Goal: Task Accomplishment & Management: Manage account settings

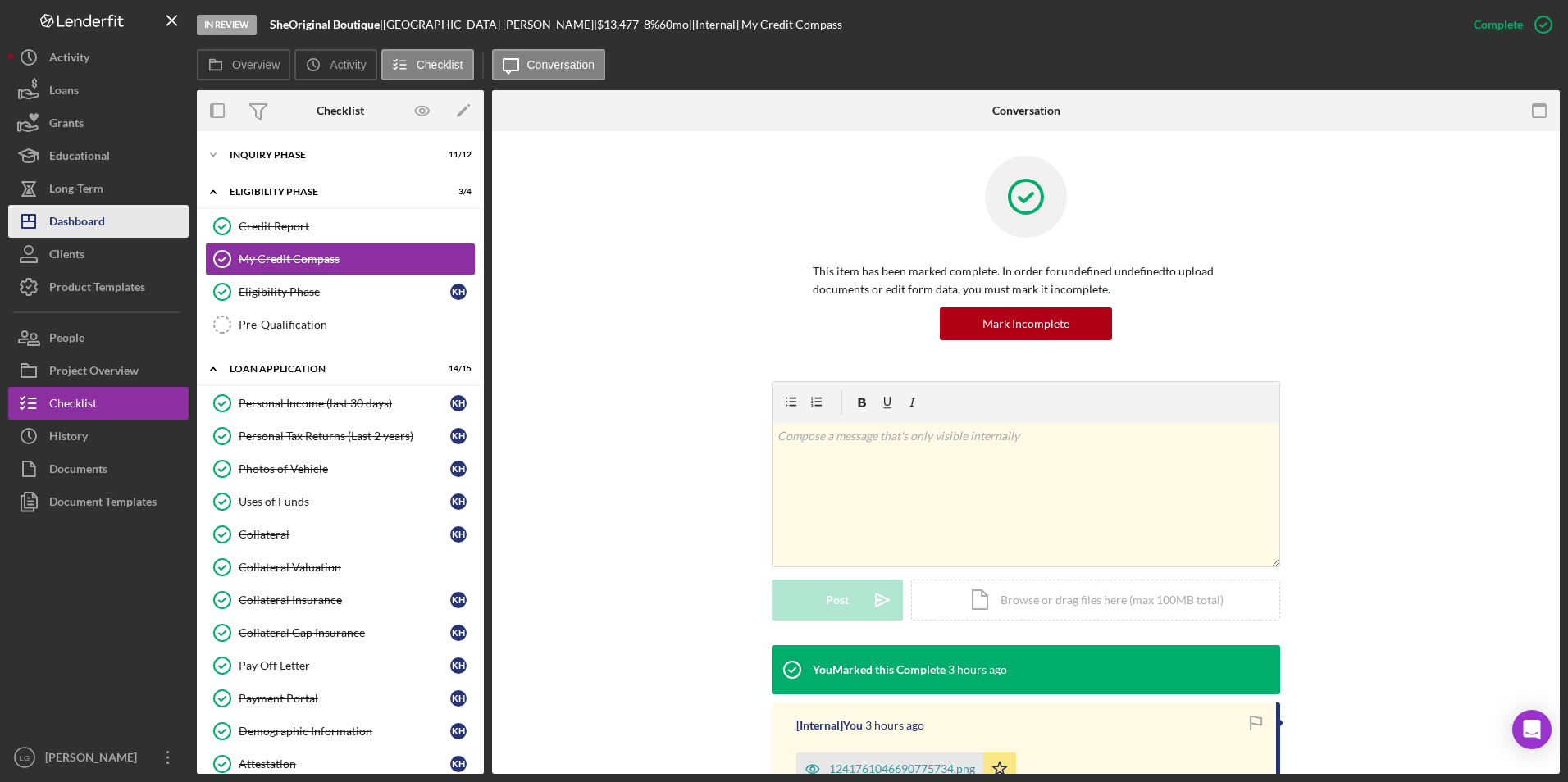
click at [51, 222] on div "Dashboard" at bounding box center [77, 223] width 56 height 37
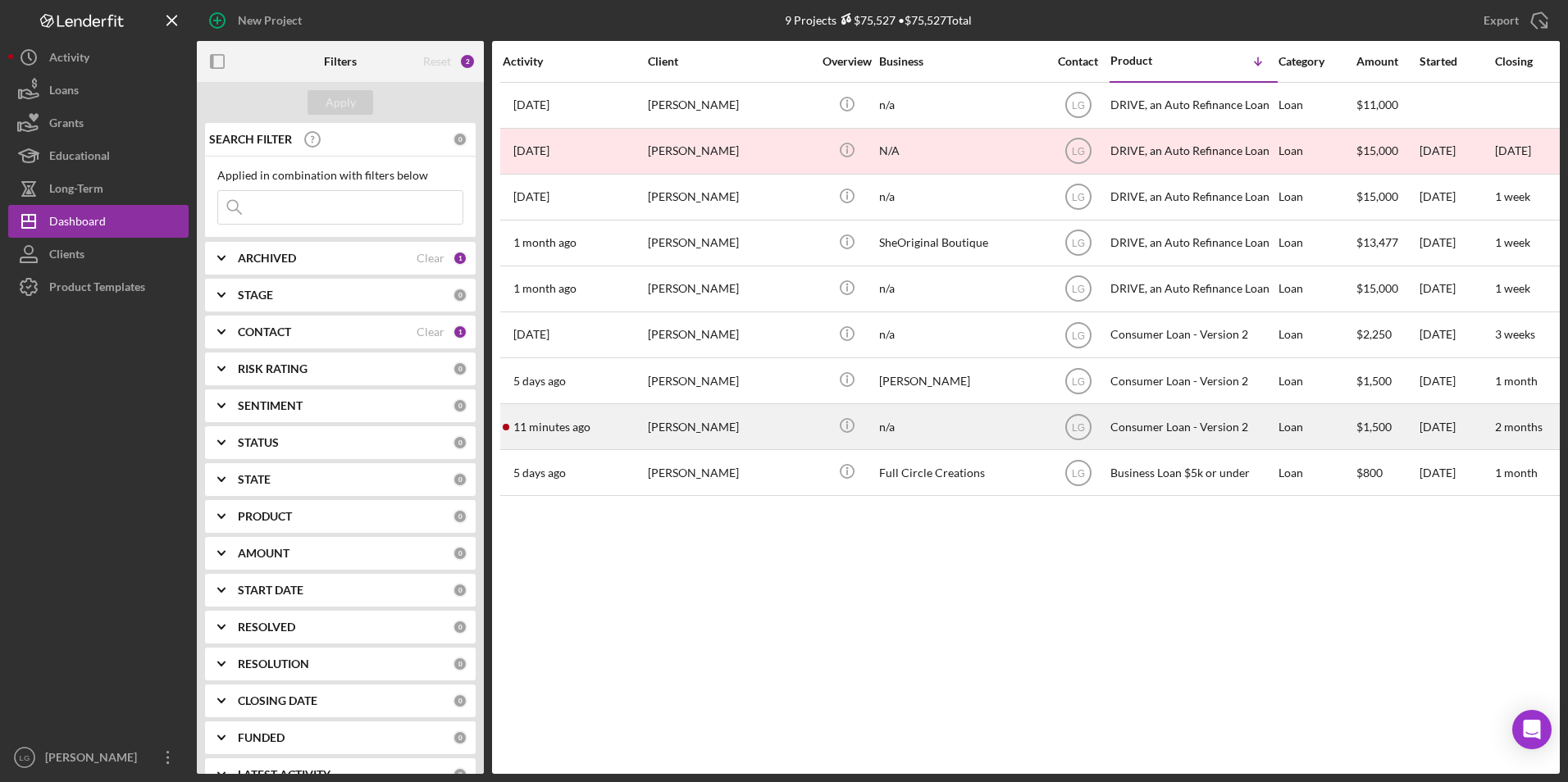
click at [632, 438] on div "11 minutes ago [PERSON_NAME]" at bounding box center [574, 427] width 143 height 43
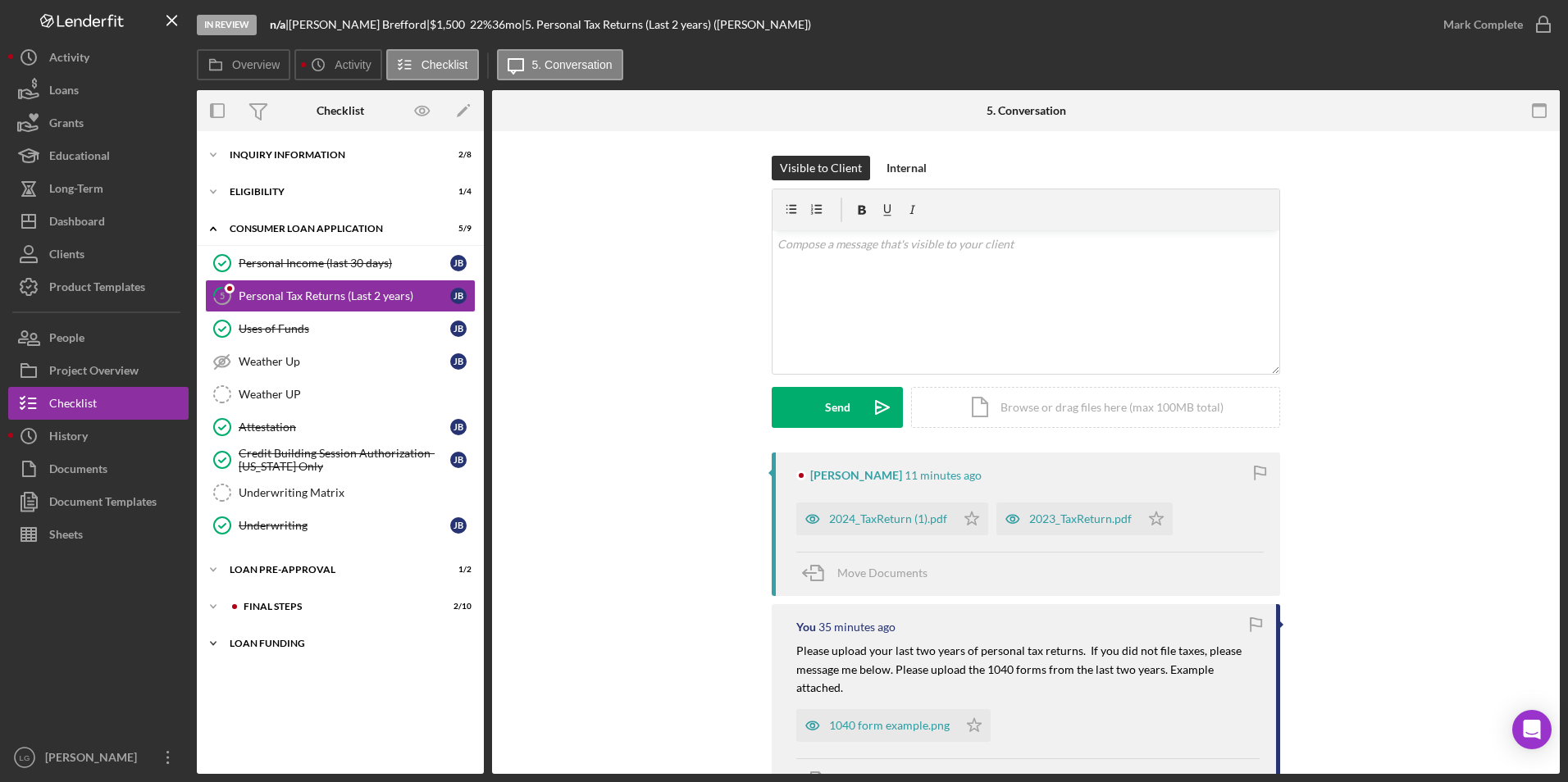
click at [278, 641] on div "Loan Funding" at bounding box center [346, 643] width 234 height 10
click at [279, 589] on div "Icon/Expander Inquiry Information 2 / 8 Icon/Expander Eligibility 1 / 4 Icon/Ex…" at bounding box center [340, 453] width 287 height 627
click at [278, 568] on div "Loan Pre-Approval" at bounding box center [346, 569] width 234 height 10
click at [270, 682] on div "FINAL STEPS" at bounding box center [353, 680] width 220 height 10
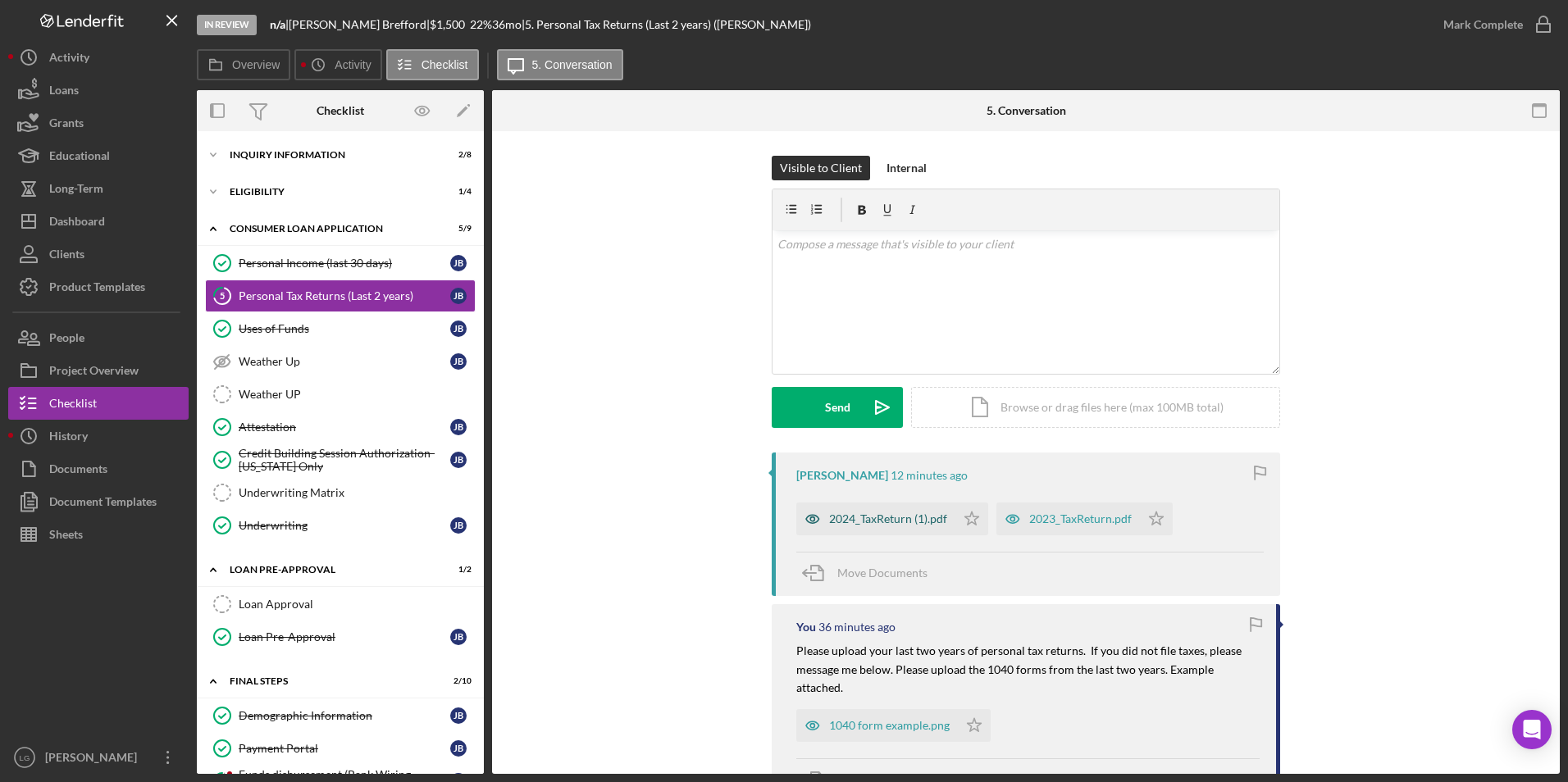
click at [873, 520] on div "2024_TaxReturn (1).pdf" at bounding box center [888, 518] width 118 height 13
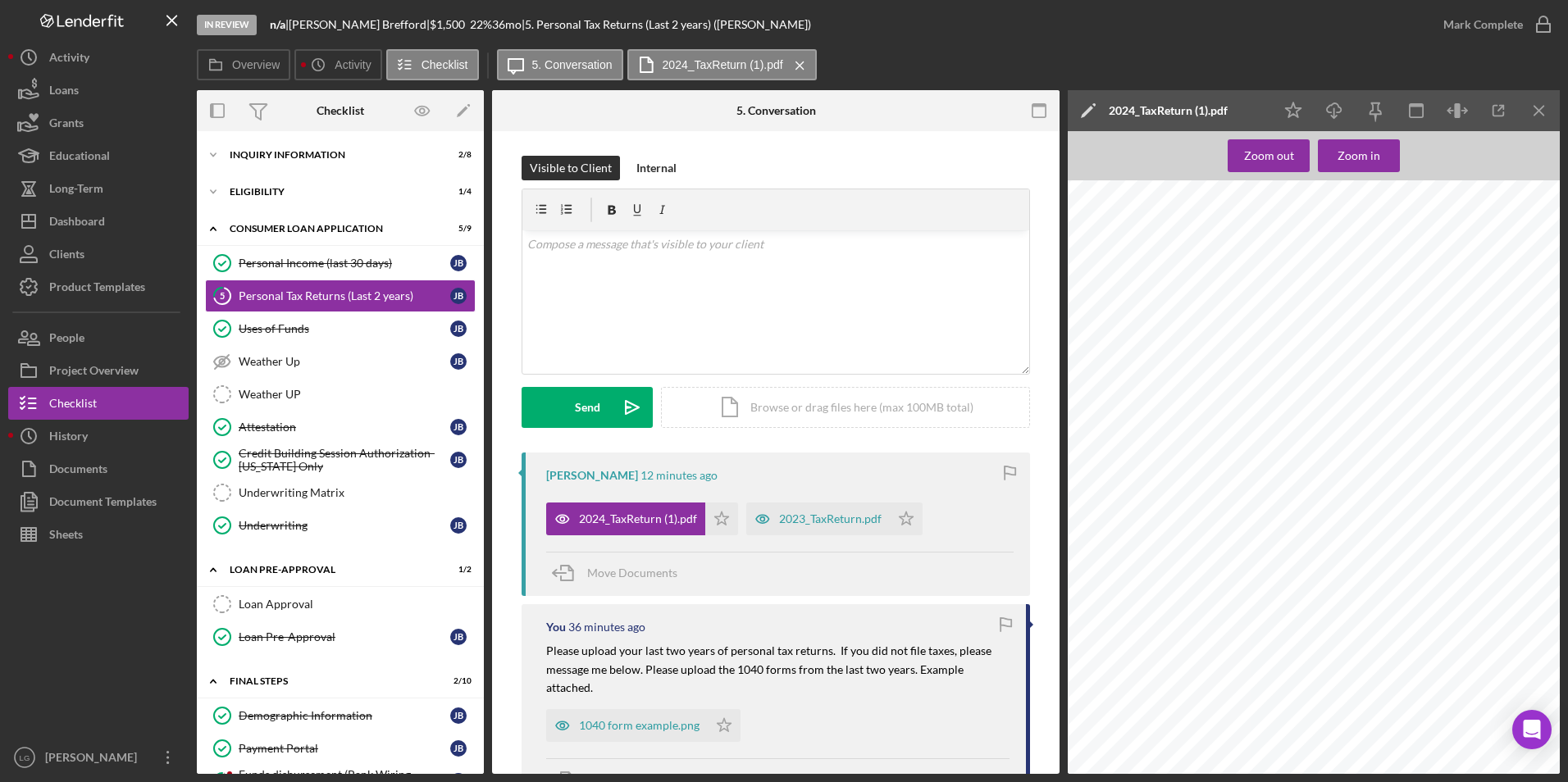
scroll to position [30256, 0]
click at [846, 523] on div "2023_TaxReturn.pdf" at bounding box center [830, 518] width 102 height 13
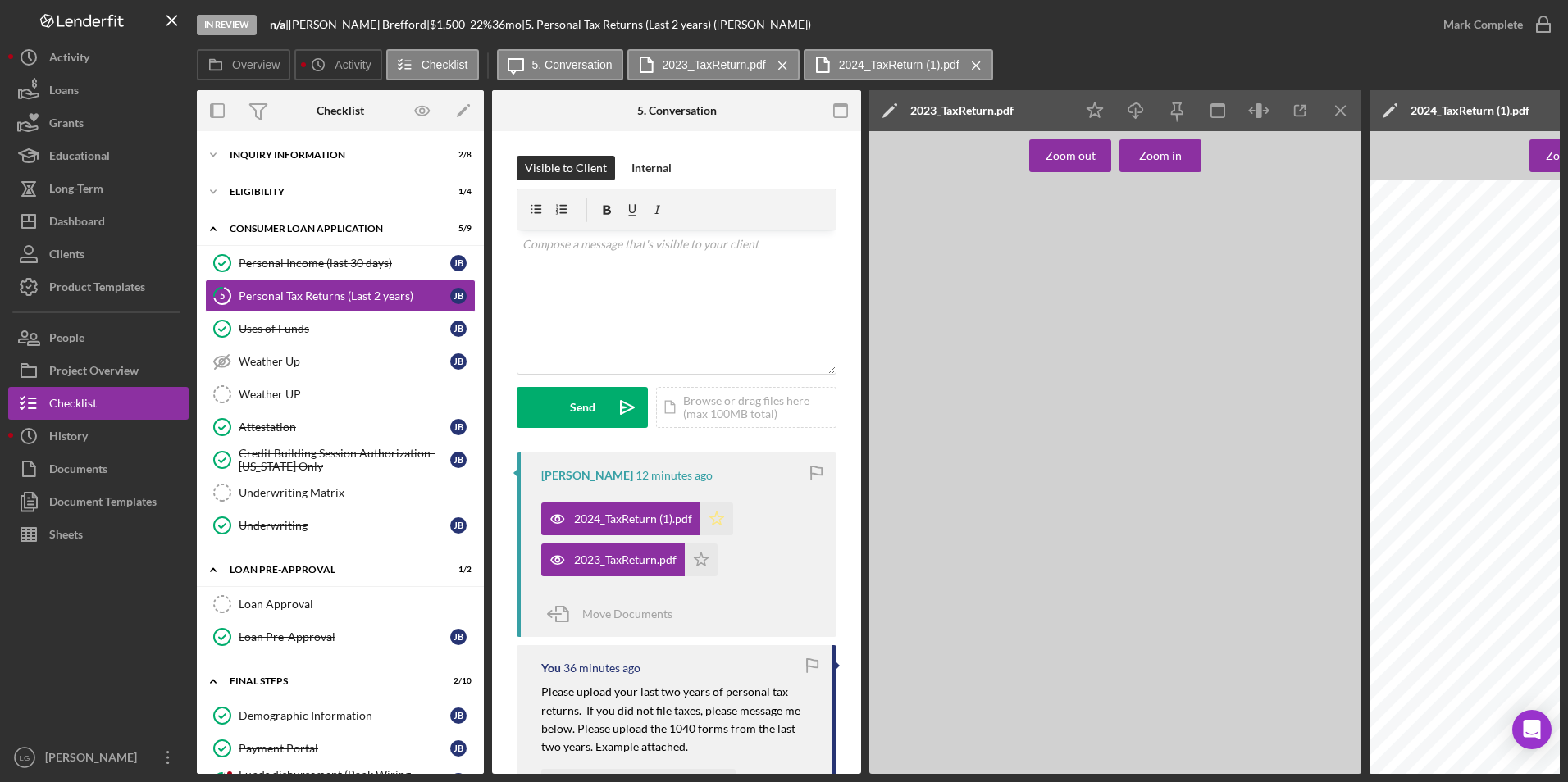
click at [711, 514] on icon "Icon/Star" at bounding box center [717, 519] width 33 height 33
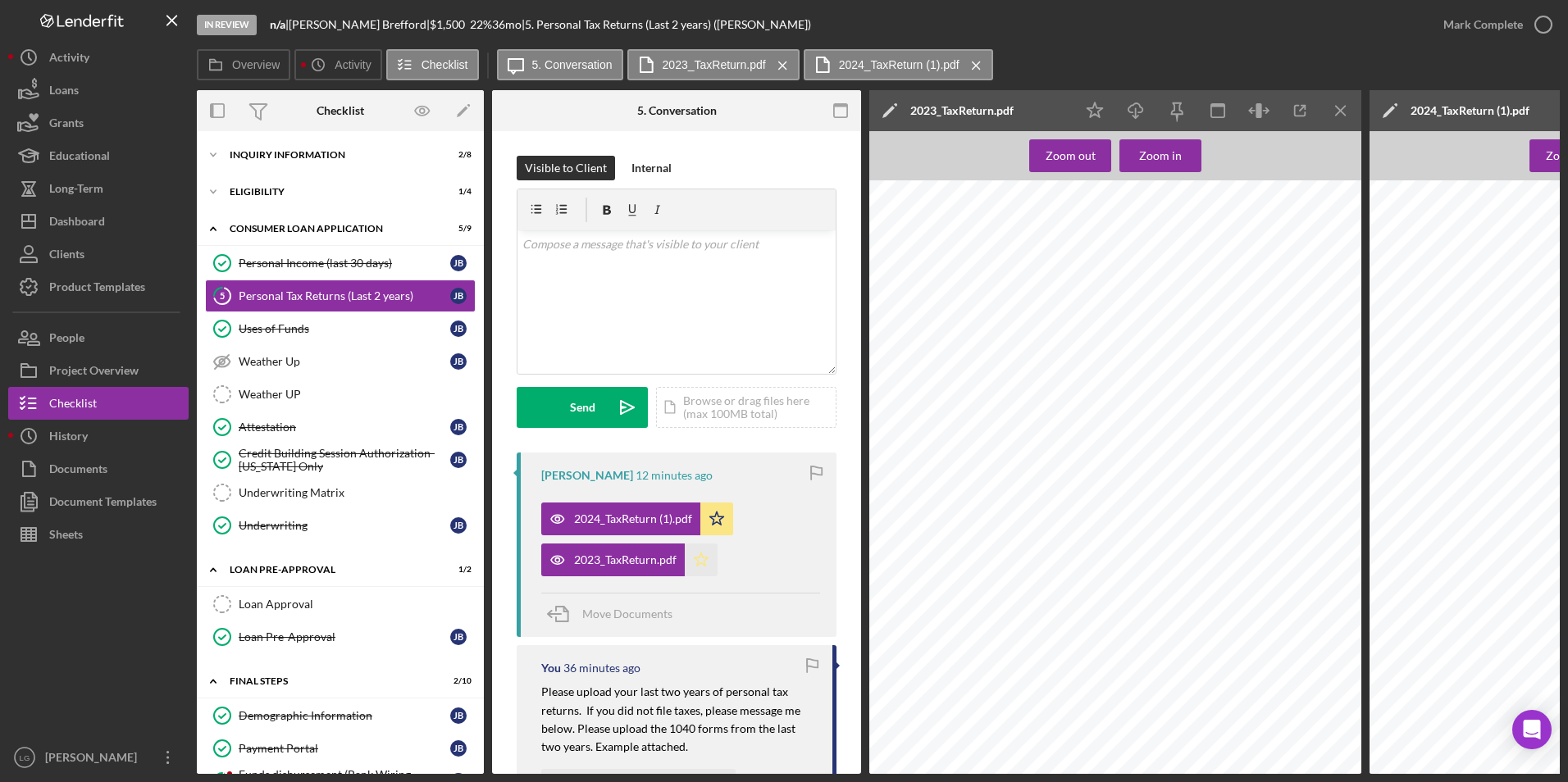
click at [709, 563] on icon "Icon/Star" at bounding box center [702, 560] width 33 height 33
click at [1479, 16] on div "Mark Complete" at bounding box center [1484, 24] width 80 height 33
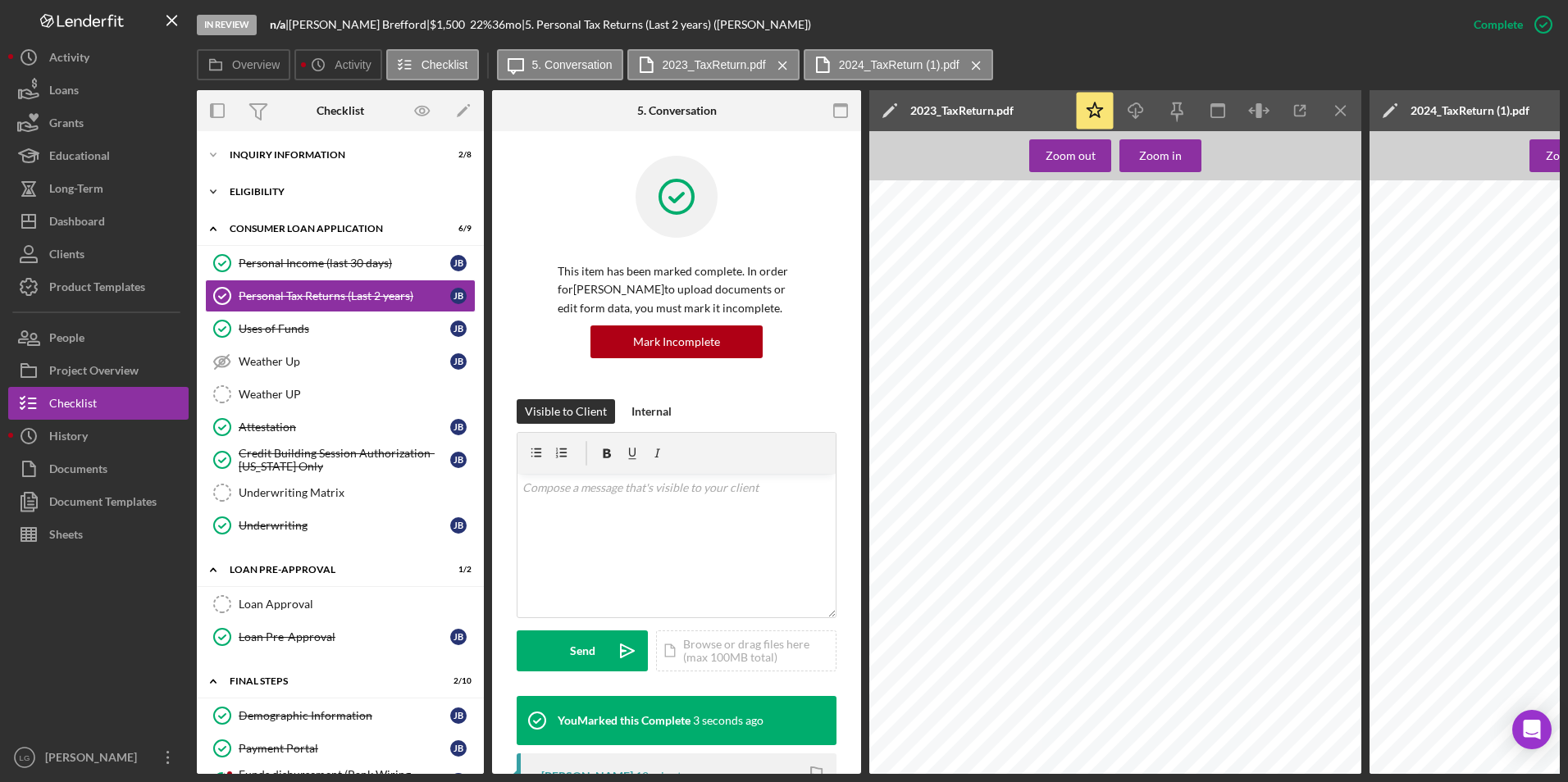
click at [234, 188] on div "Eligibility" at bounding box center [346, 191] width 234 height 10
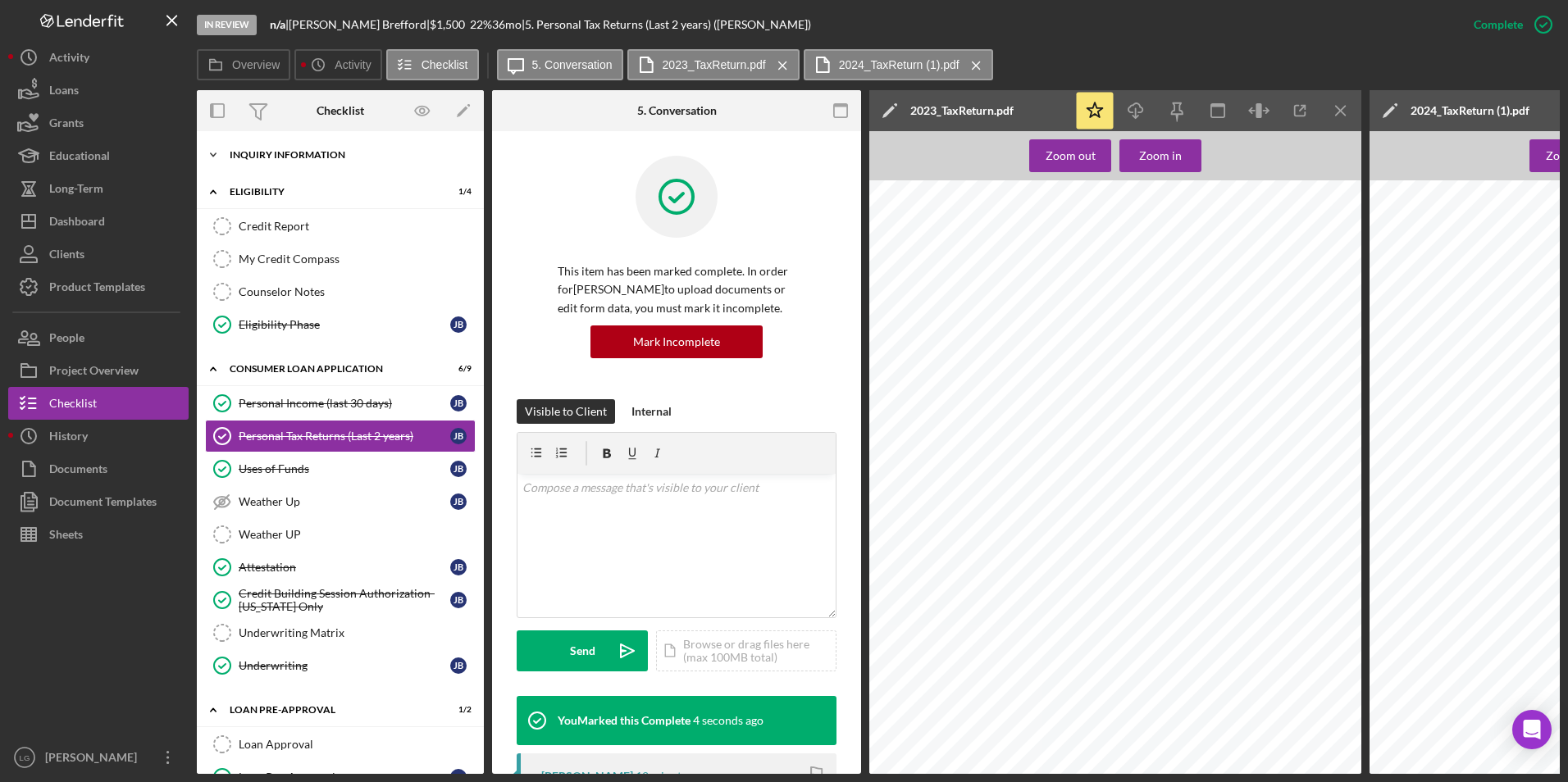
click at [221, 158] on icon "Icon/Expander" at bounding box center [214, 155] width 33 height 33
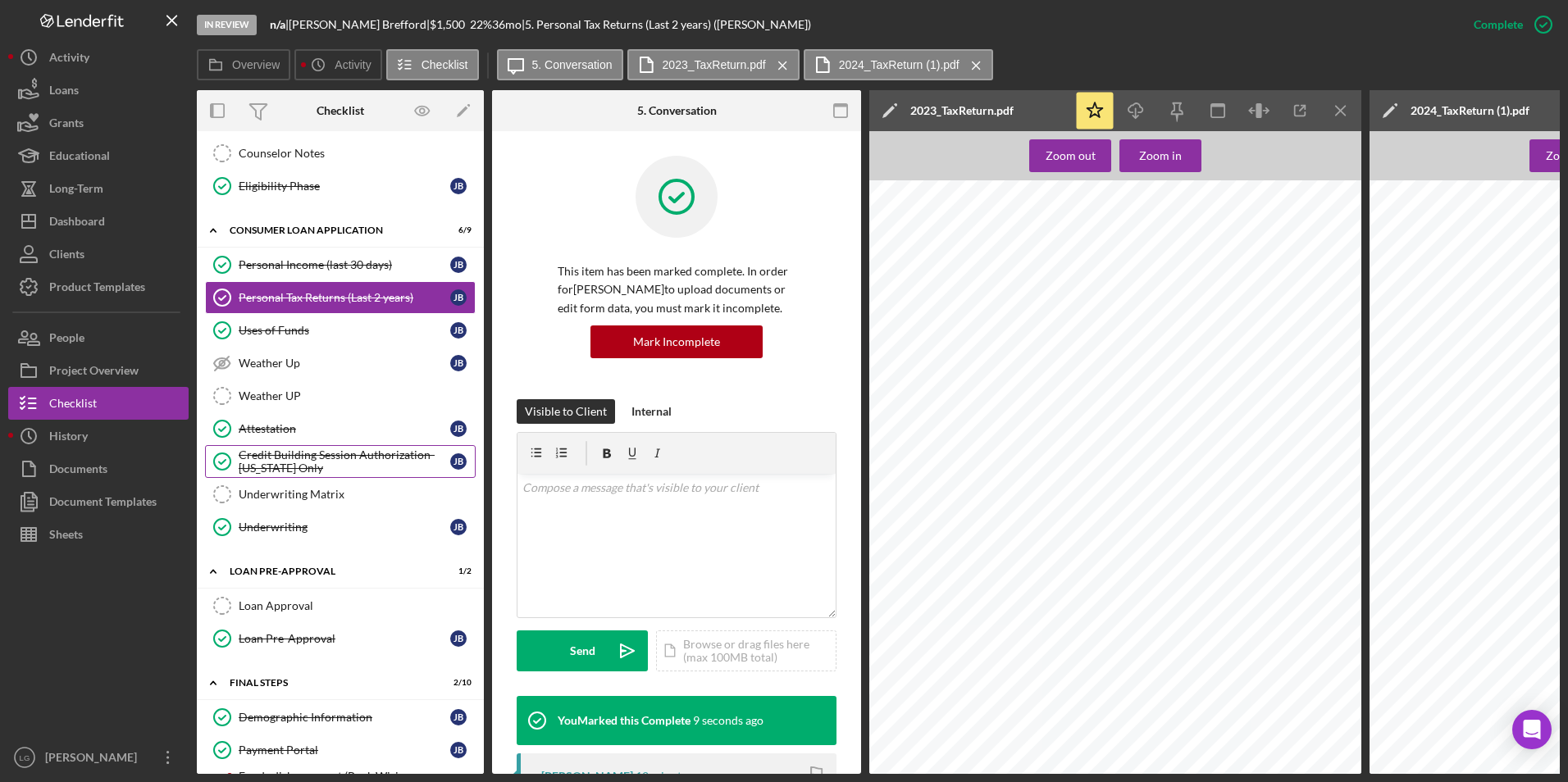
scroll to position [656, 0]
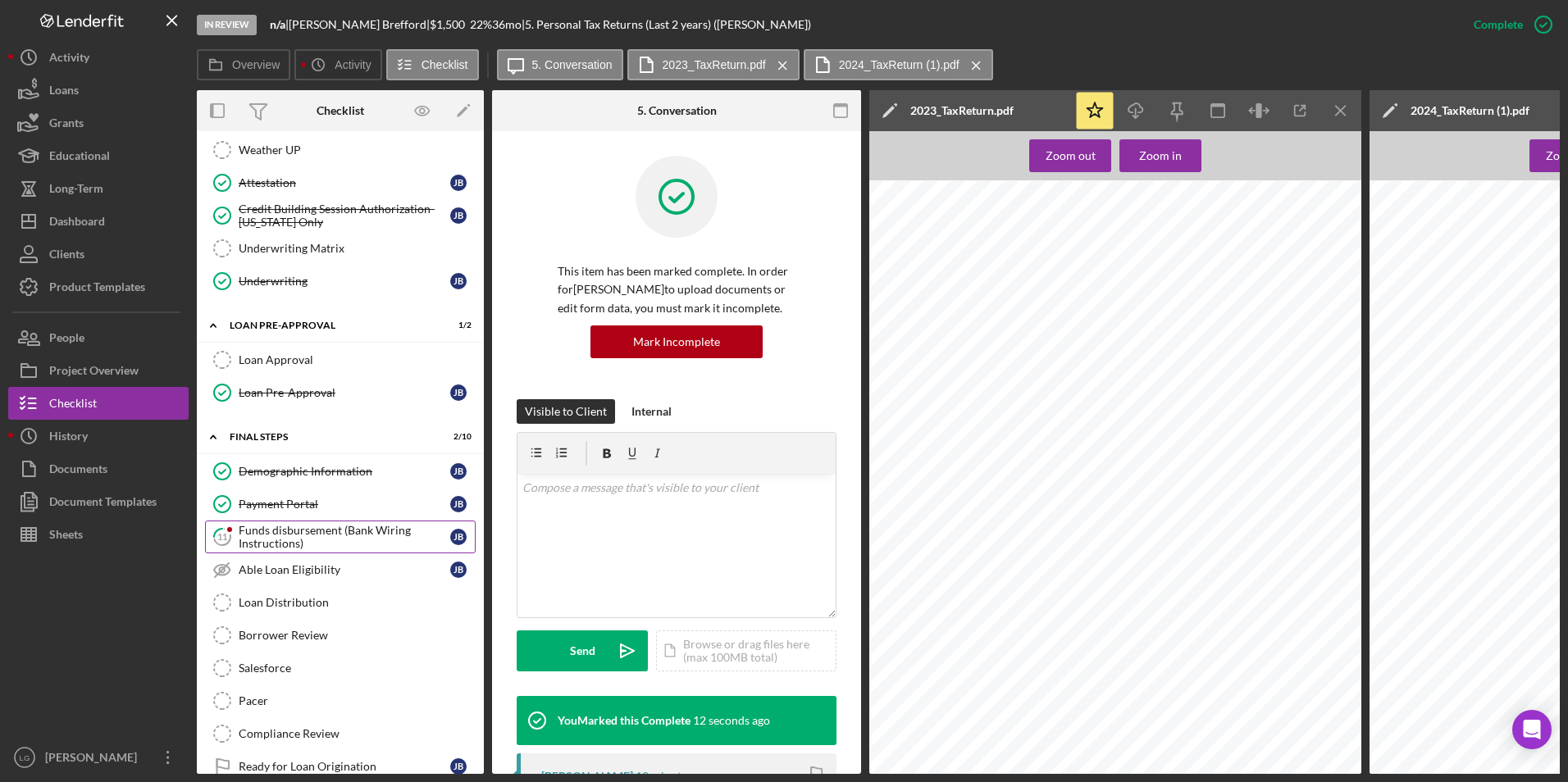
click at [264, 529] on div "Funds disbursement (Bank Wiring Instructions)" at bounding box center [345, 537] width 212 height 26
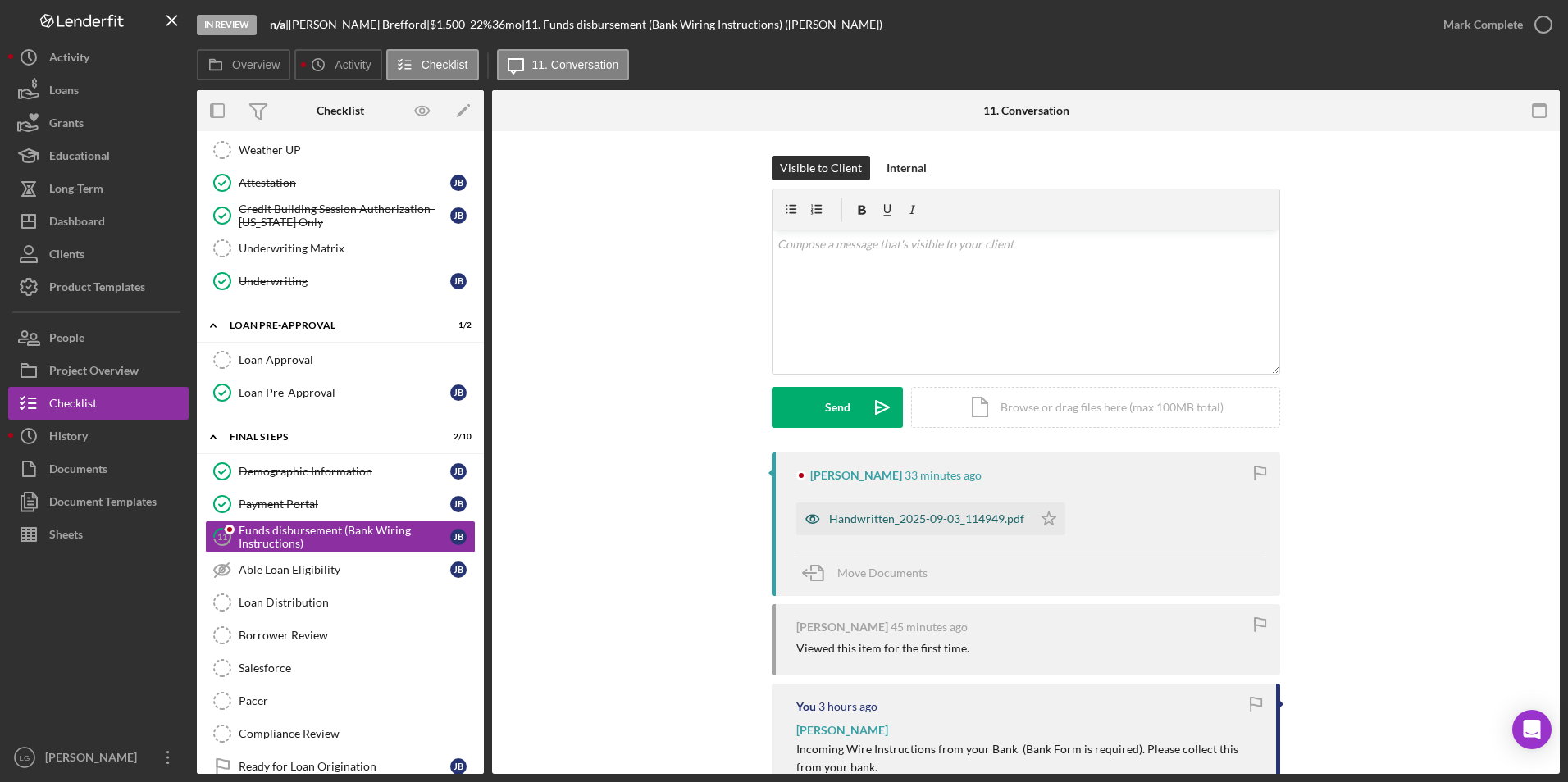
click at [857, 516] on div "Handwritten_2025-09-03_114949.pdf" at bounding box center [926, 518] width 195 height 13
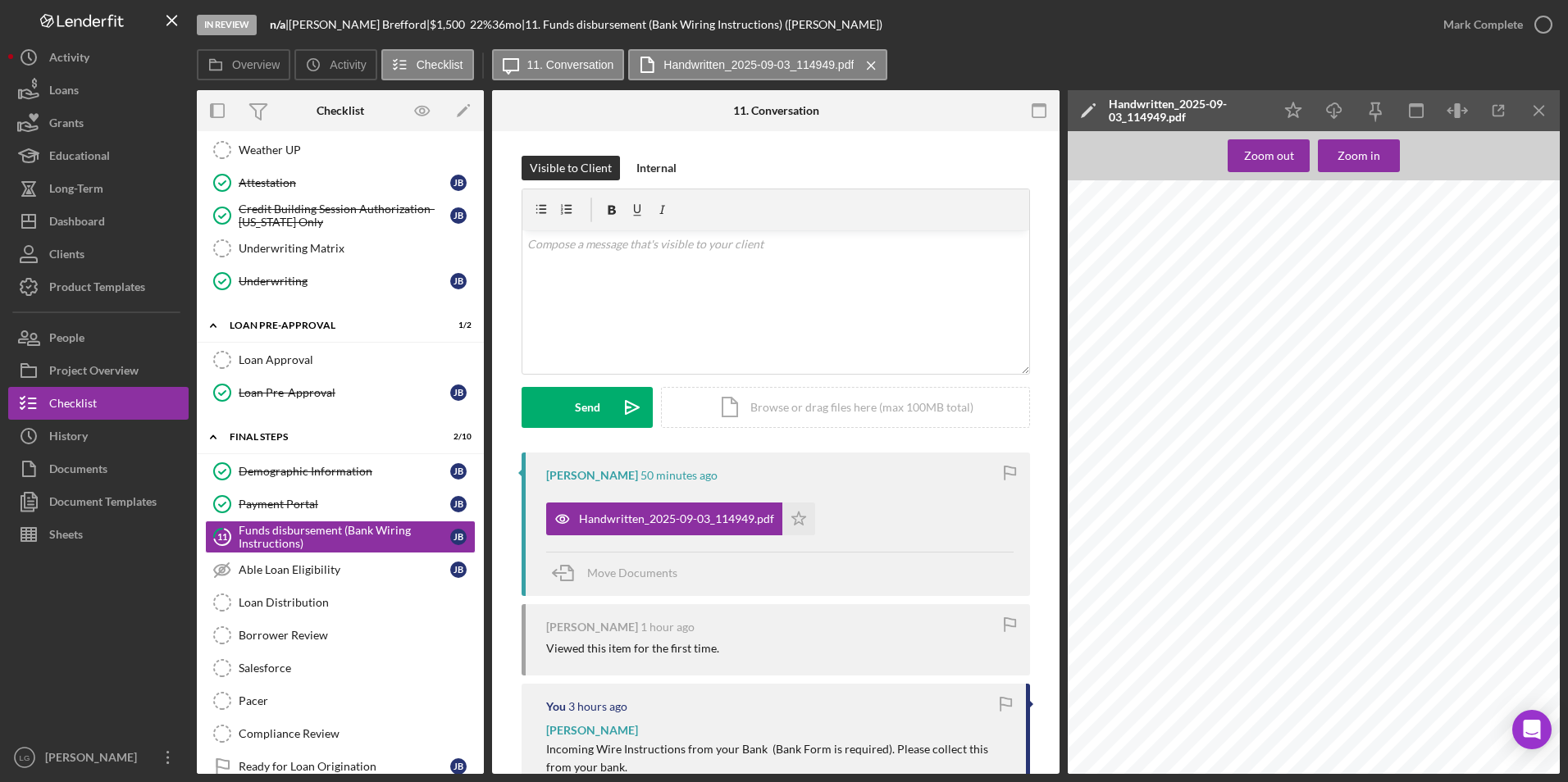
click at [1521, 673] on div at bounding box center [1319, 525] width 502 height 690
click at [473, 444] on div "Icon/Expander FINAL STEPS 2 / 10" at bounding box center [340, 437] width 287 height 34
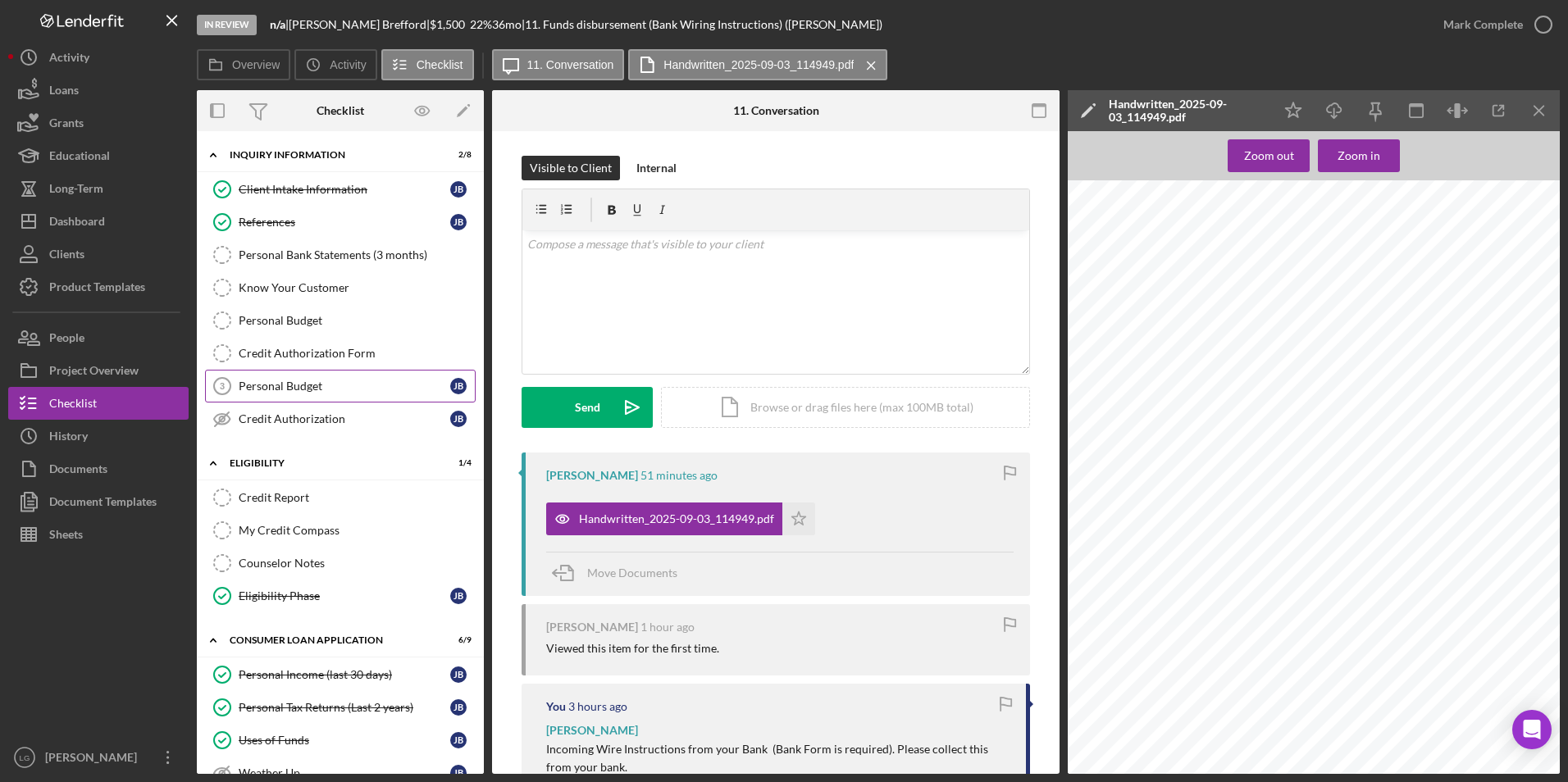
click at [247, 383] on div "Personal Budget" at bounding box center [345, 385] width 212 height 13
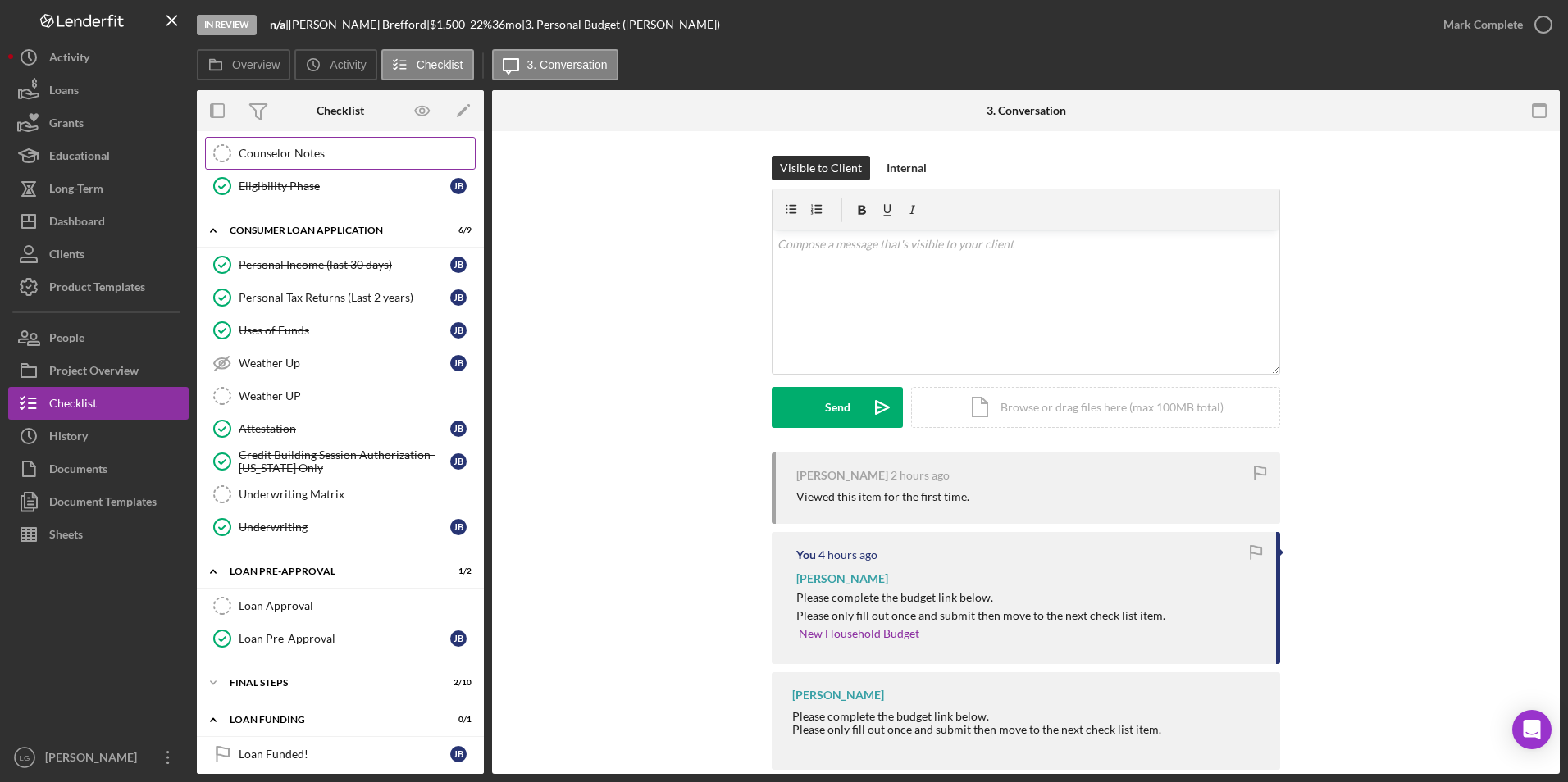
scroll to position [423, 0]
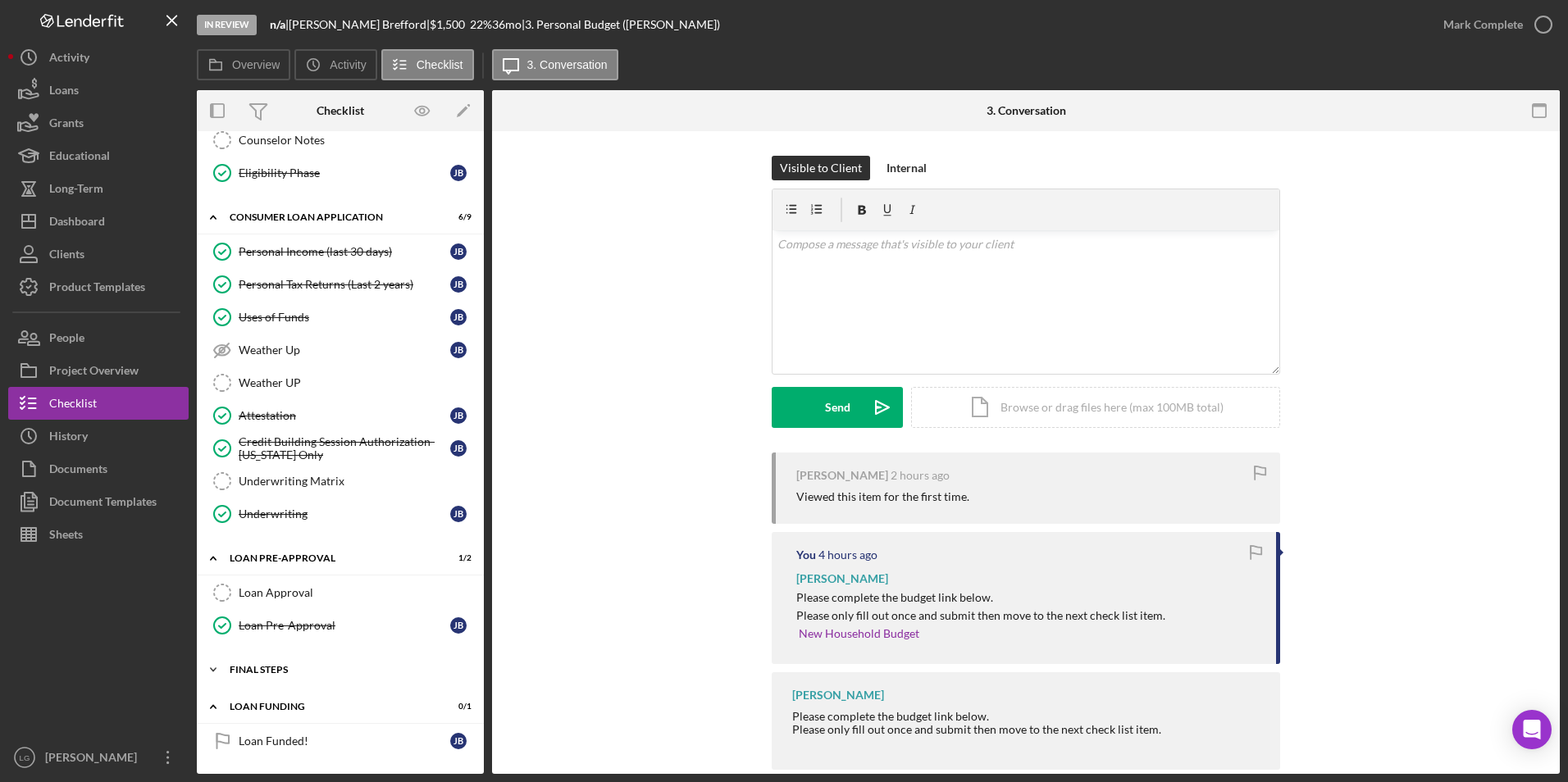
click at [287, 667] on div "Icon/Expander FINAL STEPS 2 / 10" at bounding box center [340, 670] width 287 height 33
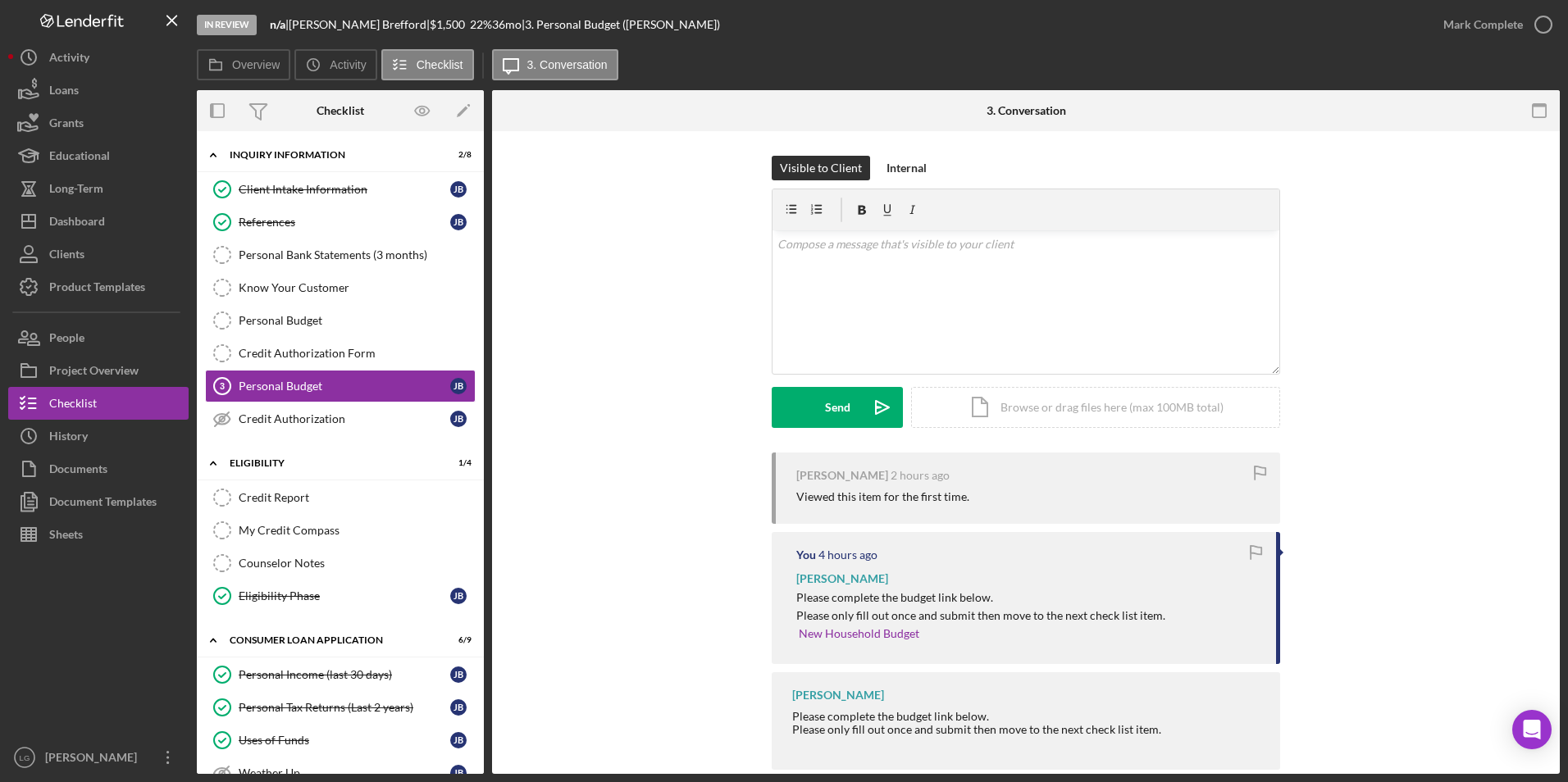
scroll to position [29, 0]
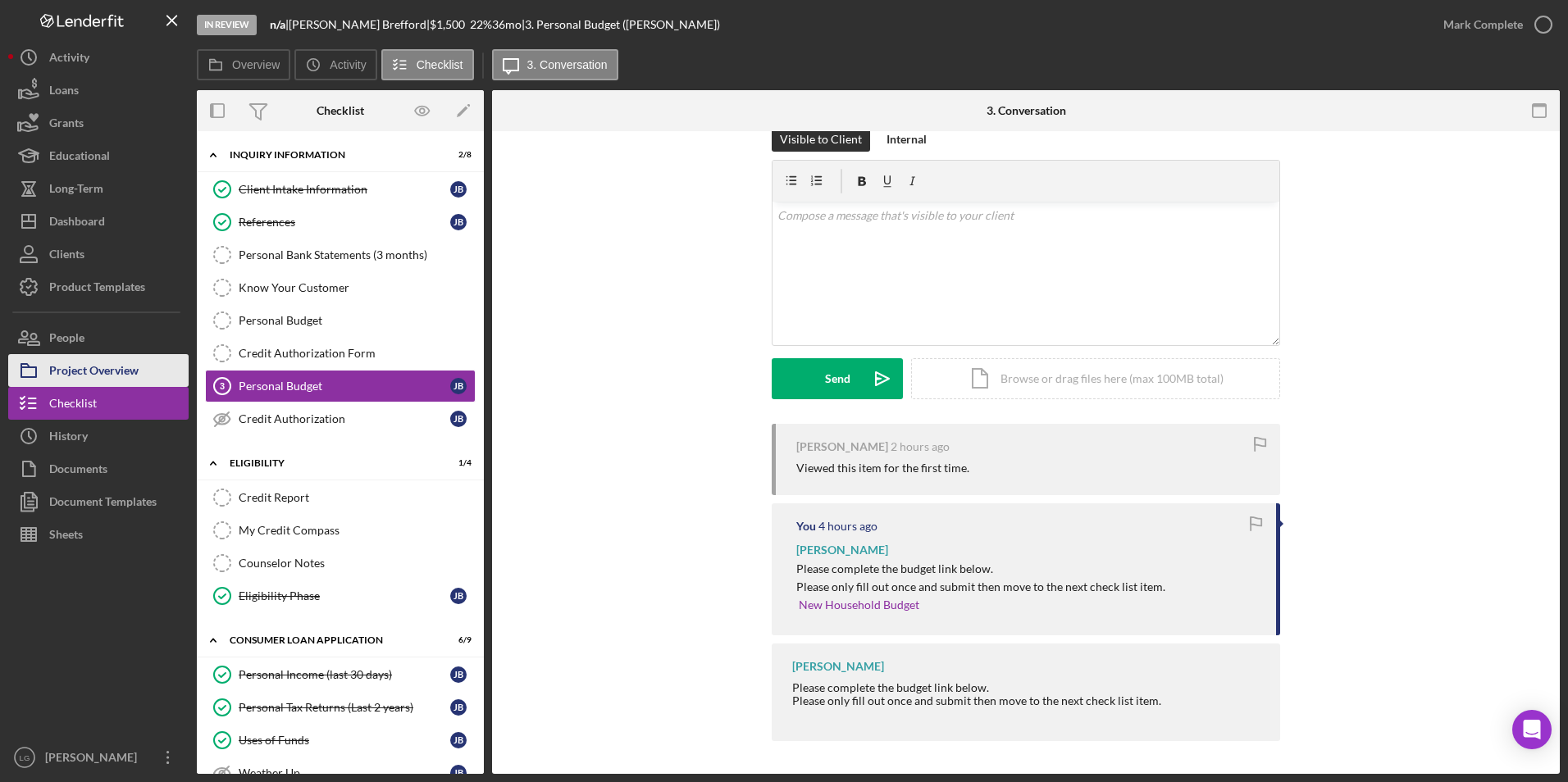
click at [93, 376] on div "Project Overview" at bounding box center [94, 372] width 89 height 37
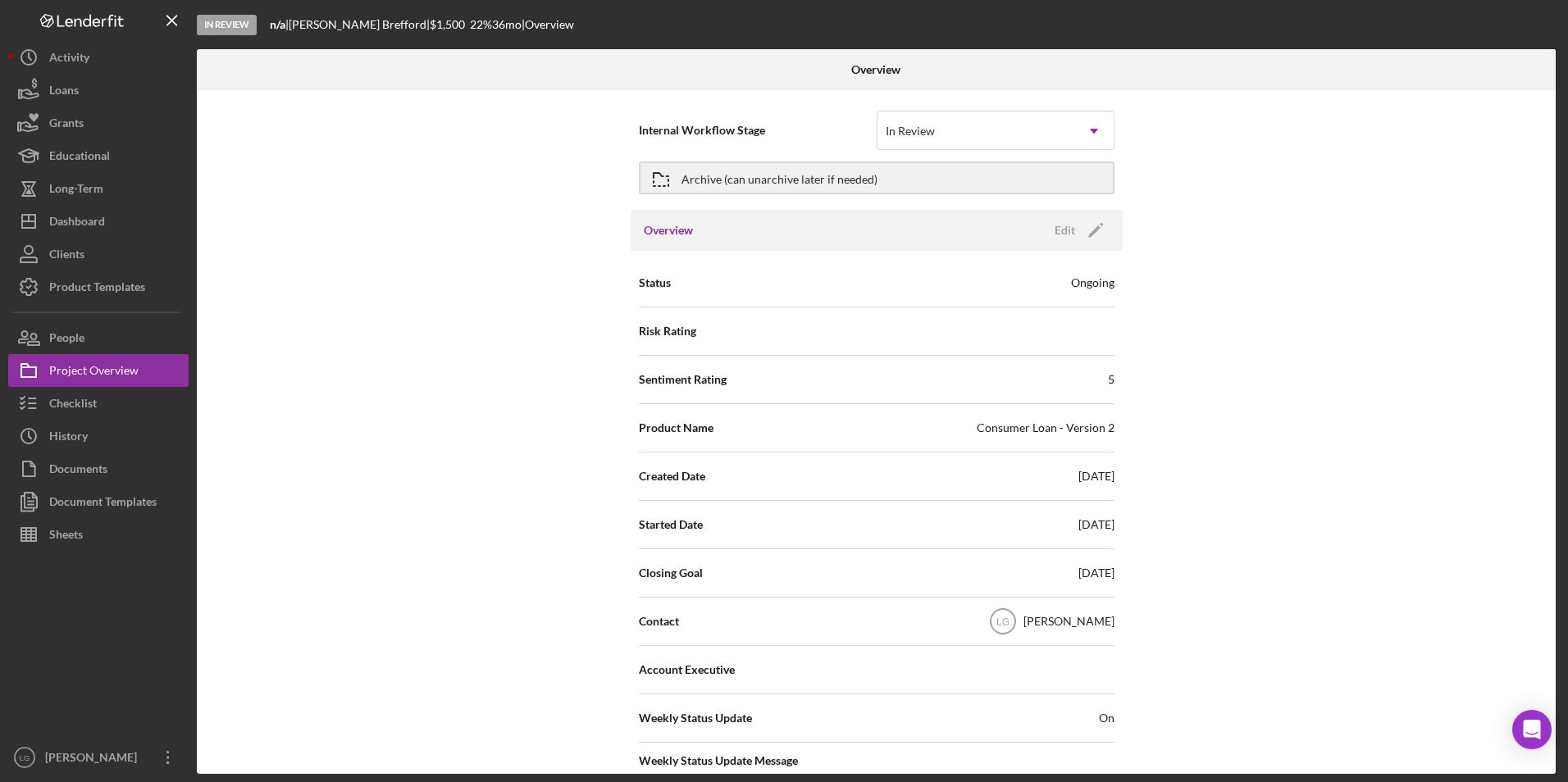
scroll to position [246, 0]
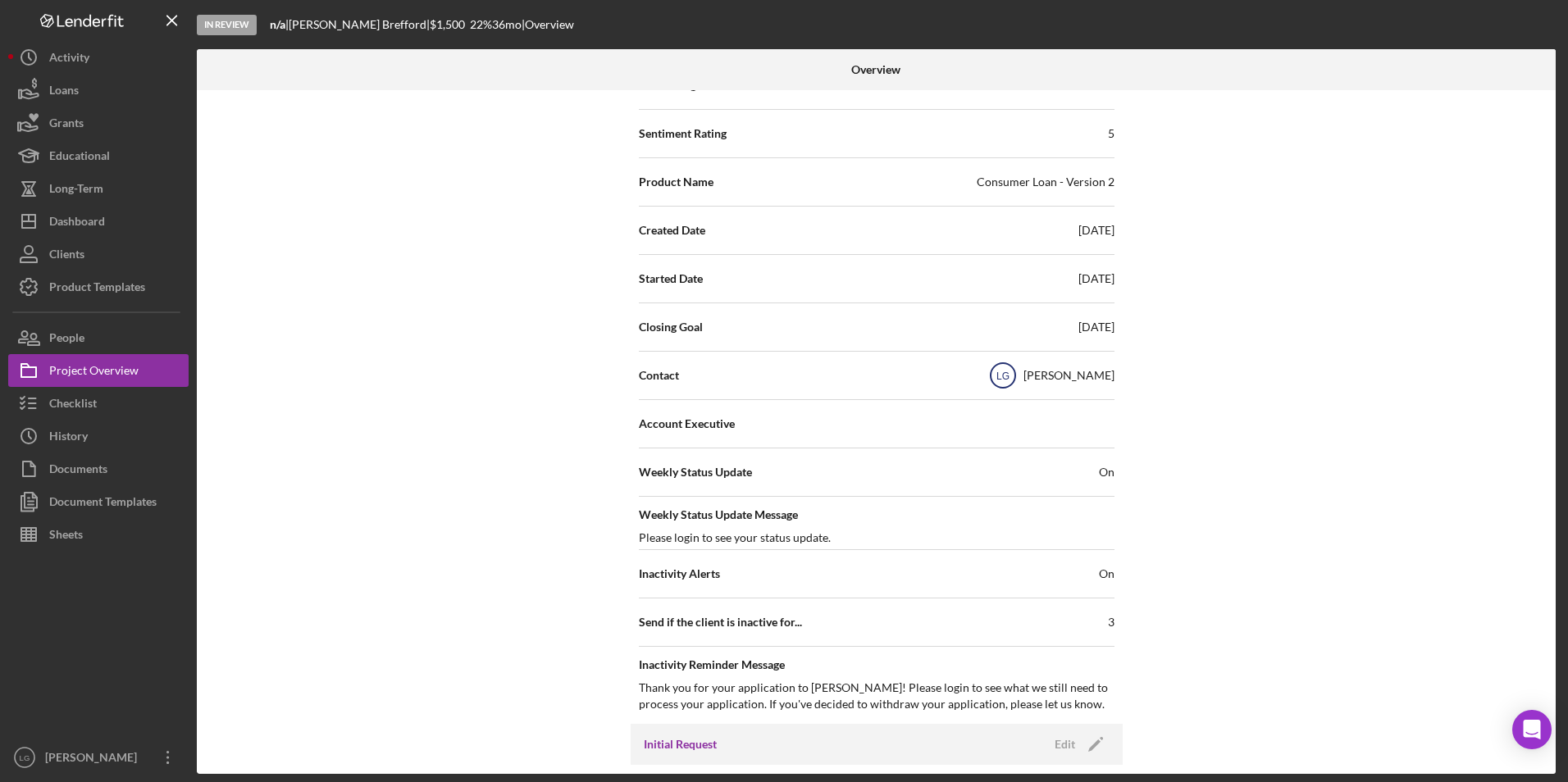
click at [1009, 371] on text "LG" at bounding box center [1002, 376] width 13 height 11
click at [1009, 380] on text "LG" at bounding box center [1002, 376] width 13 height 11
click at [88, 240] on button "Clients" at bounding box center [98, 254] width 181 height 33
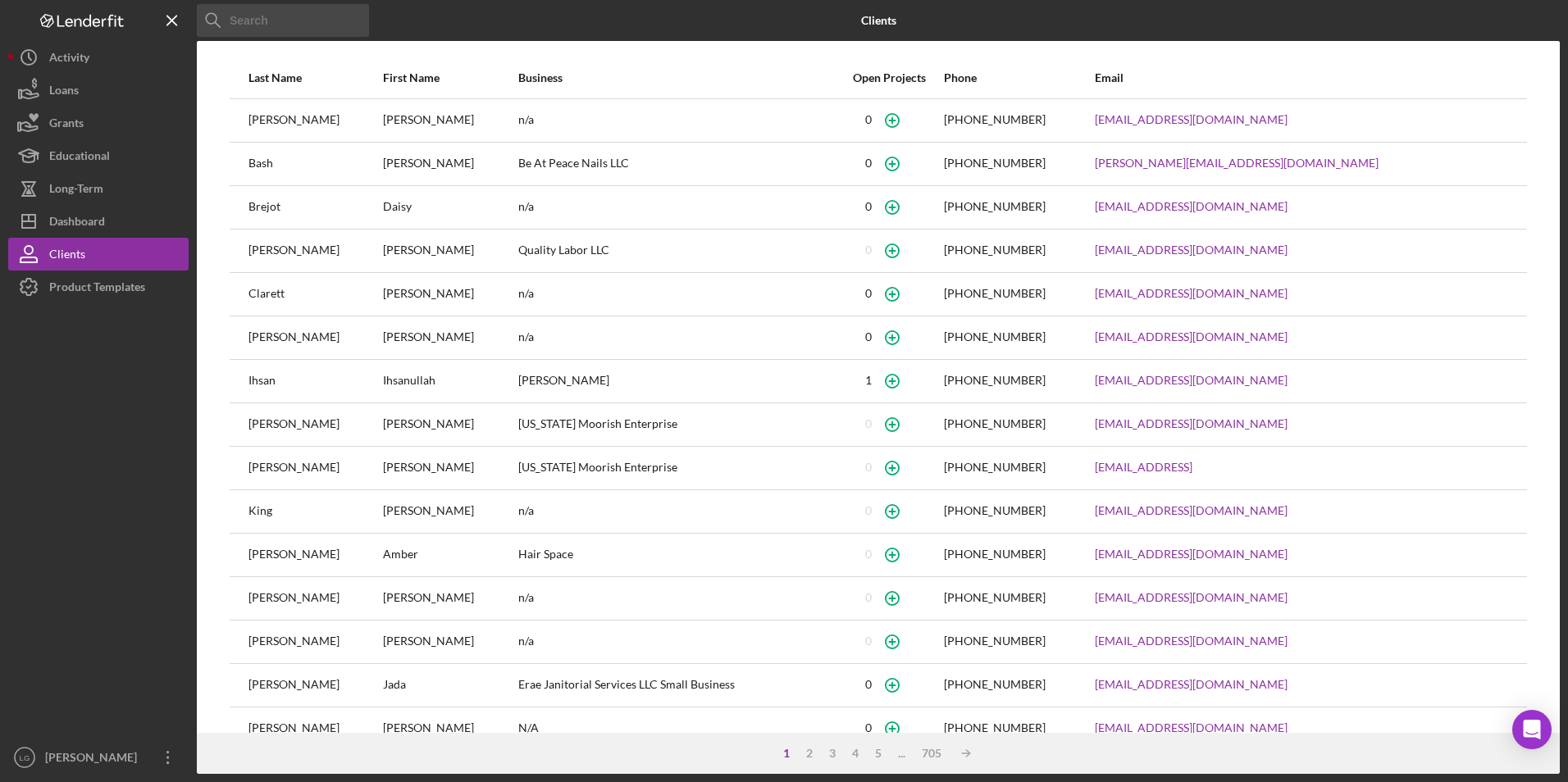
click at [273, 29] on input at bounding box center [283, 21] width 172 height 33
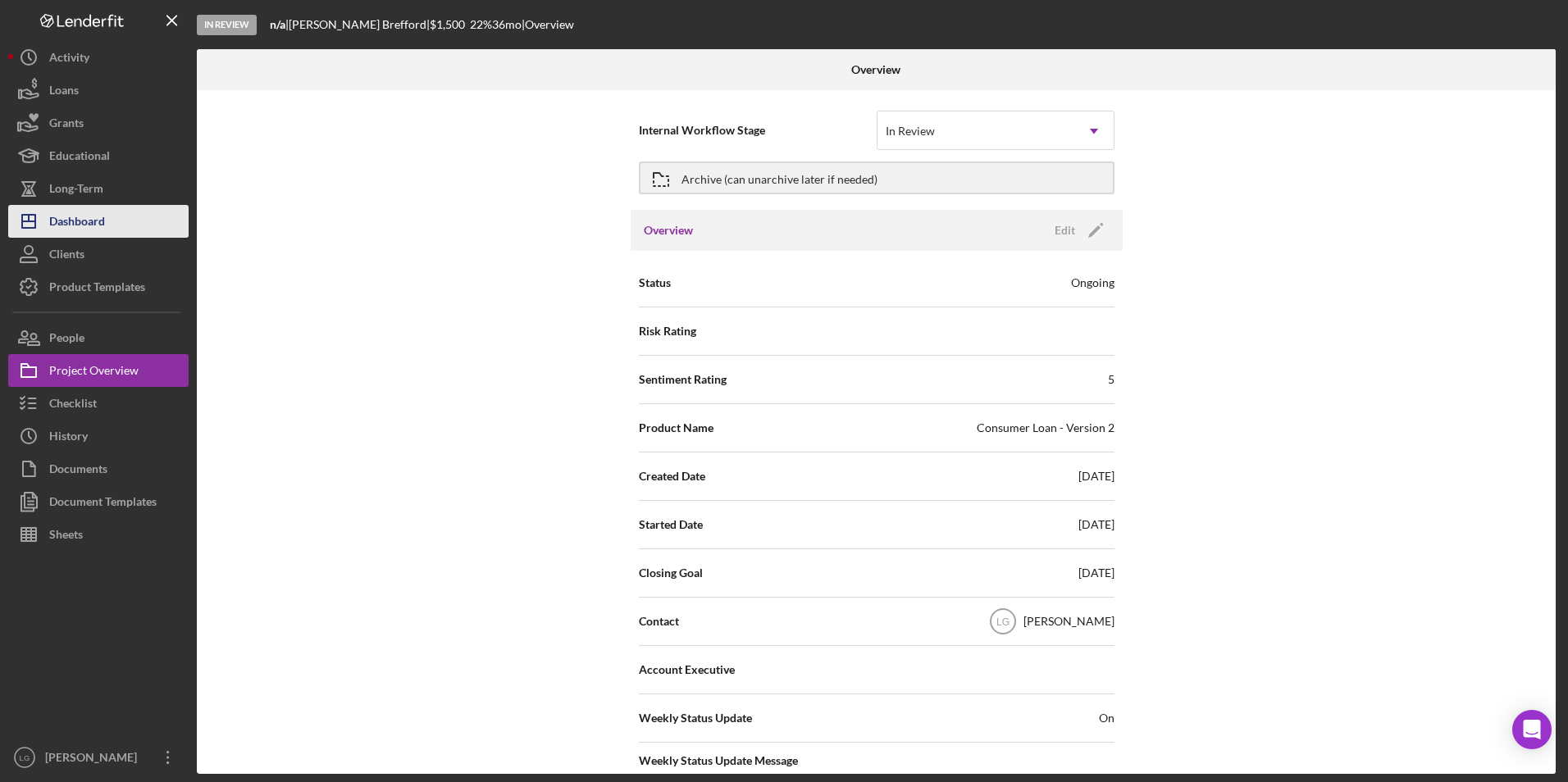
click at [83, 216] on div "Dashboard" at bounding box center [77, 223] width 56 height 37
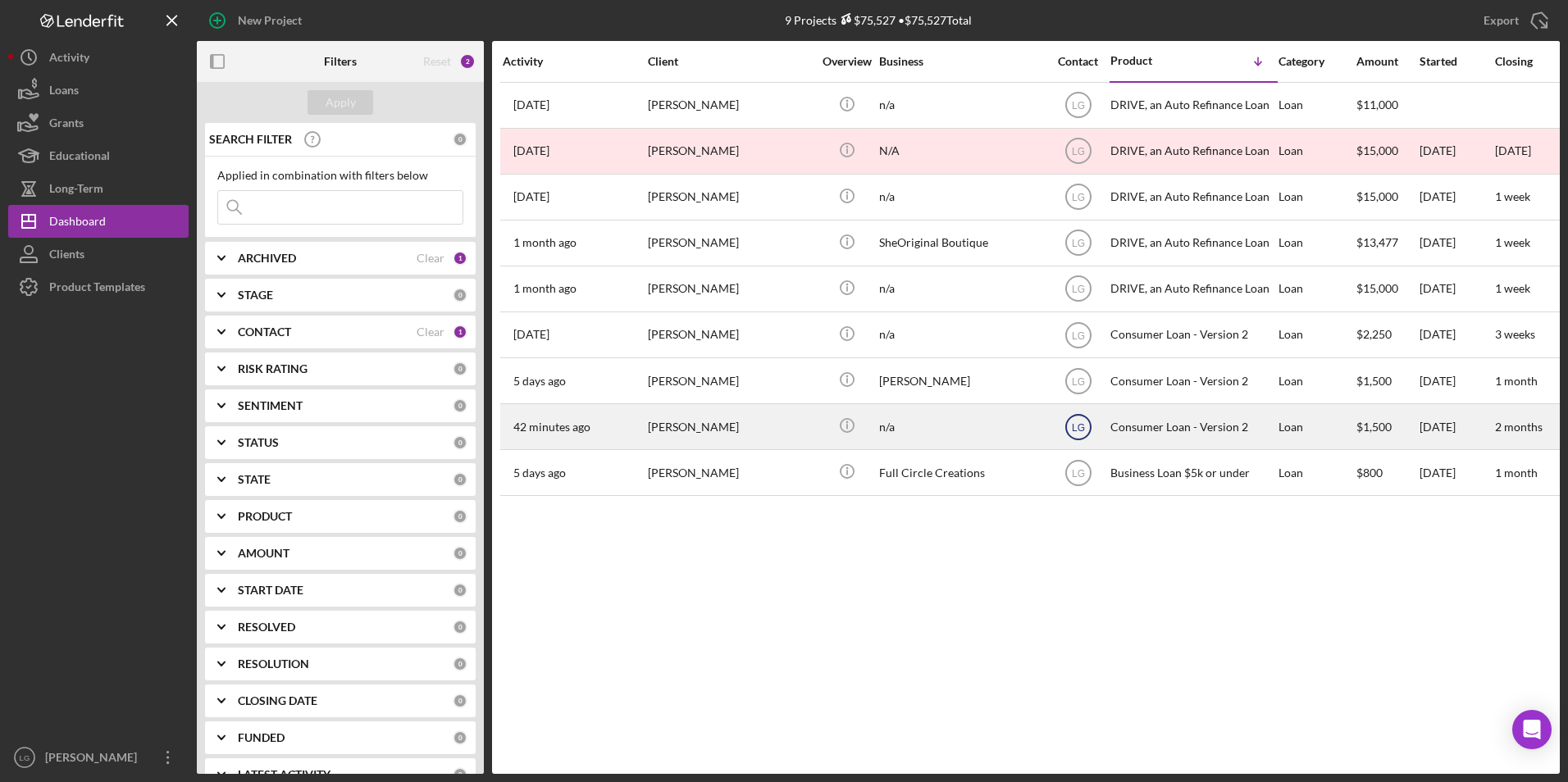
click at [1075, 111] on text "LG" at bounding box center [1077, 105] width 13 height 11
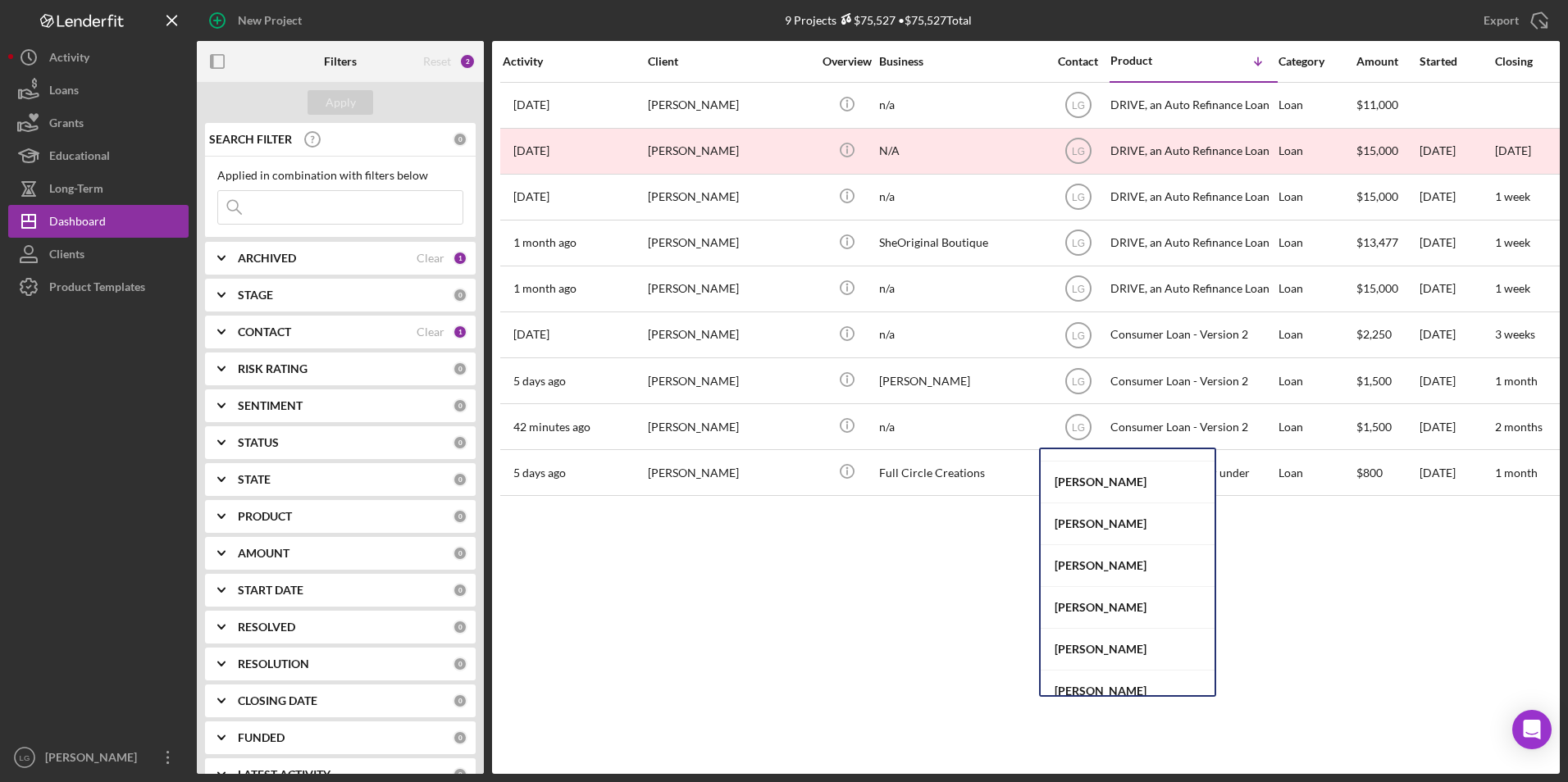
scroll to position [506, 0]
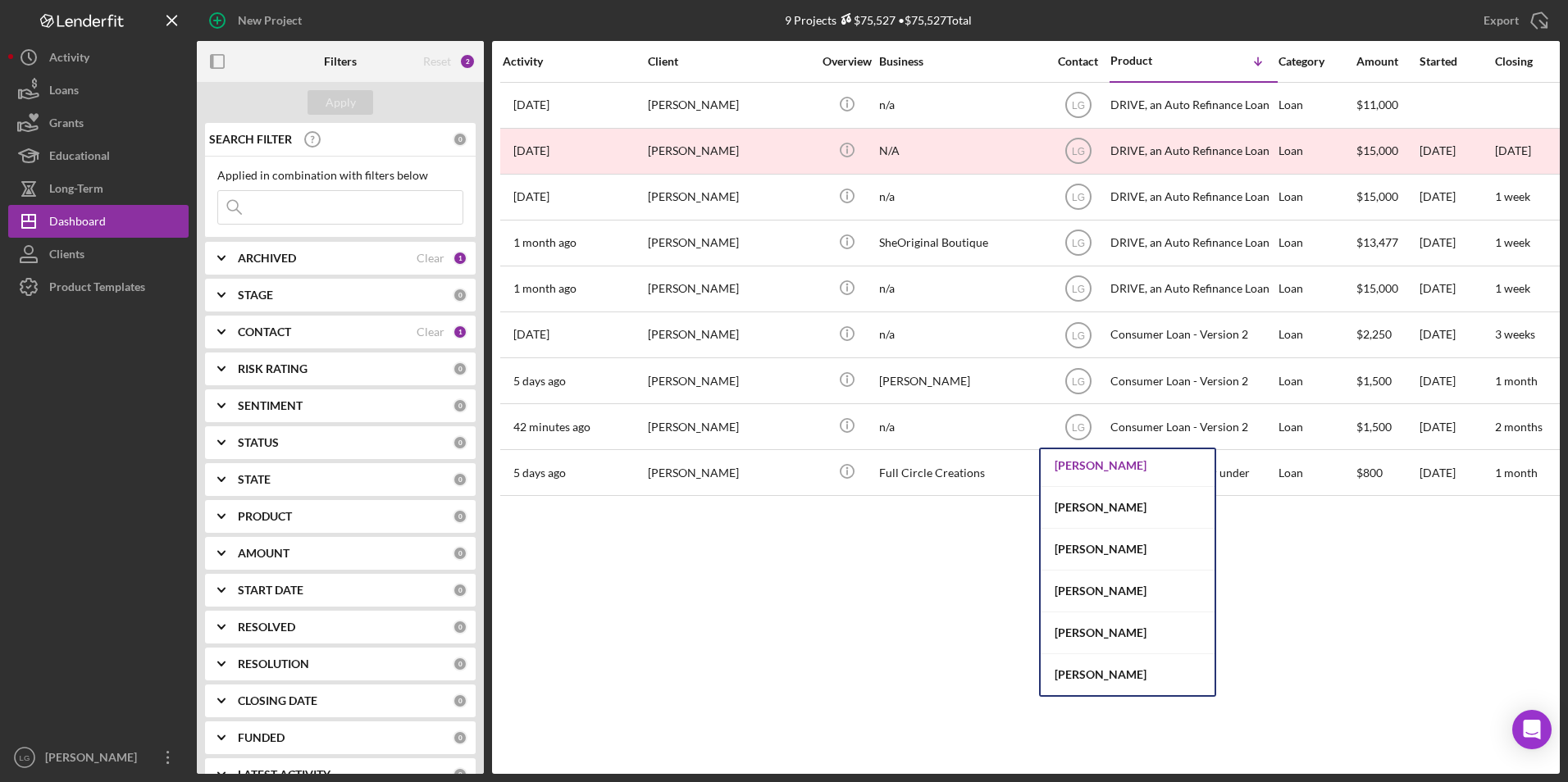
click at [1084, 473] on div "[PERSON_NAME]" at bounding box center [1128, 466] width 174 height 42
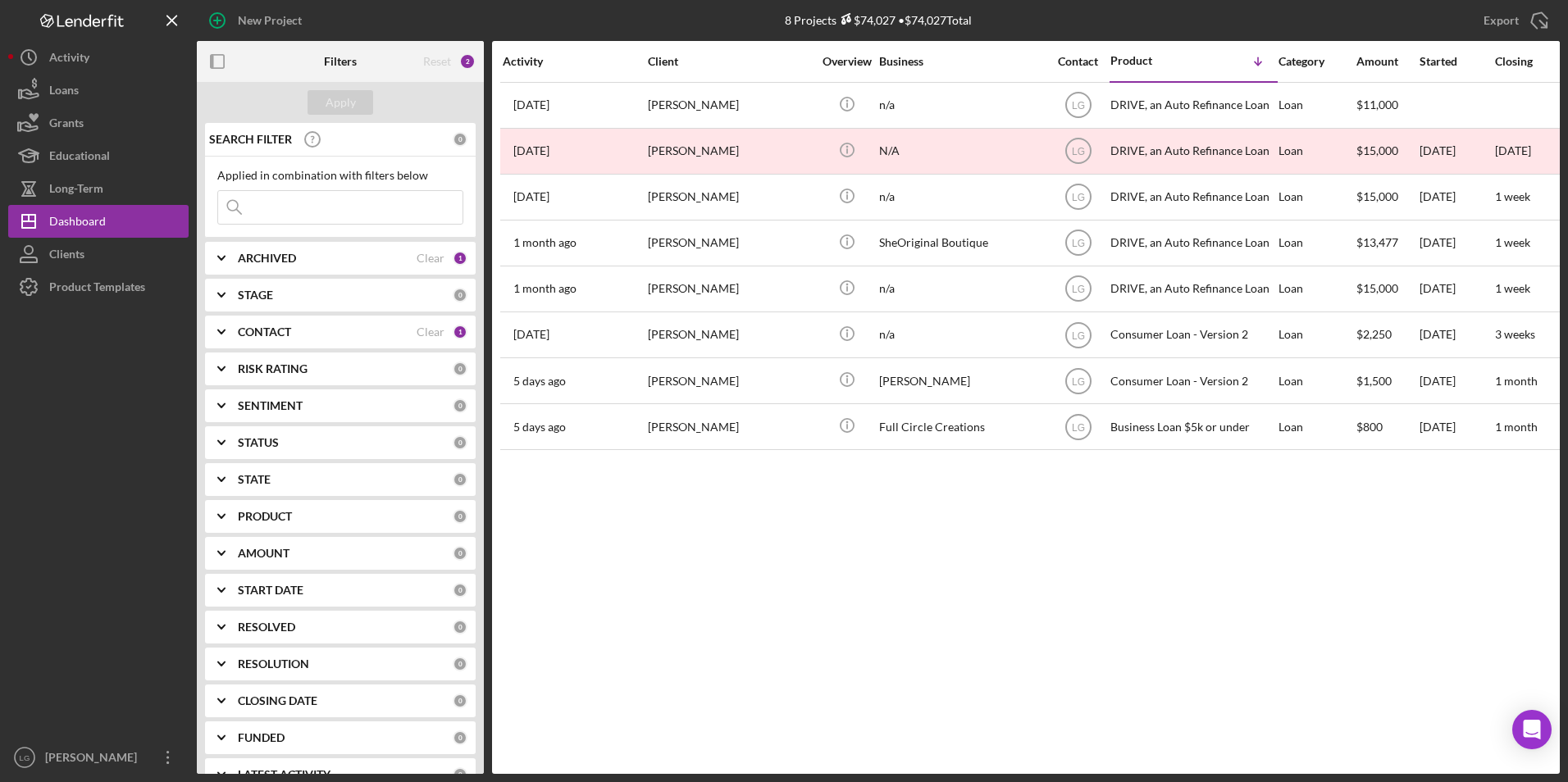
click at [260, 526] on div "PRODUCT 0" at bounding box center [352, 516] width 229 height 33
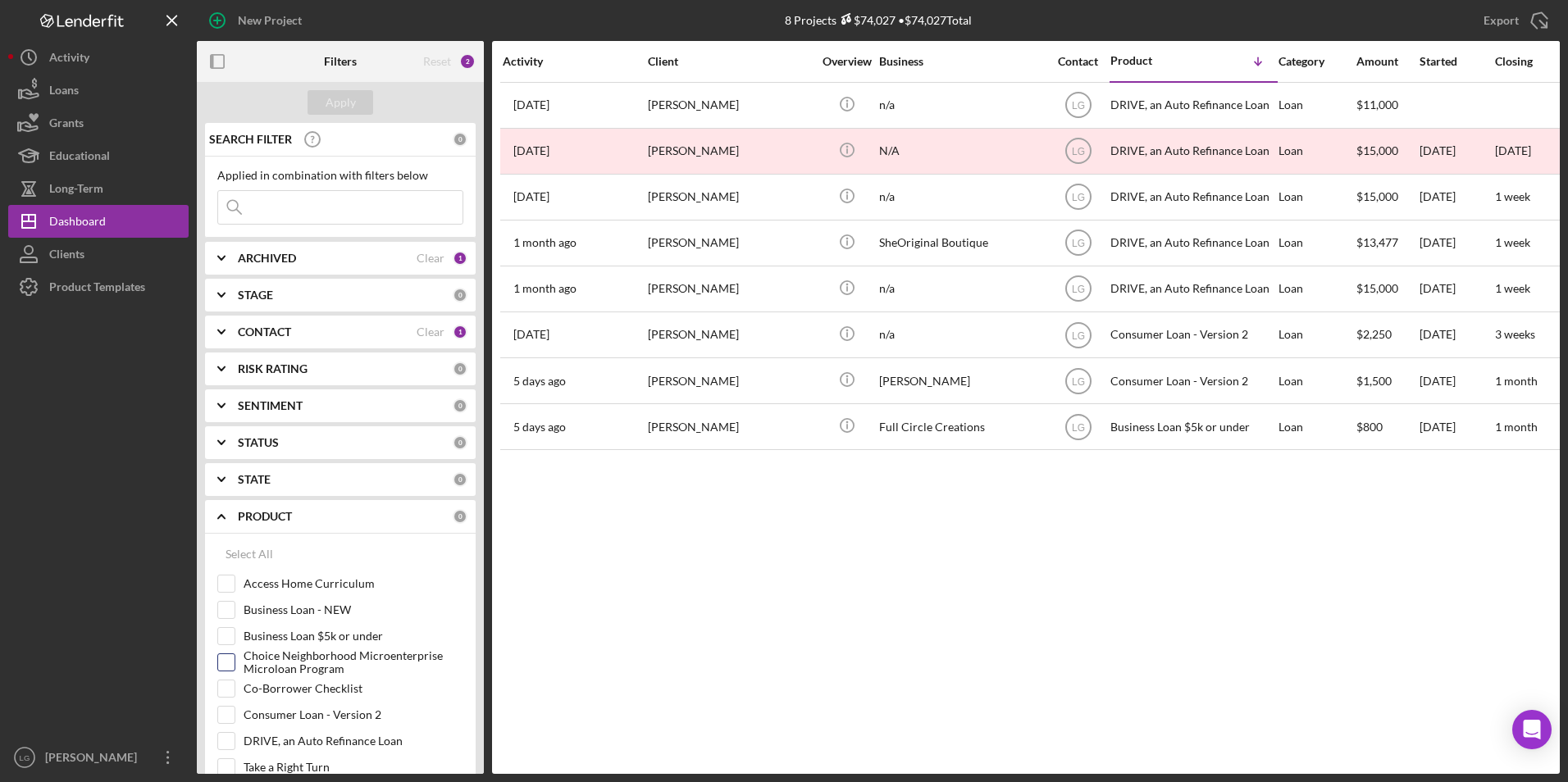
scroll to position [82, 0]
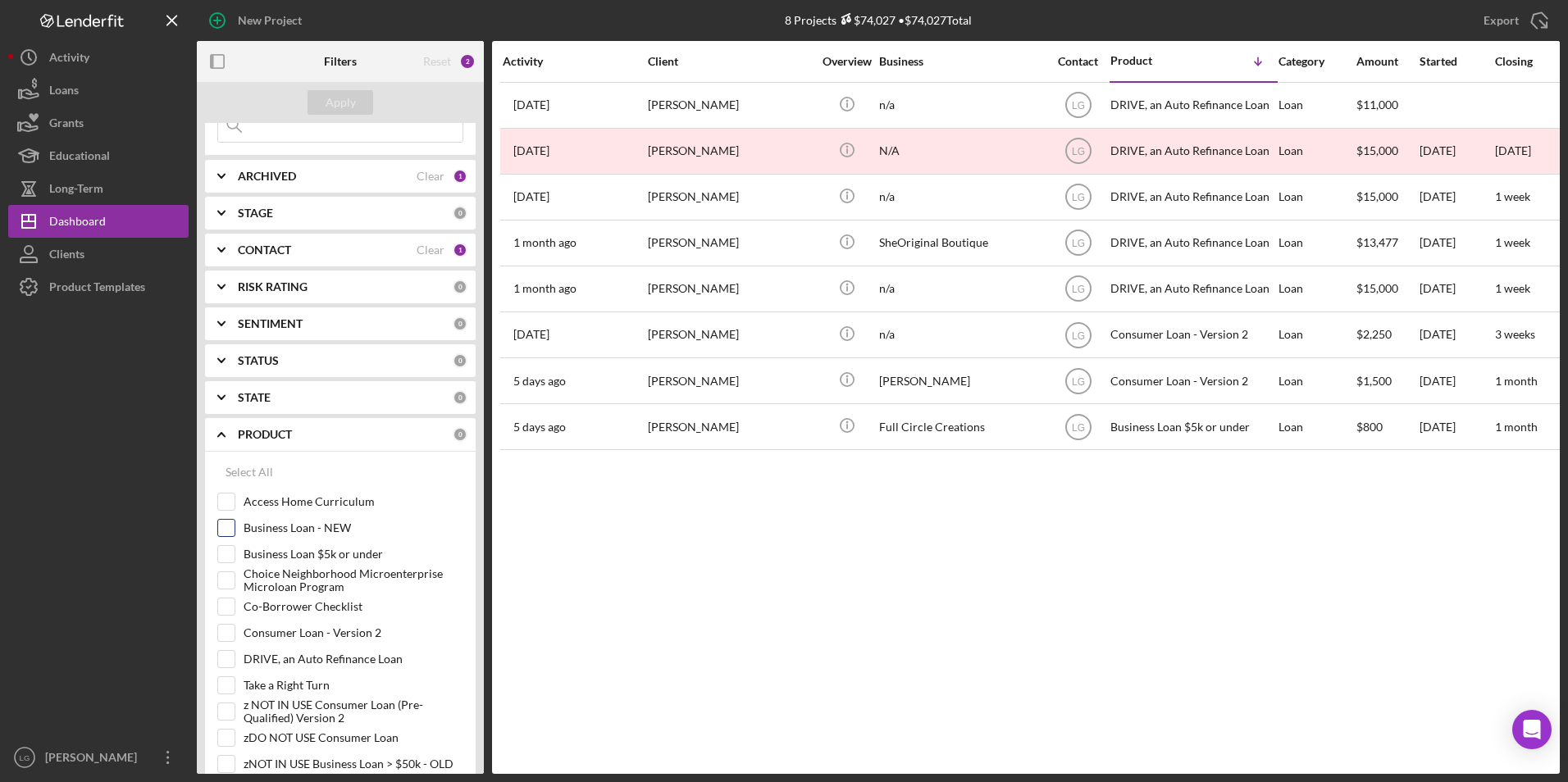
click at [229, 534] on input "Business Loan - NEW" at bounding box center [226, 528] width 16 height 16
checkbox input "true"
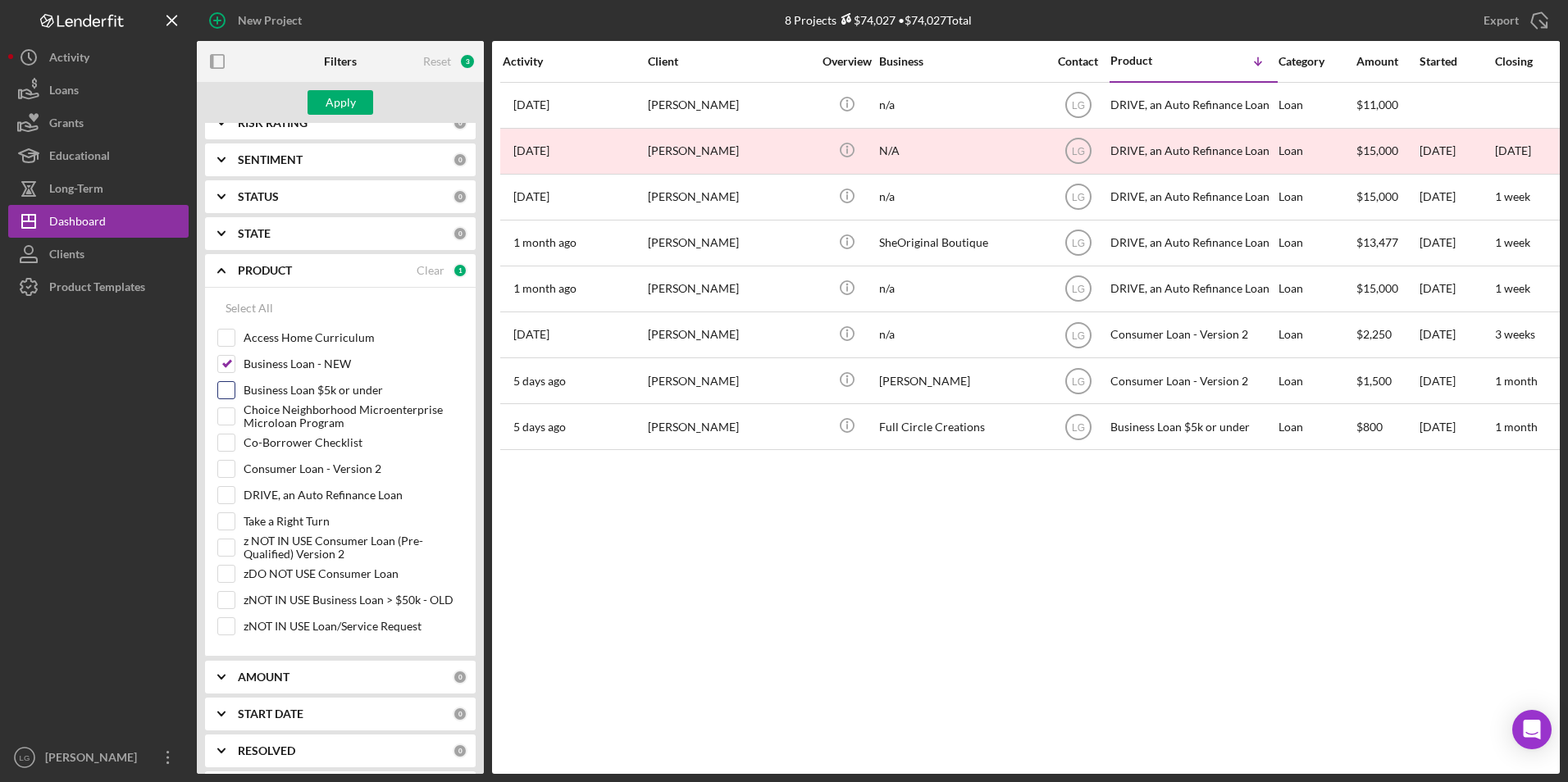
click at [224, 394] on input "Business Loan $5k or under" at bounding box center [226, 390] width 16 height 16
checkbox input "true"
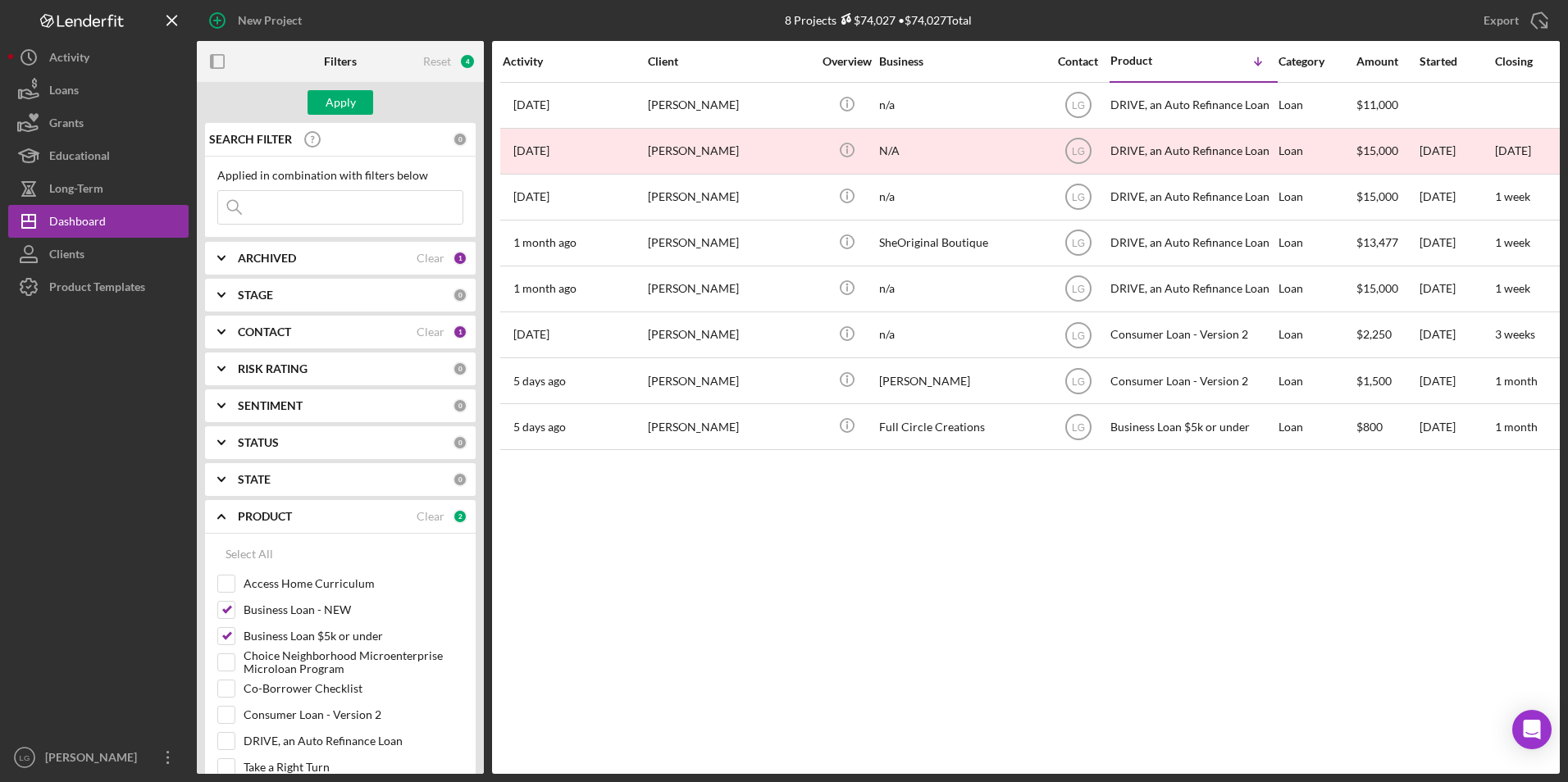
click at [336, 83] on div "Apply" at bounding box center [340, 102] width 287 height 41
click at [342, 96] on div "Apply" at bounding box center [340, 102] width 30 height 24
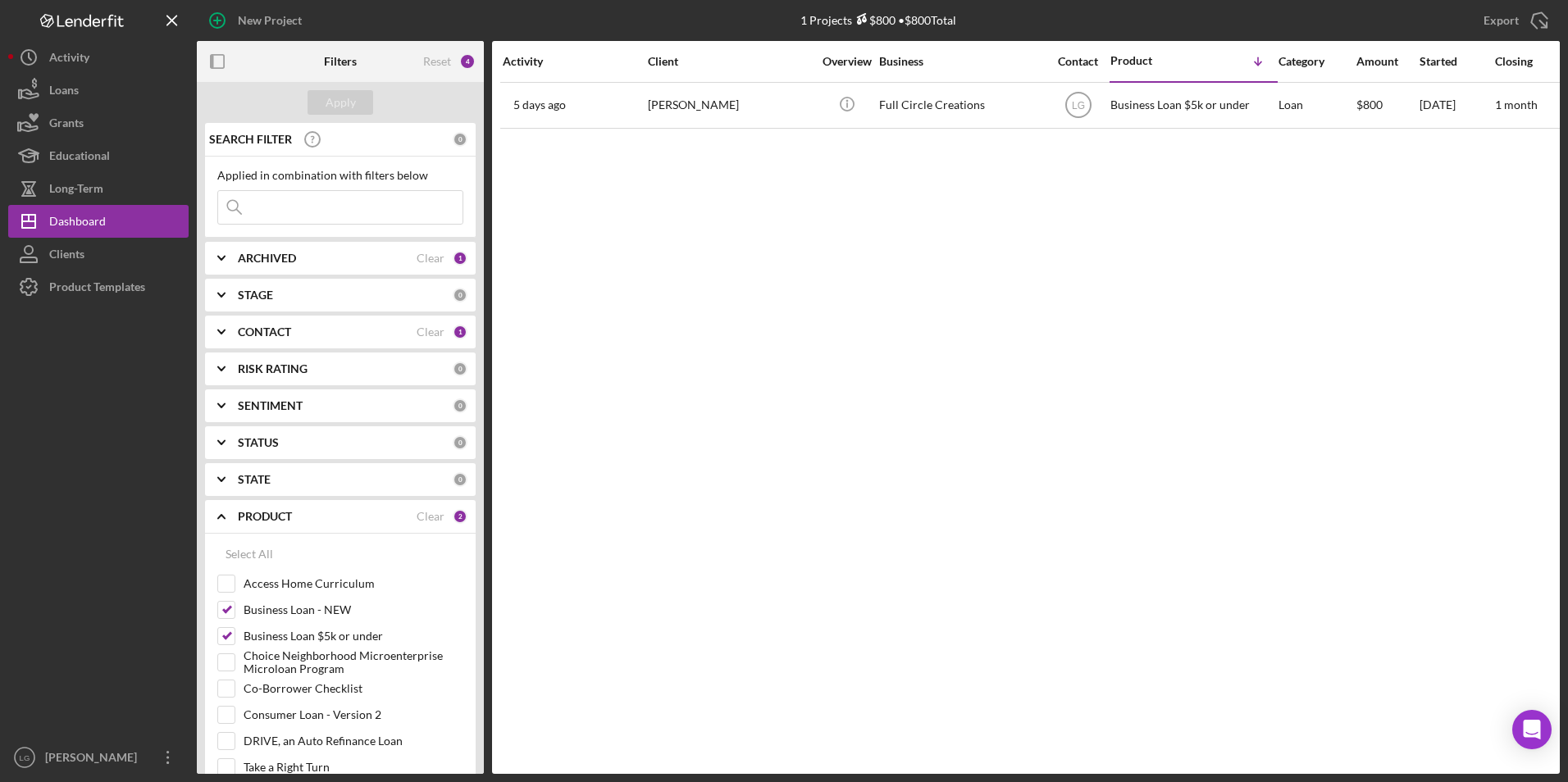
click at [280, 248] on div "ARCHIVED Clear 1" at bounding box center [352, 259] width 229 height 33
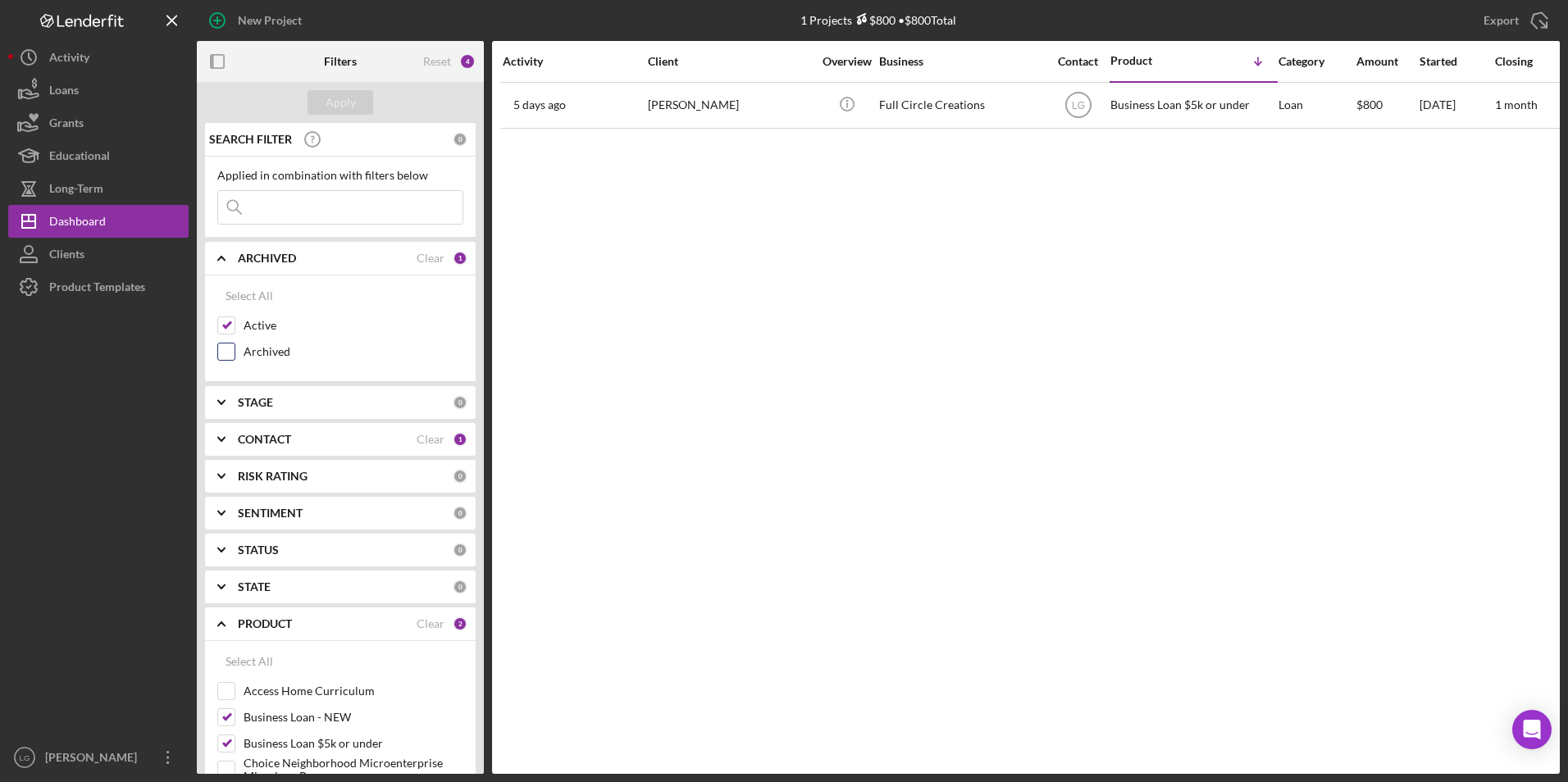
click at [232, 355] on input "Archived" at bounding box center [226, 352] width 16 height 16
checkbox input "true"
click at [333, 110] on div "Apply" at bounding box center [340, 102] width 30 height 24
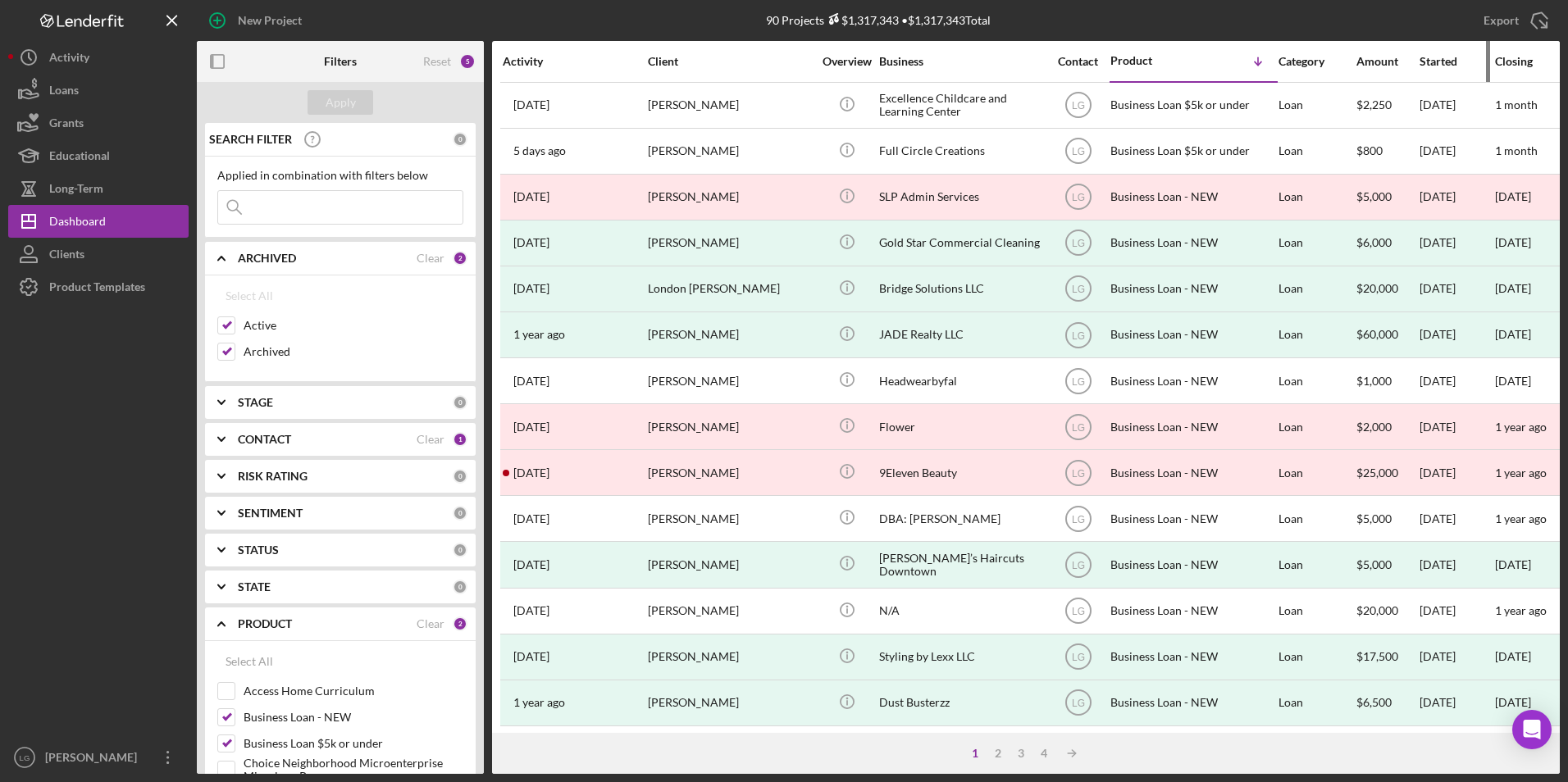
click at [1442, 59] on div "Started" at bounding box center [1456, 61] width 74 height 13
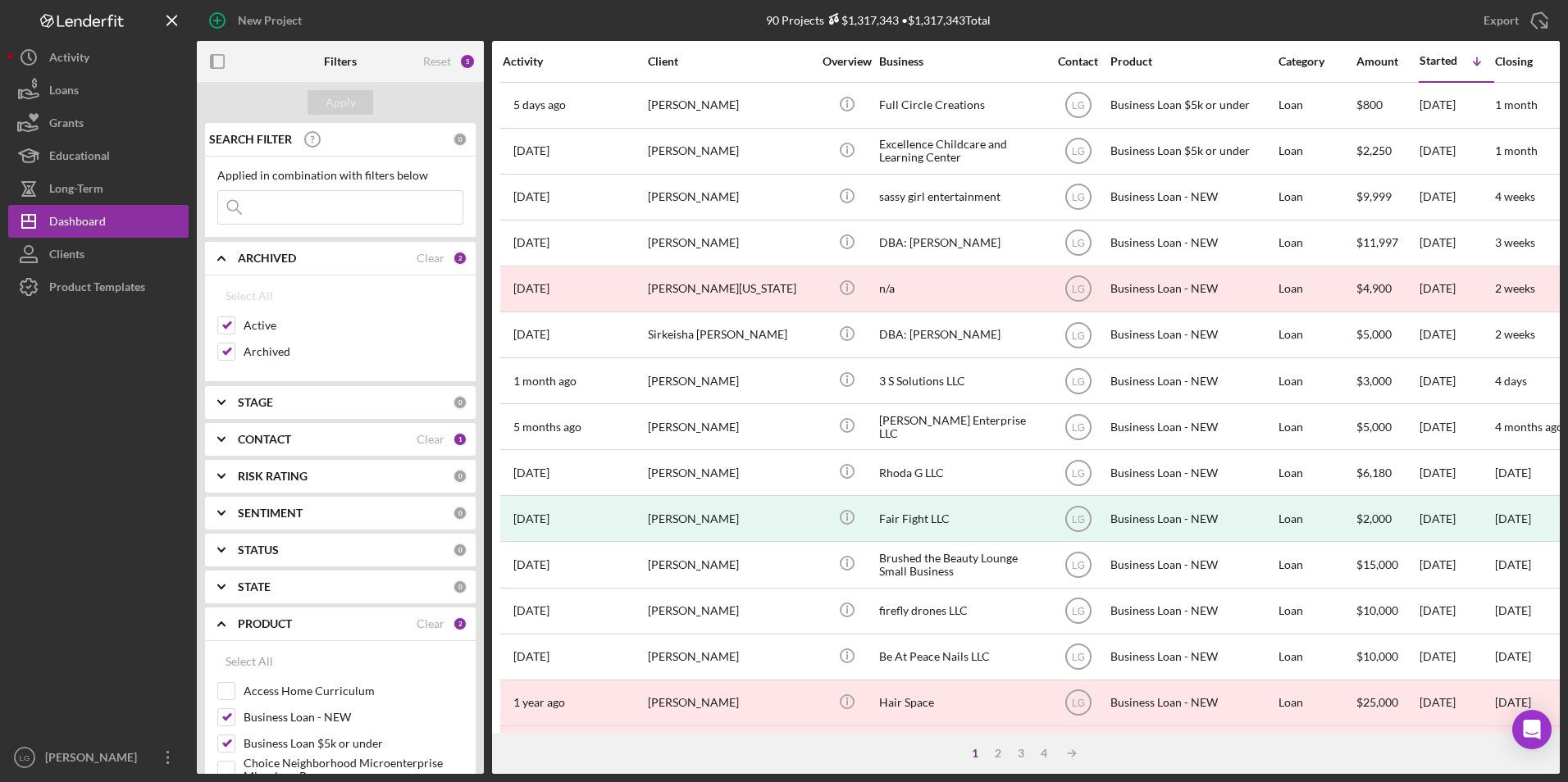
drag, startPoint x: 985, startPoint y: 719, endPoint x: 1023, endPoint y: 725, distance: 38.5
click at [1023, 725] on div "Activity Client Overview Business Contact Product Category Amount Started Icon/…" at bounding box center [1026, 386] width 1068 height 692
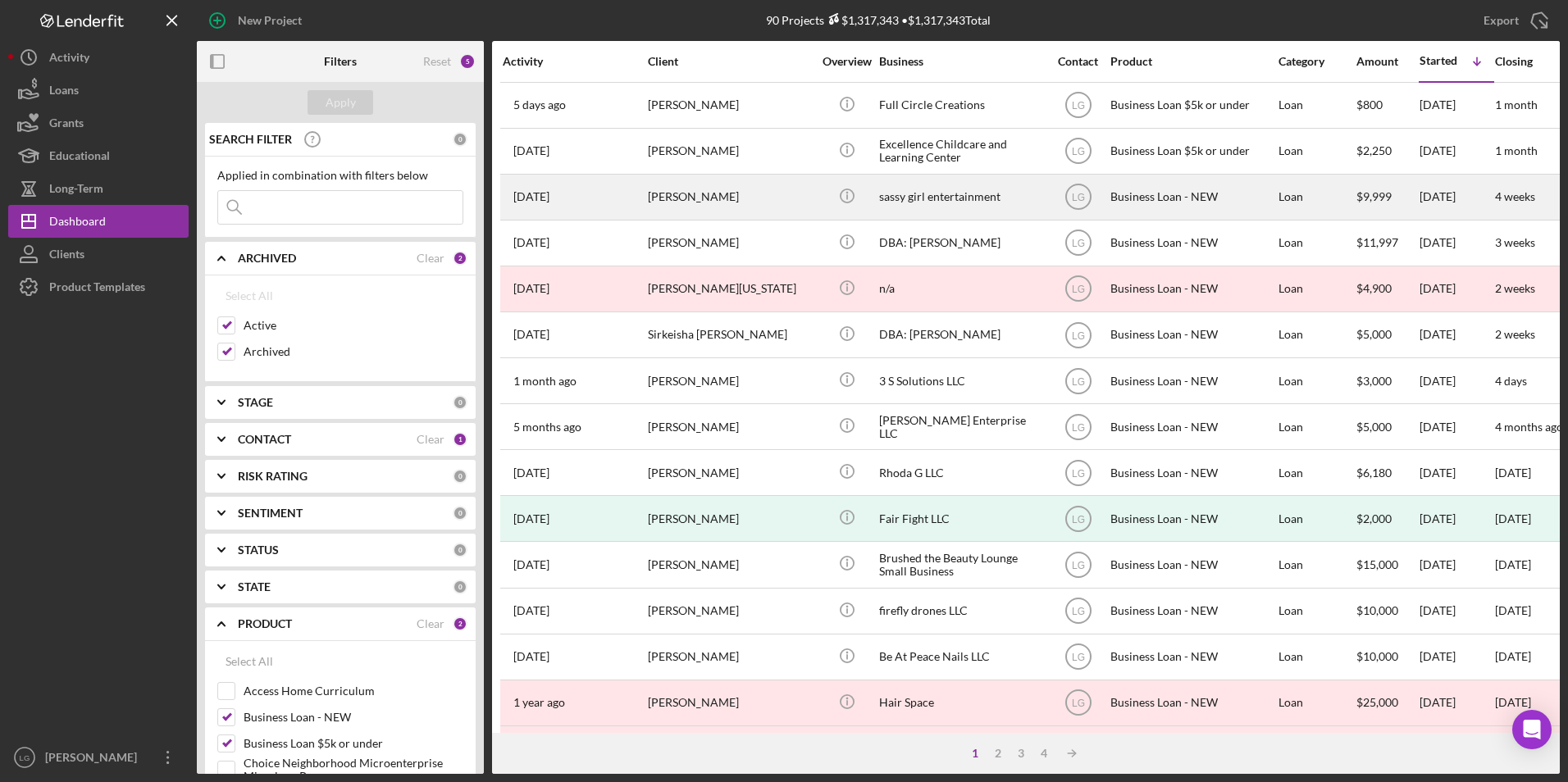
click at [1399, 200] on div "$9,999" at bounding box center [1387, 197] width 62 height 43
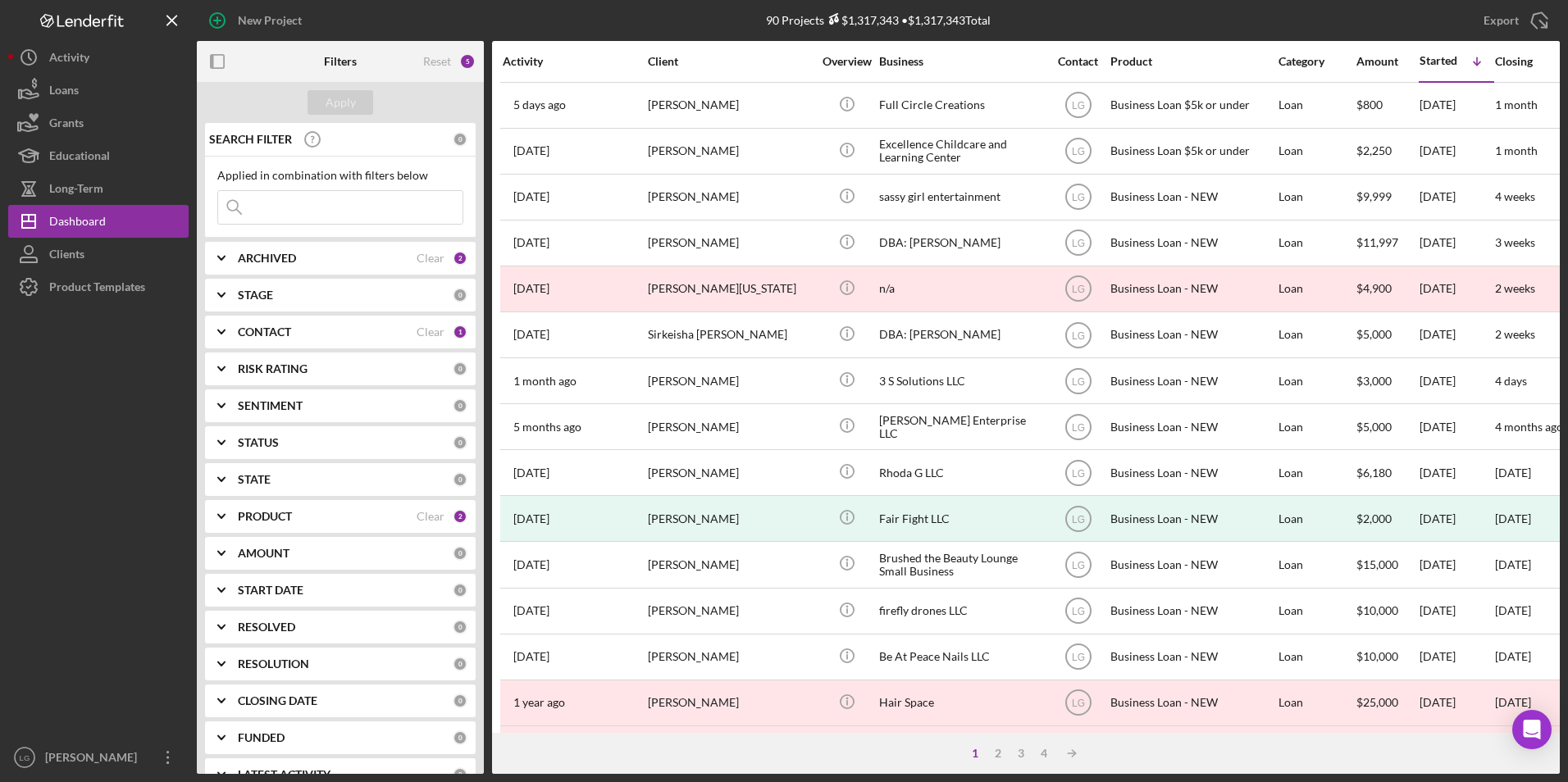
click at [357, 255] on div "ARCHIVED" at bounding box center [327, 258] width 179 height 13
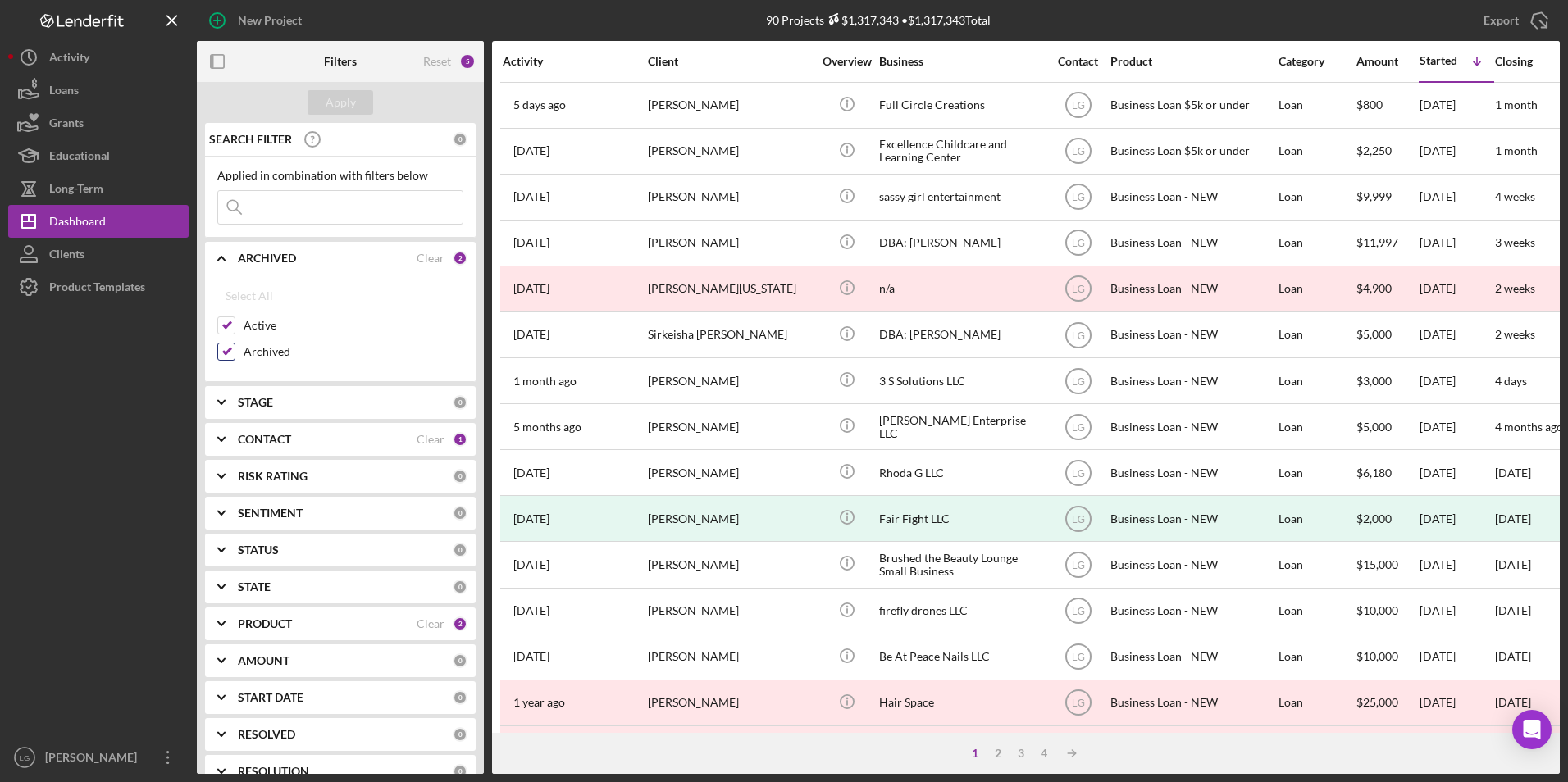
click at [223, 343] on div at bounding box center [226, 352] width 18 height 18
click at [230, 348] on input "Archived" at bounding box center [226, 352] width 16 height 16
checkbox input "false"
click at [348, 89] on div "Apply" at bounding box center [340, 102] width 287 height 41
click at [340, 108] on div "Apply" at bounding box center [340, 102] width 30 height 24
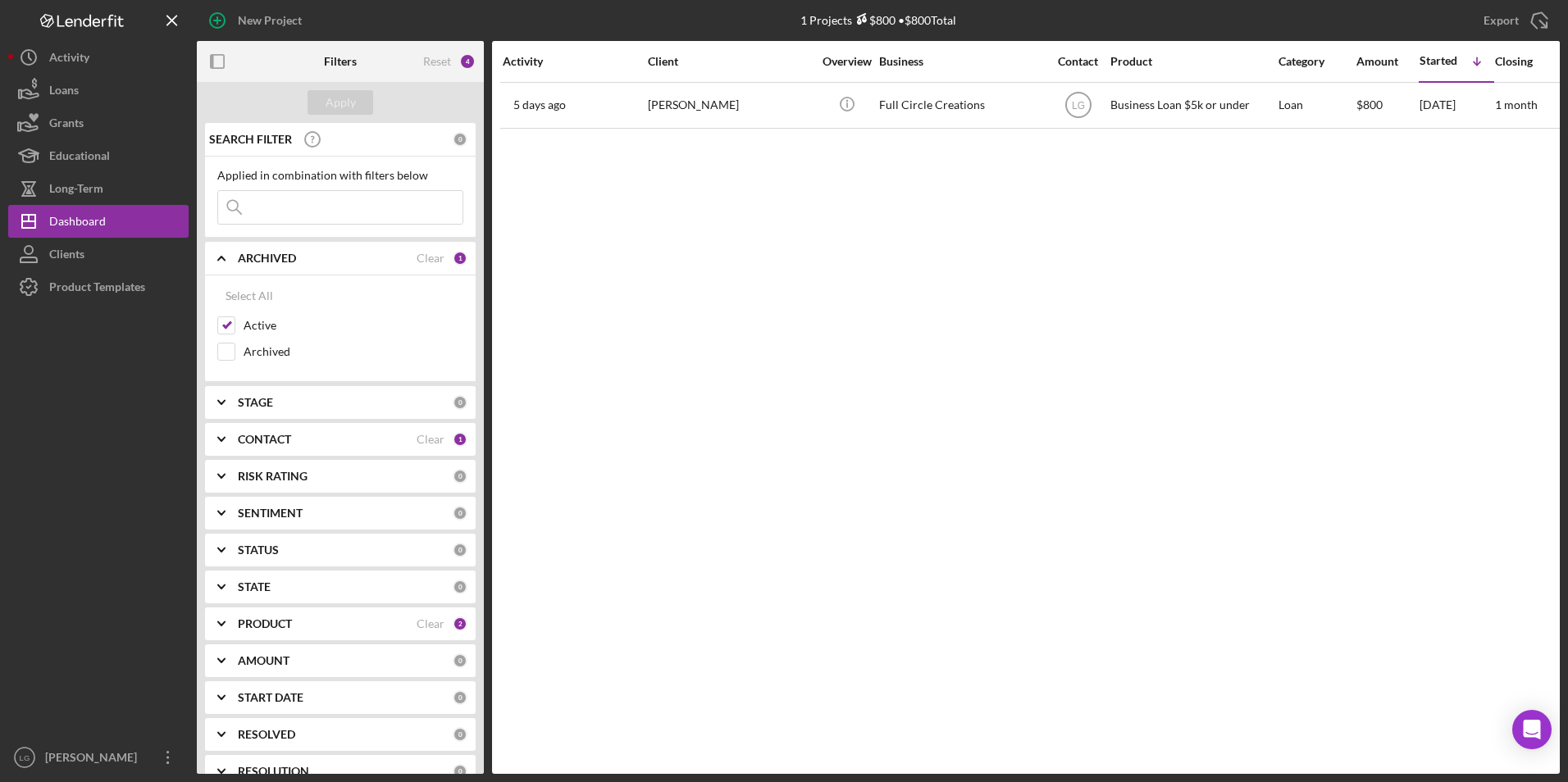
click at [282, 405] on div "STAGE" at bounding box center [345, 402] width 214 height 13
click at [285, 395] on div "STAGE 0" at bounding box center [352, 402] width 229 height 15
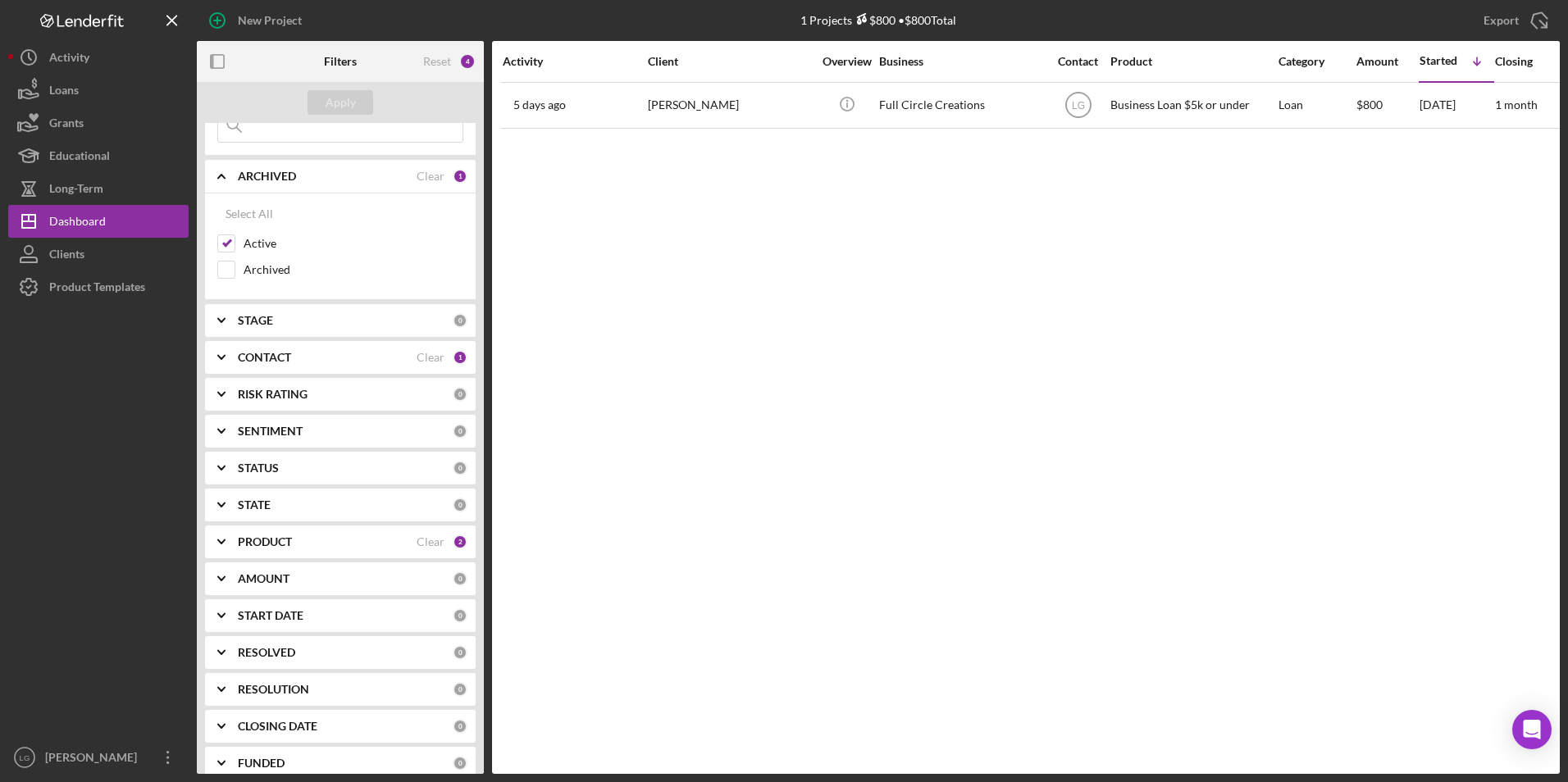
click at [304, 534] on div "PRODUCT Clear 2" at bounding box center [352, 542] width 229 height 33
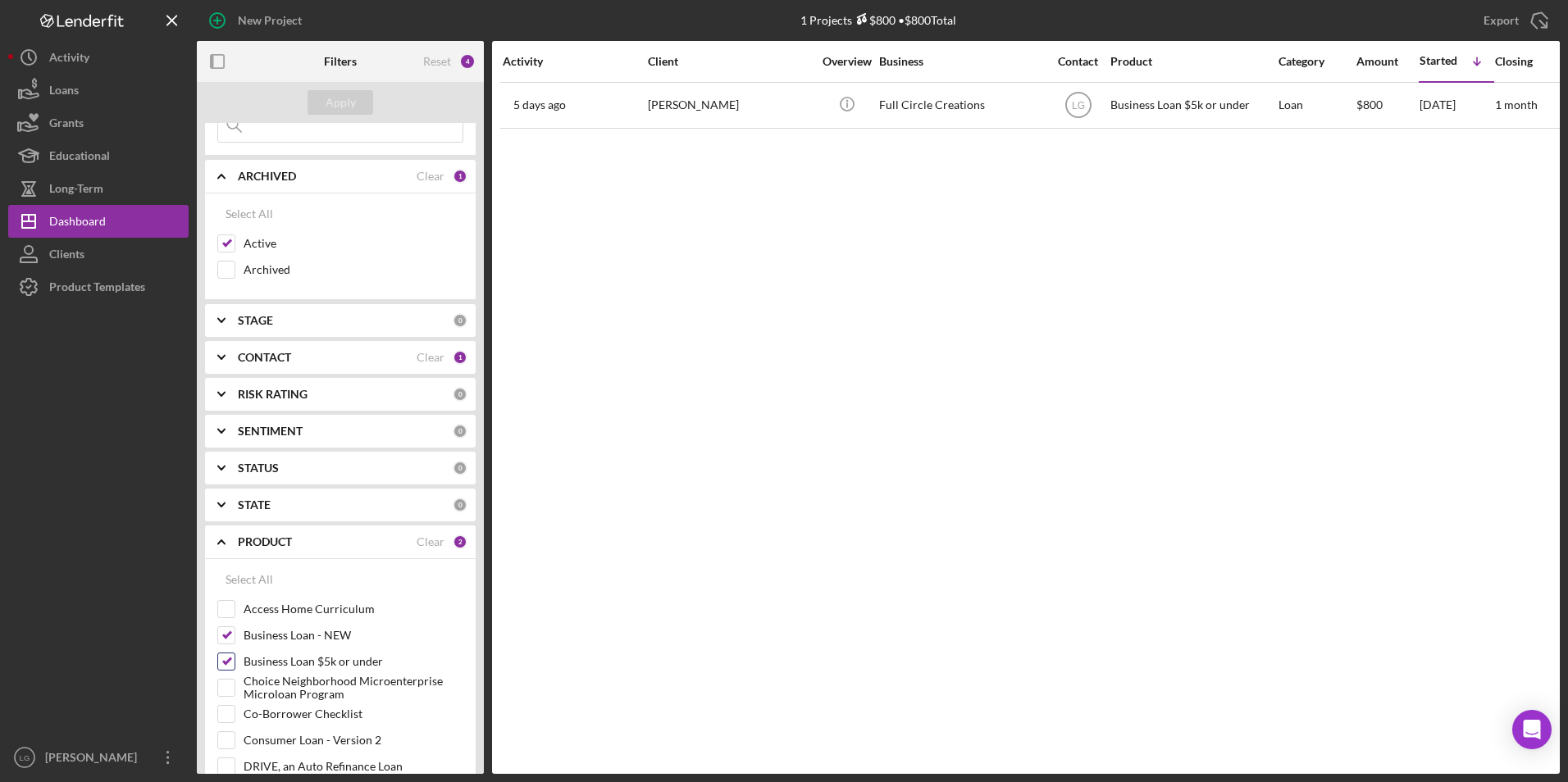
click at [230, 656] on input "Business Loan $5k or under" at bounding box center [226, 661] width 16 height 16
checkbox input "false"
click at [229, 635] on input "Business Loan - NEW" at bounding box center [226, 635] width 16 height 16
checkbox input "false"
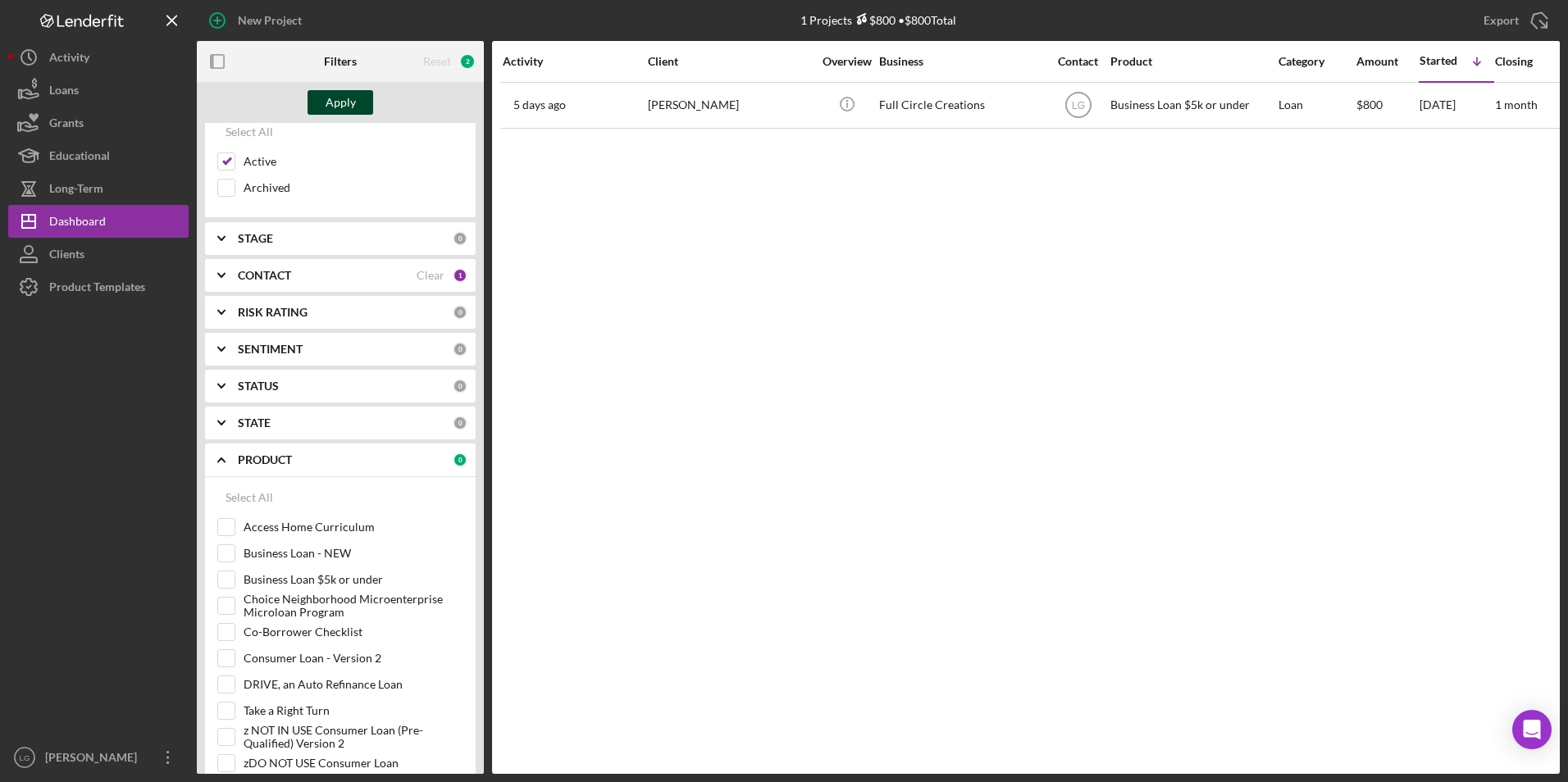
click at [346, 103] on div "Apply" at bounding box center [340, 102] width 30 height 24
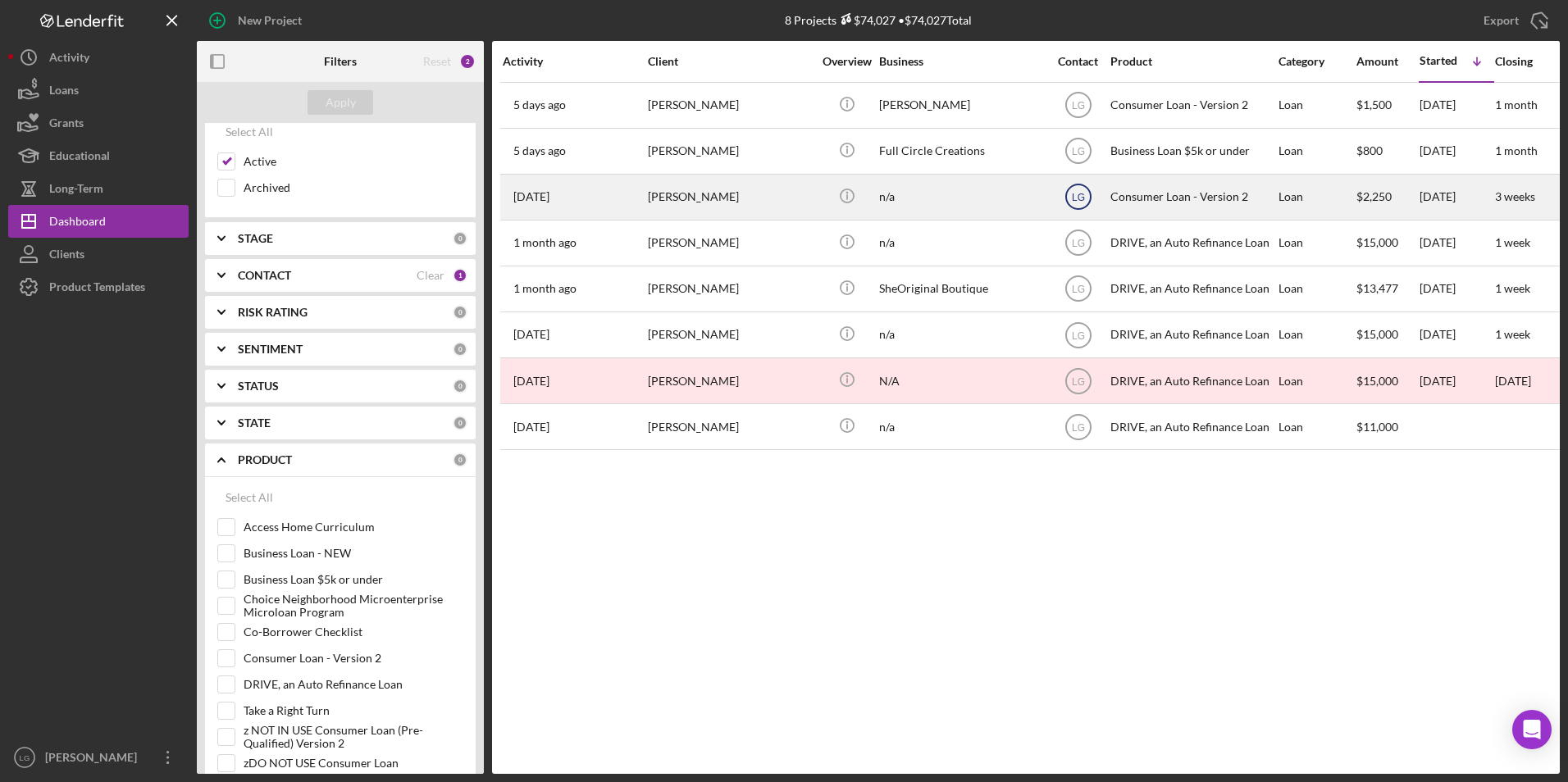
click at [1074, 111] on text "LG" at bounding box center [1077, 105] width 13 height 11
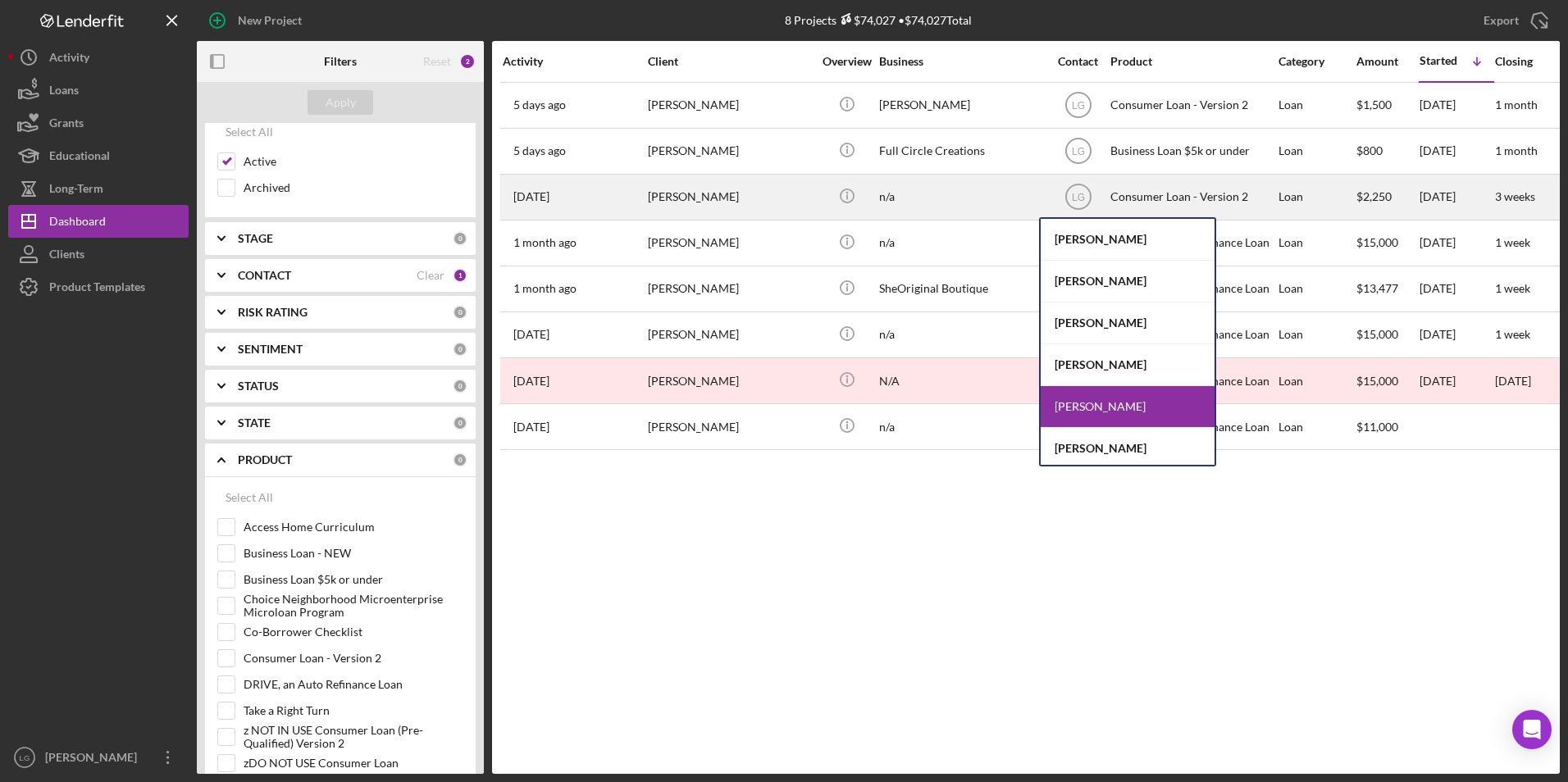
click at [925, 197] on div "n/a" at bounding box center [961, 197] width 164 height 43
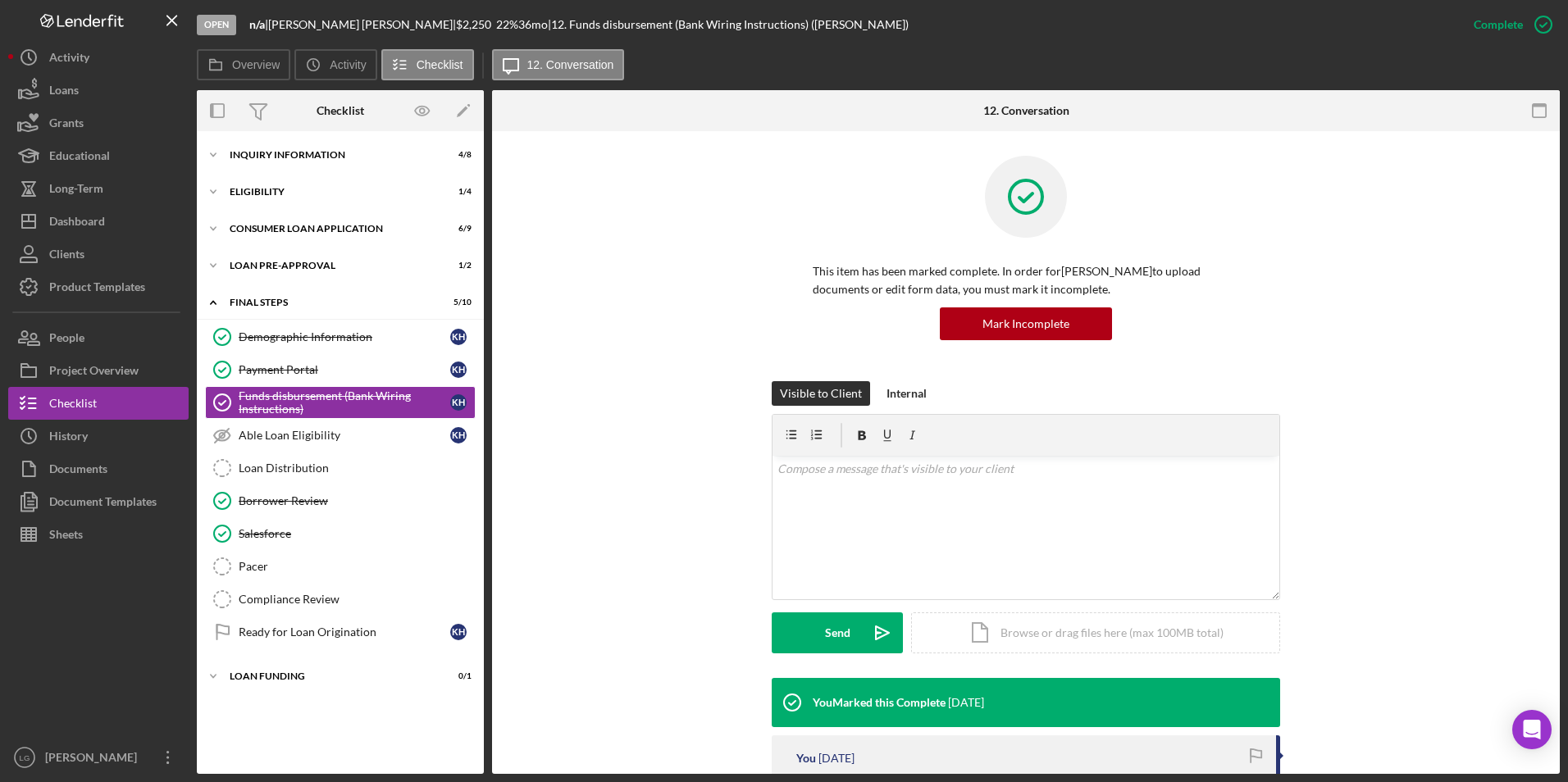
click at [267, 667] on div "Icon/Expander Loan Funding 0 / 1" at bounding box center [340, 676] width 287 height 33
drag, startPoint x: 272, startPoint y: 624, endPoint x: 273, endPoint y: 600, distance: 24.0
click at [272, 624] on link "Ready for Loan Origination Ready for Loan Origination K H" at bounding box center [340, 632] width 271 height 33
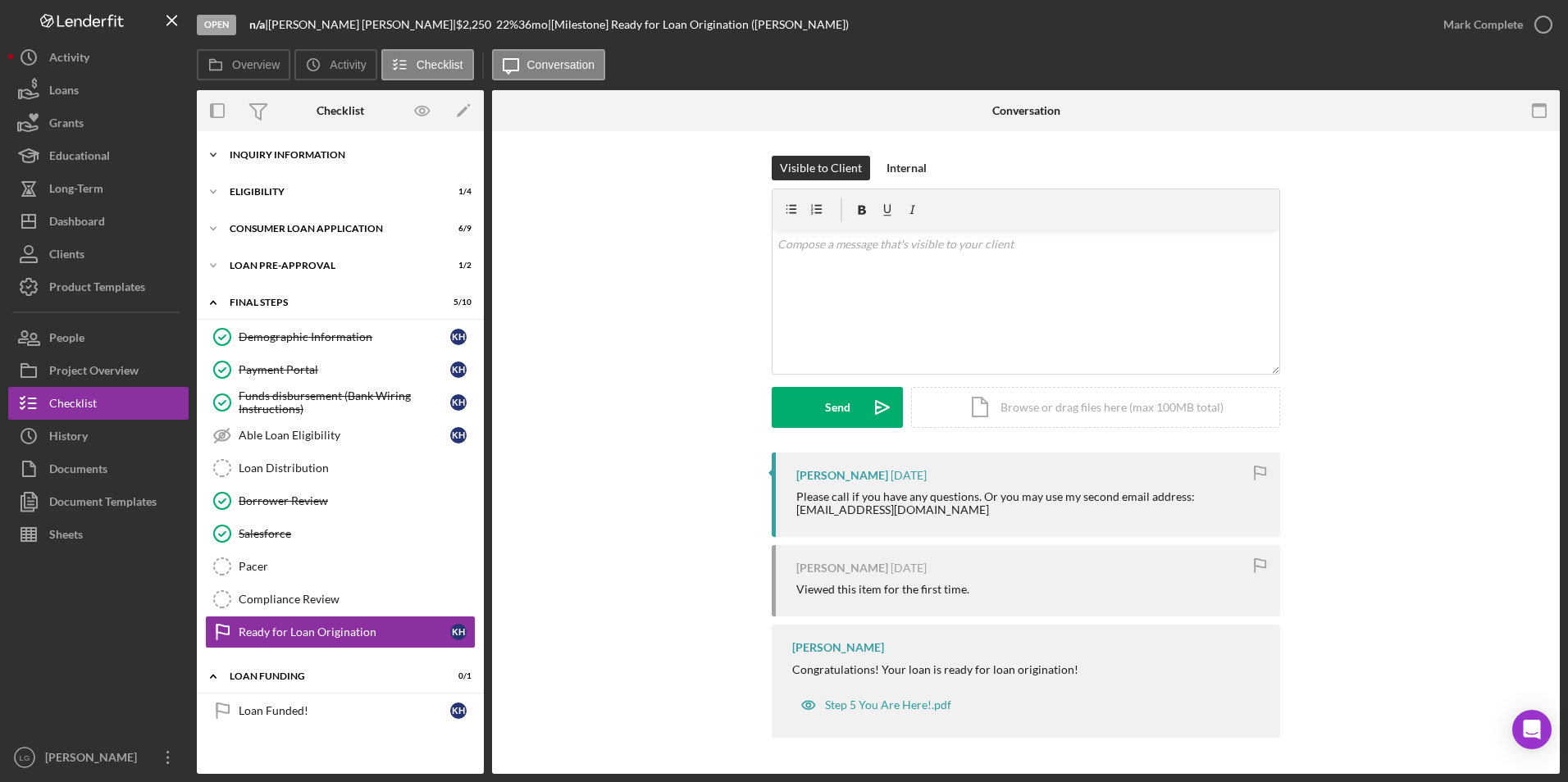
click at [277, 153] on div "Inquiry Information" at bounding box center [346, 154] width 234 height 10
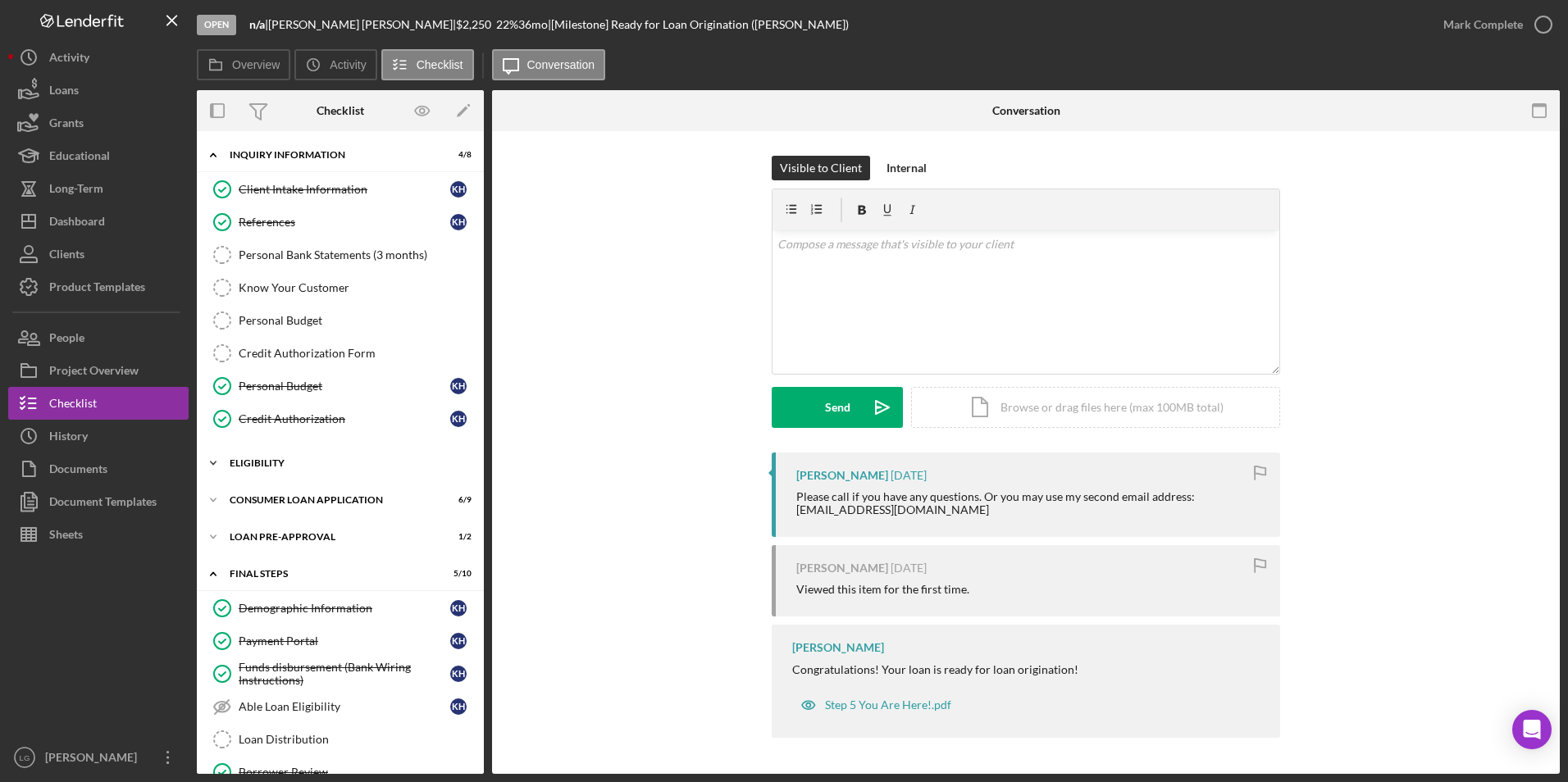
drag, startPoint x: 231, startPoint y: 452, endPoint x: 231, endPoint y: 475, distance: 23.0
click at [231, 454] on div "Icon/Expander Eligibility 1 / 4" at bounding box center [340, 463] width 287 height 33
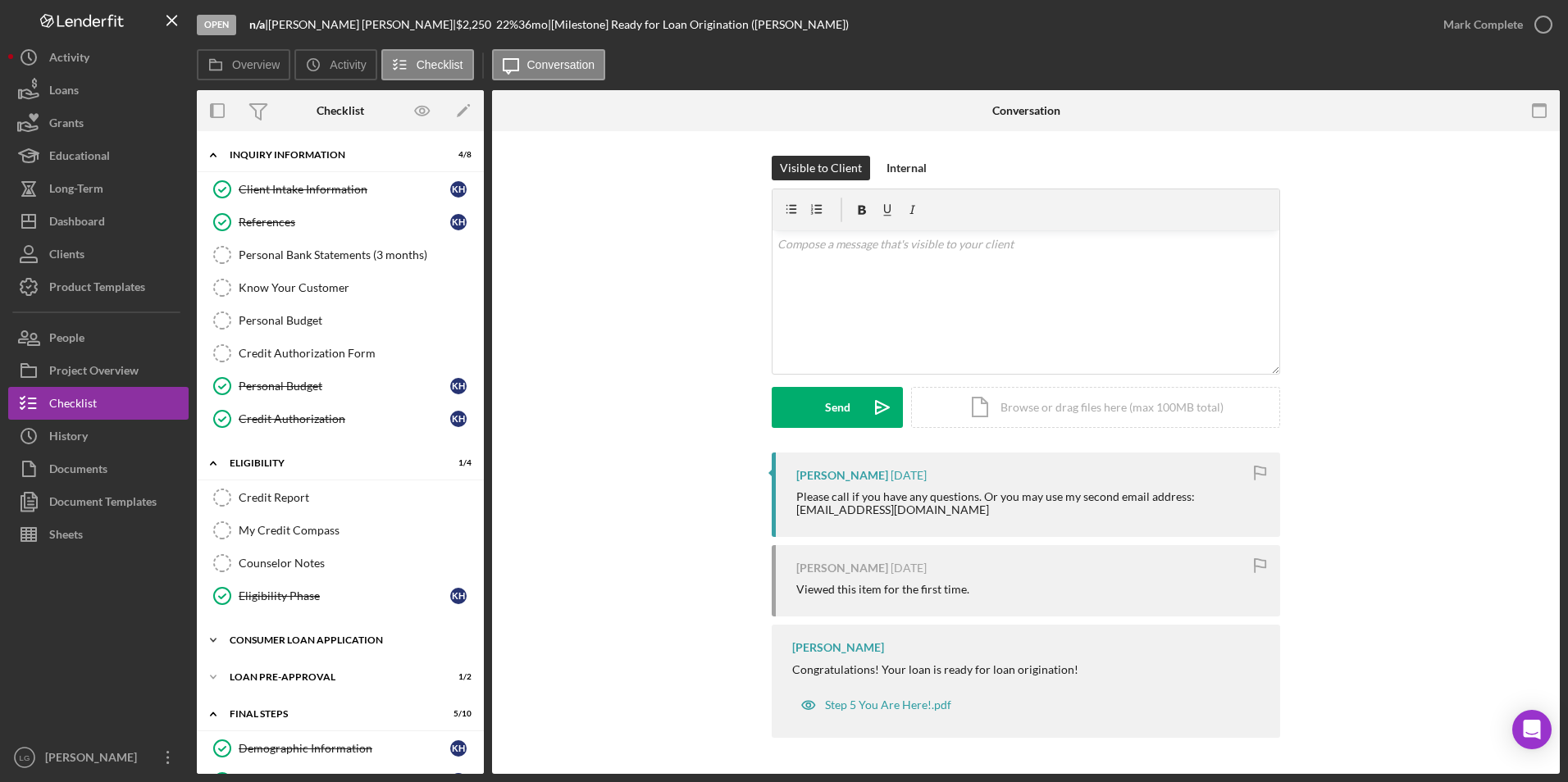
click at [252, 629] on div "Icon/Expander Consumer Loan Application 6 / 9" at bounding box center [340, 641] width 287 height 33
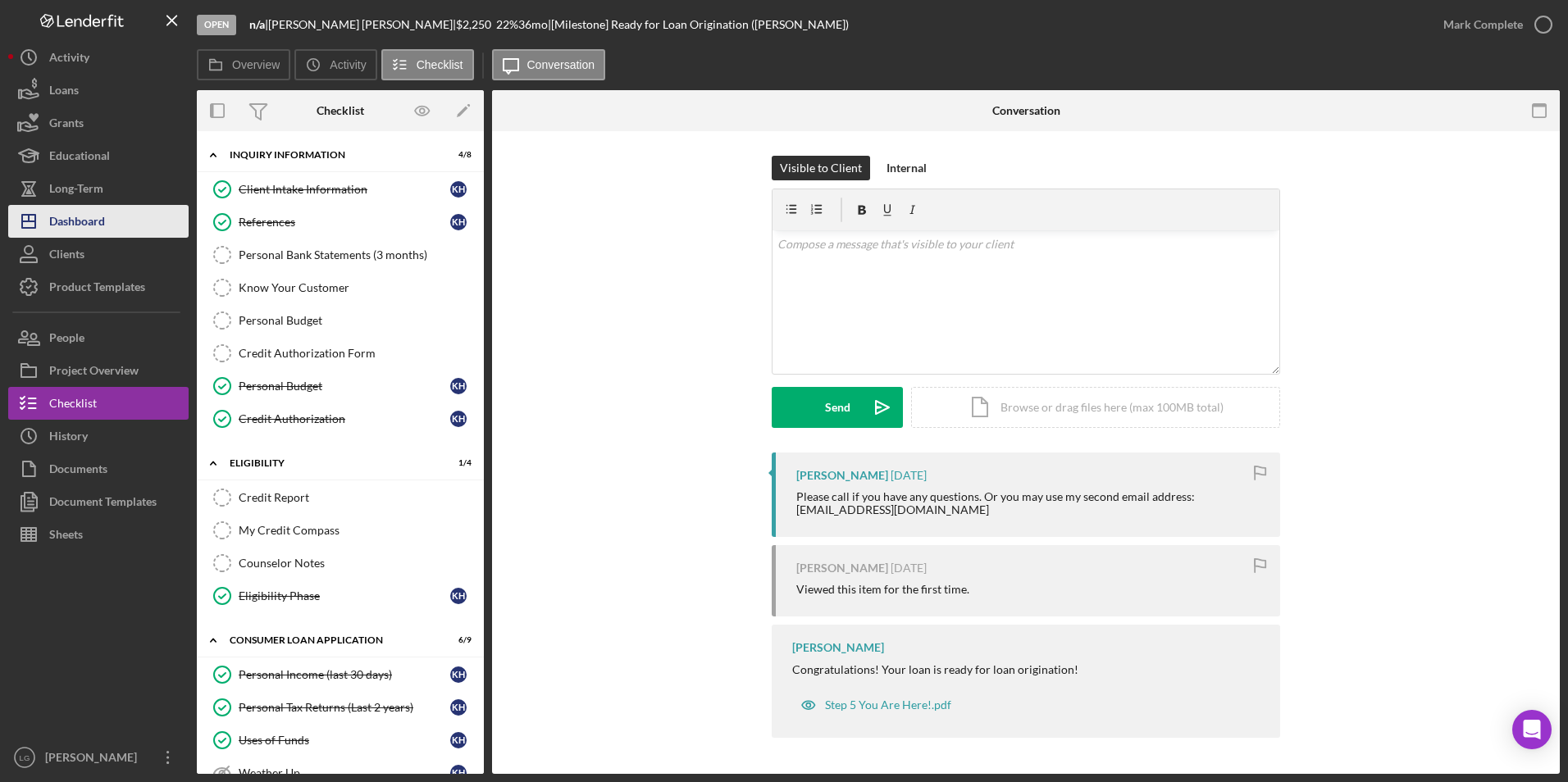
click at [77, 227] on div "Dashboard" at bounding box center [77, 223] width 56 height 37
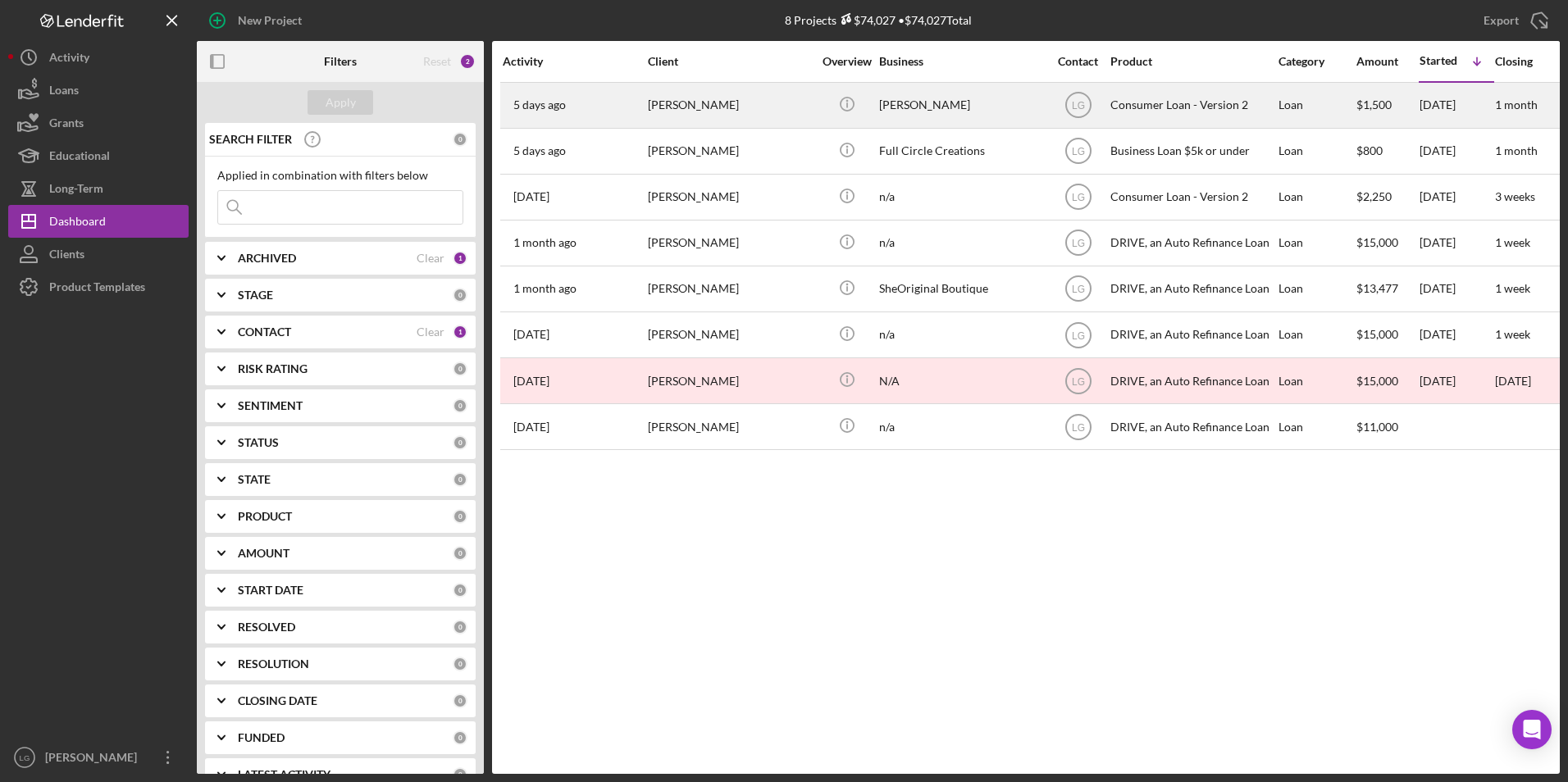
click at [708, 113] on div "[PERSON_NAME]" at bounding box center [729, 105] width 164 height 43
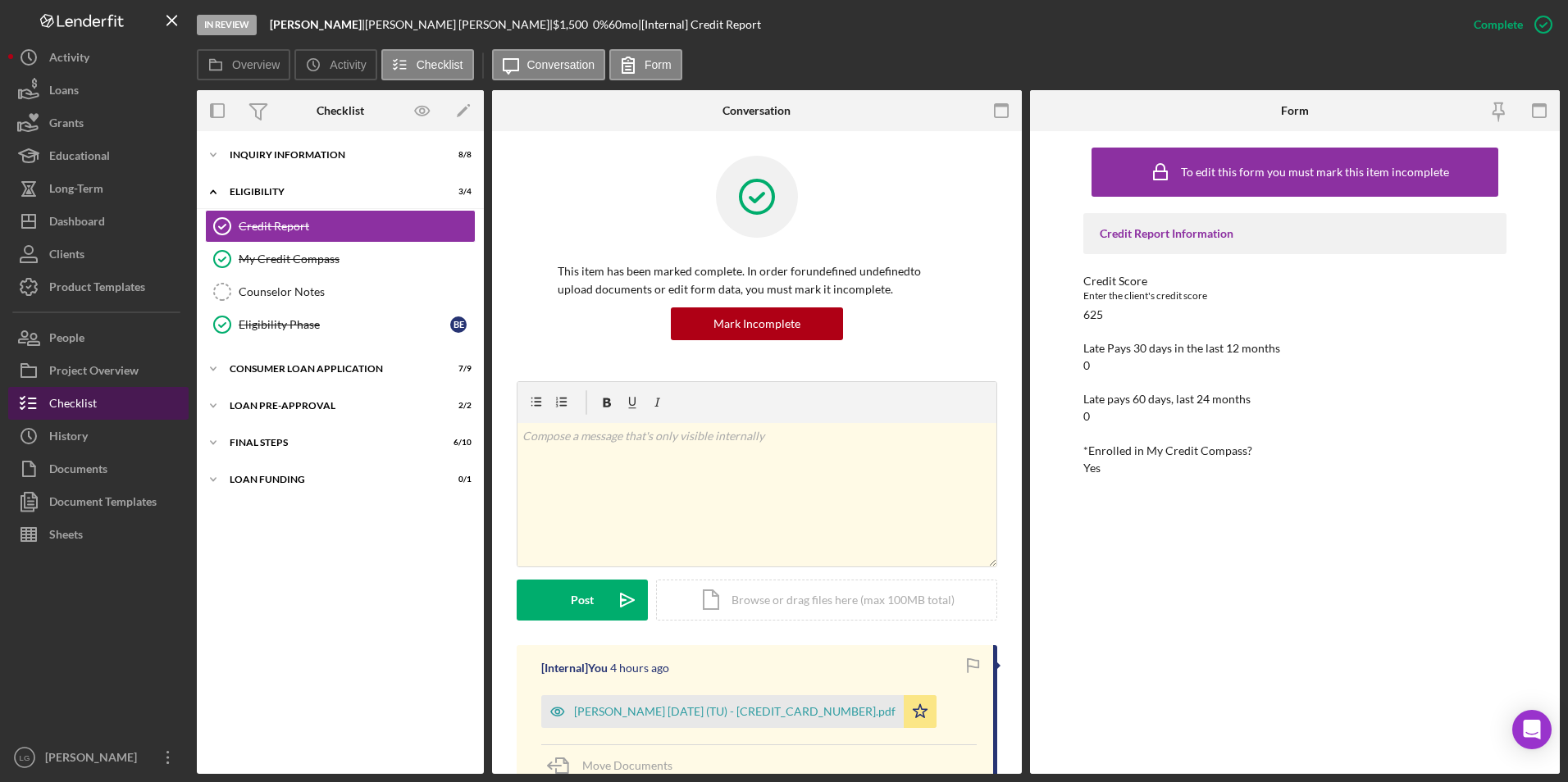
click at [96, 417] on div "Checklist" at bounding box center [73, 405] width 48 height 37
click at [315, 280] on link "Counselor Notes Counselor Notes" at bounding box center [340, 292] width 271 height 33
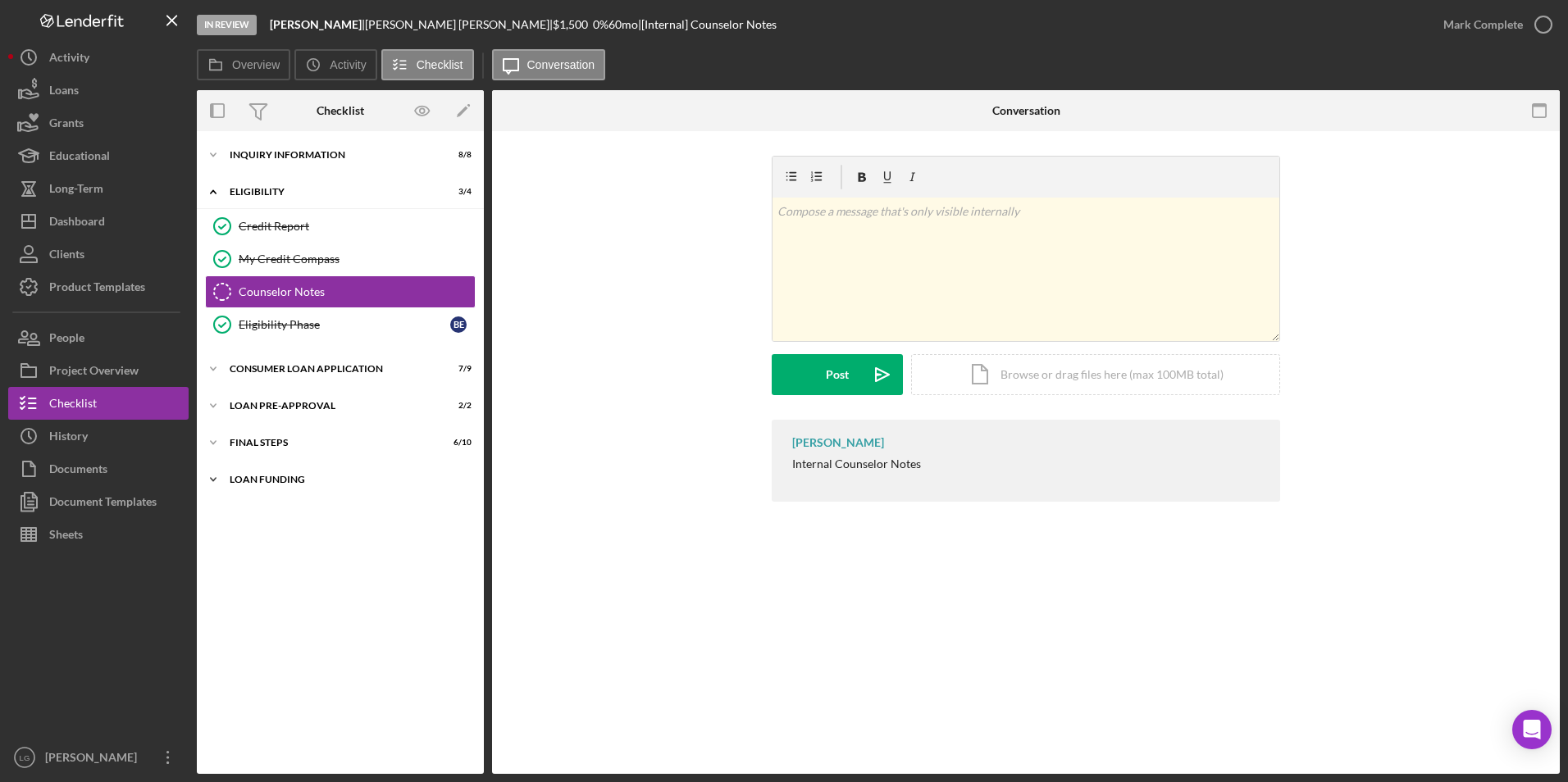
click at [240, 476] on div "Loan Funding" at bounding box center [346, 479] width 234 height 10
click at [247, 425] on div "Icon/Expander Inquiry Information 8 / 8 Icon/Expander Eligibility 3 / 4 Credit …" at bounding box center [340, 453] width 287 height 627
click at [247, 396] on div "Icon/Expander Loan Pre-Approval 2 / 2" at bounding box center [340, 406] width 287 height 33
click at [257, 365] on div "Consumer Loan Application" at bounding box center [346, 368] width 234 height 10
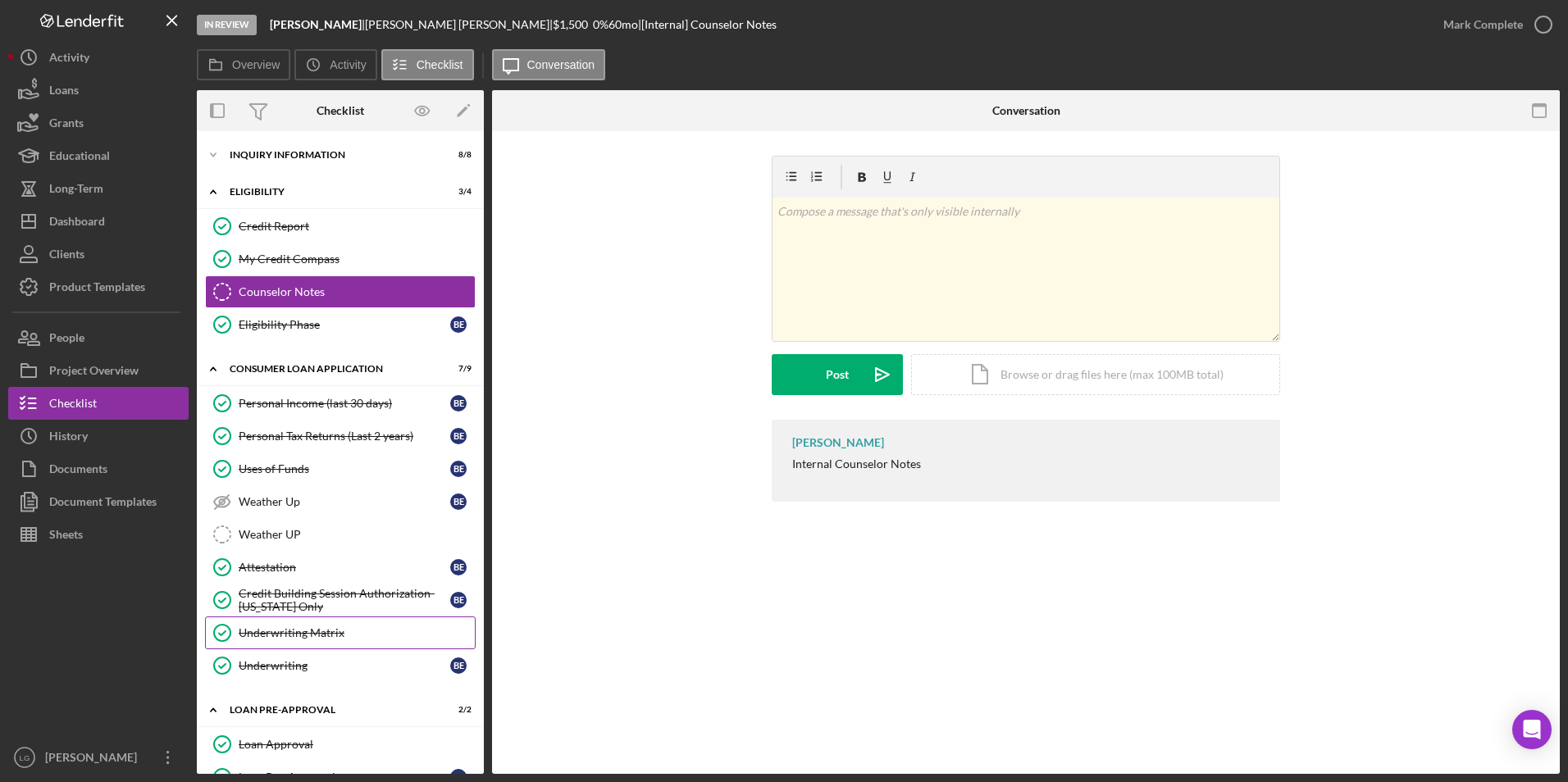
scroll to position [152, 0]
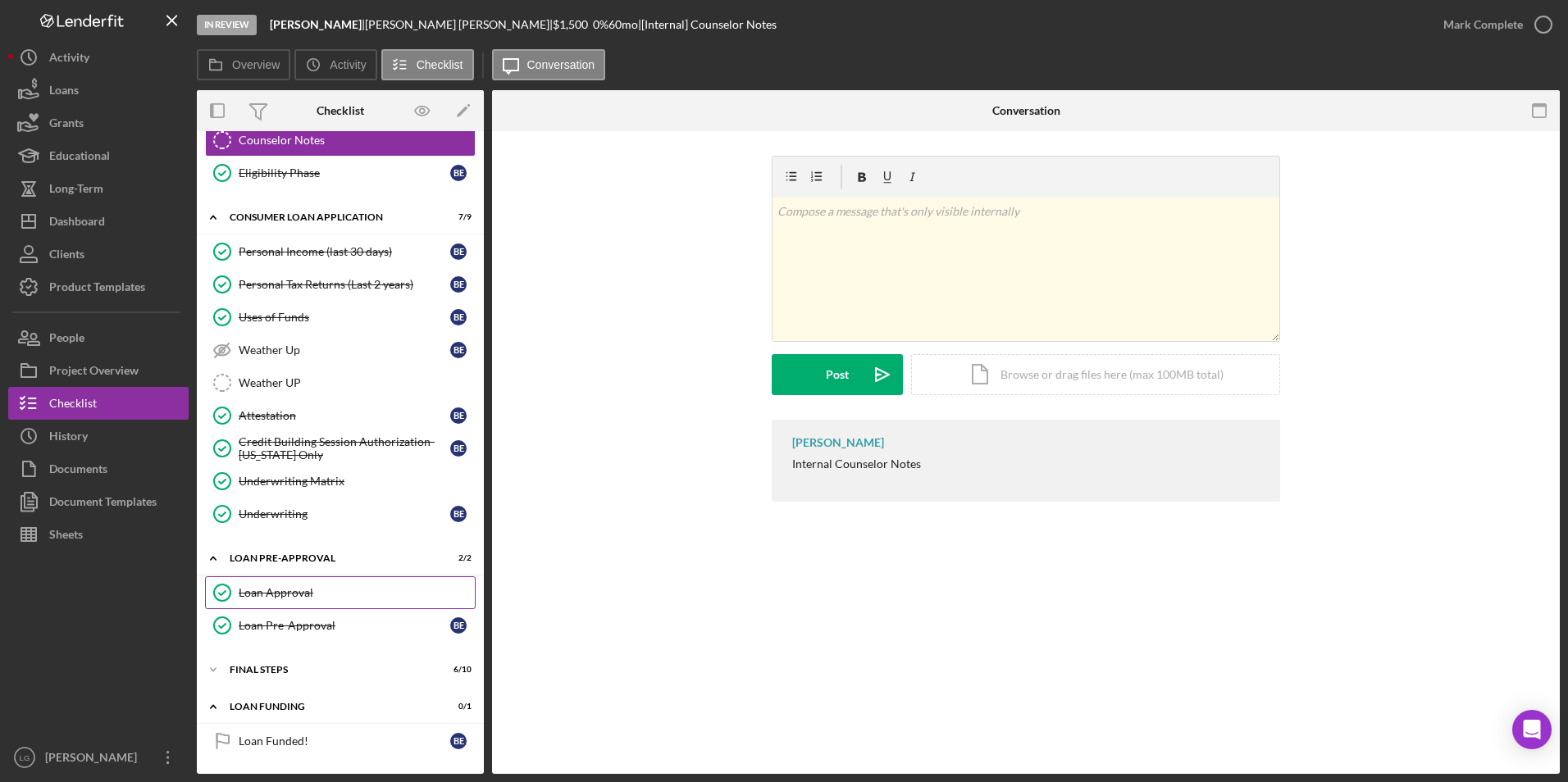
click at [276, 597] on div "Loan Approval" at bounding box center [357, 592] width 236 height 13
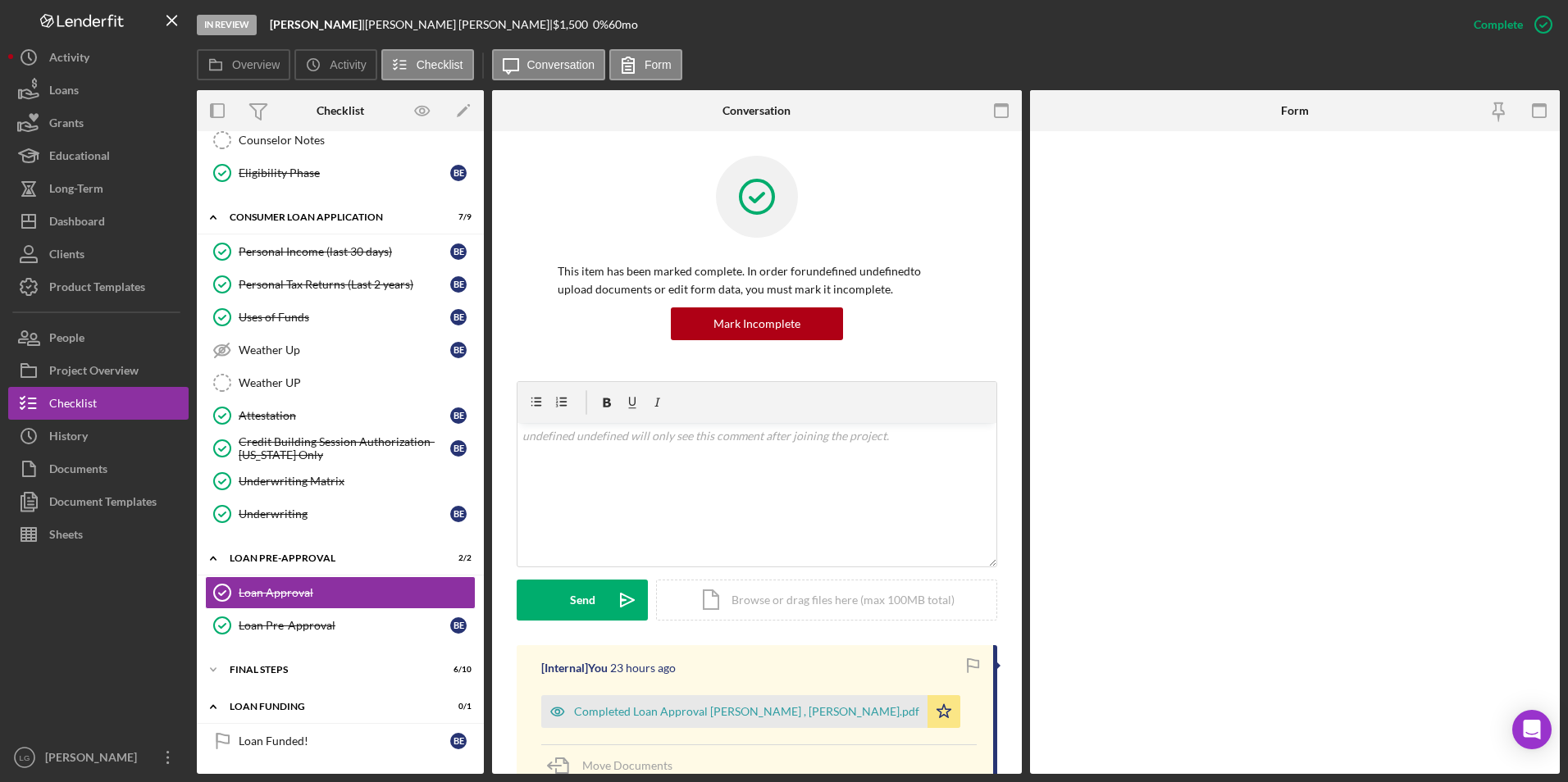
scroll to position [152, 0]
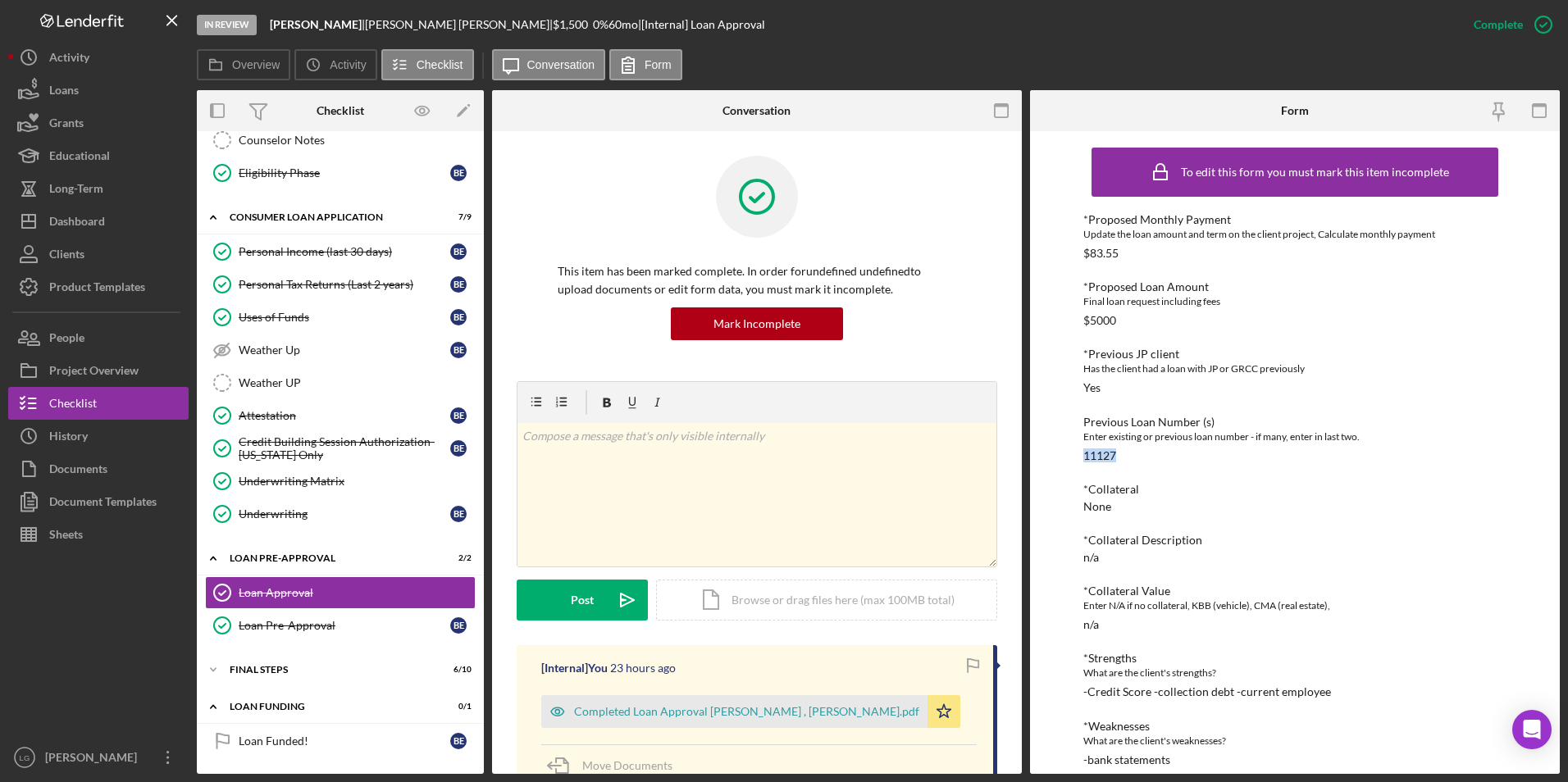
drag, startPoint x: 1137, startPoint y: 458, endPoint x: 1077, endPoint y: 446, distance: 61.2
click at [1077, 446] on div "To edit this form you must mark this item incomplete *Proposed Monthly Payment …" at bounding box center [1295, 452] width 530 height 643
drag, startPoint x: 1077, startPoint y: 446, endPoint x: 1094, endPoint y: 449, distance: 17.3
copy div "11127"
click at [69, 227] on div "Dashboard" at bounding box center [77, 223] width 56 height 37
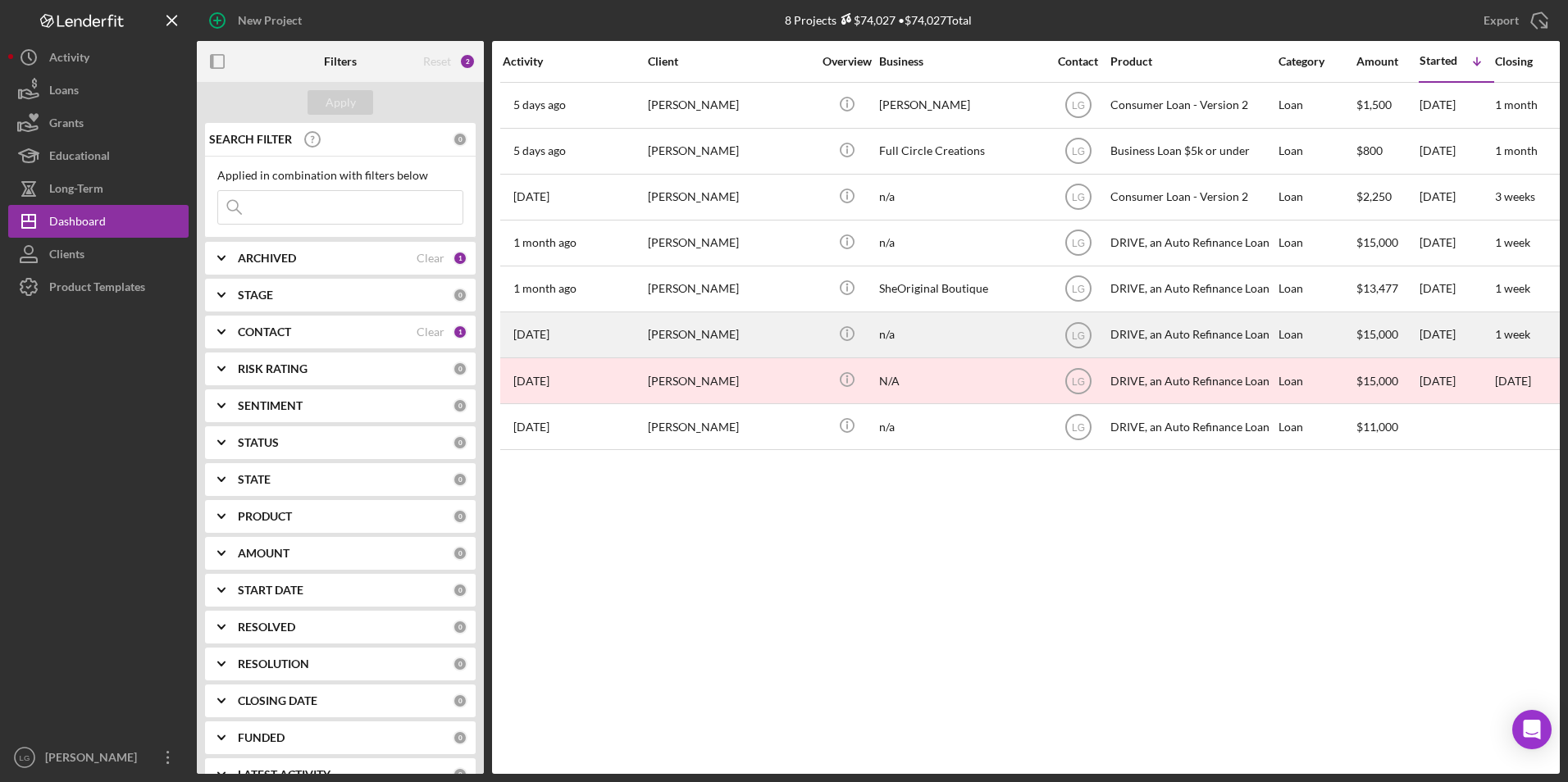
click at [627, 323] on div "[DATE] [PERSON_NAME]" at bounding box center [574, 335] width 143 height 43
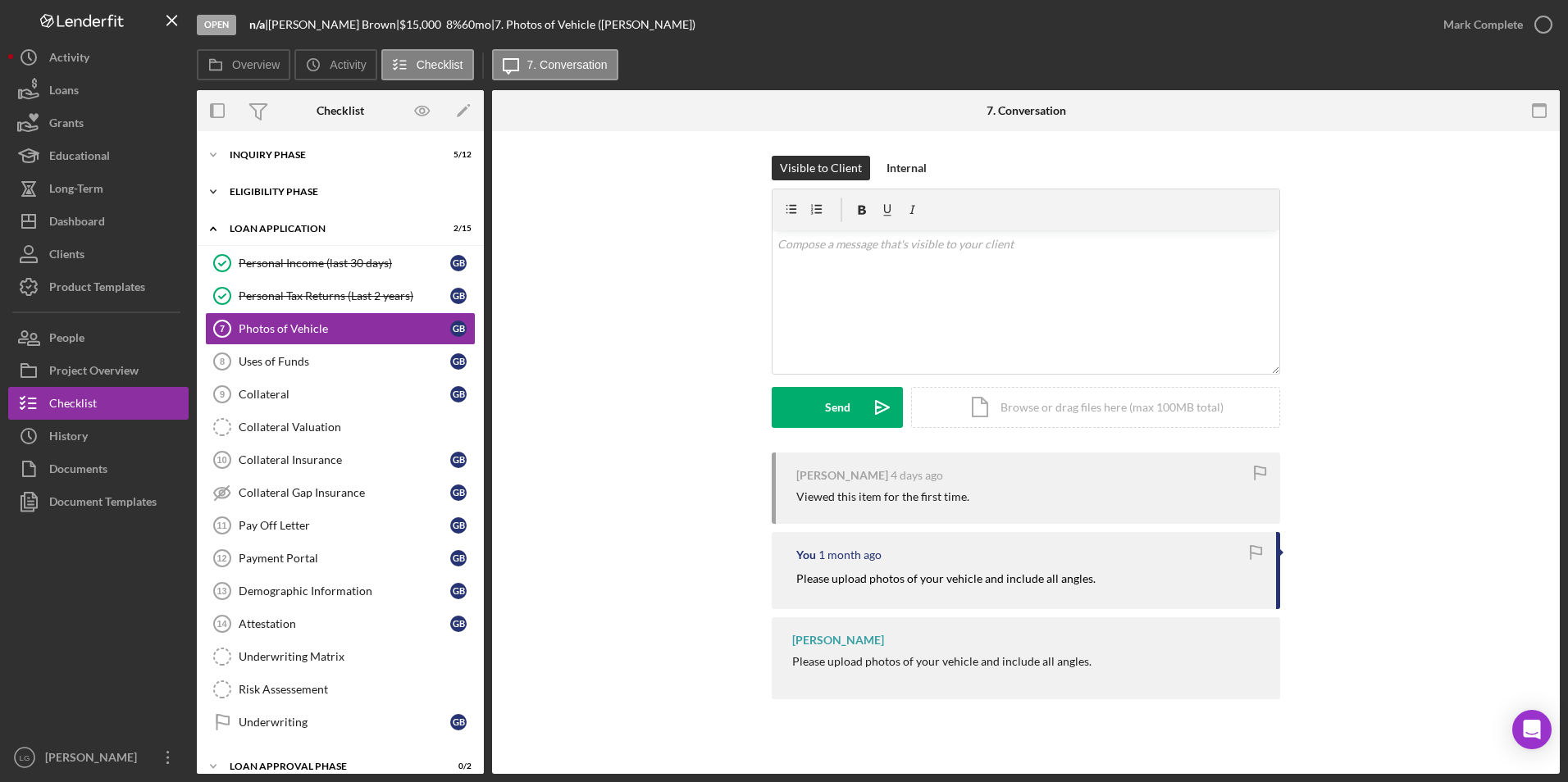
drag, startPoint x: 303, startPoint y: 196, endPoint x: 303, endPoint y: 181, distance: 15.0
click at [303, 187] on div "Eligibility Phase" at bounding box center [346, 191] width 234 height 10
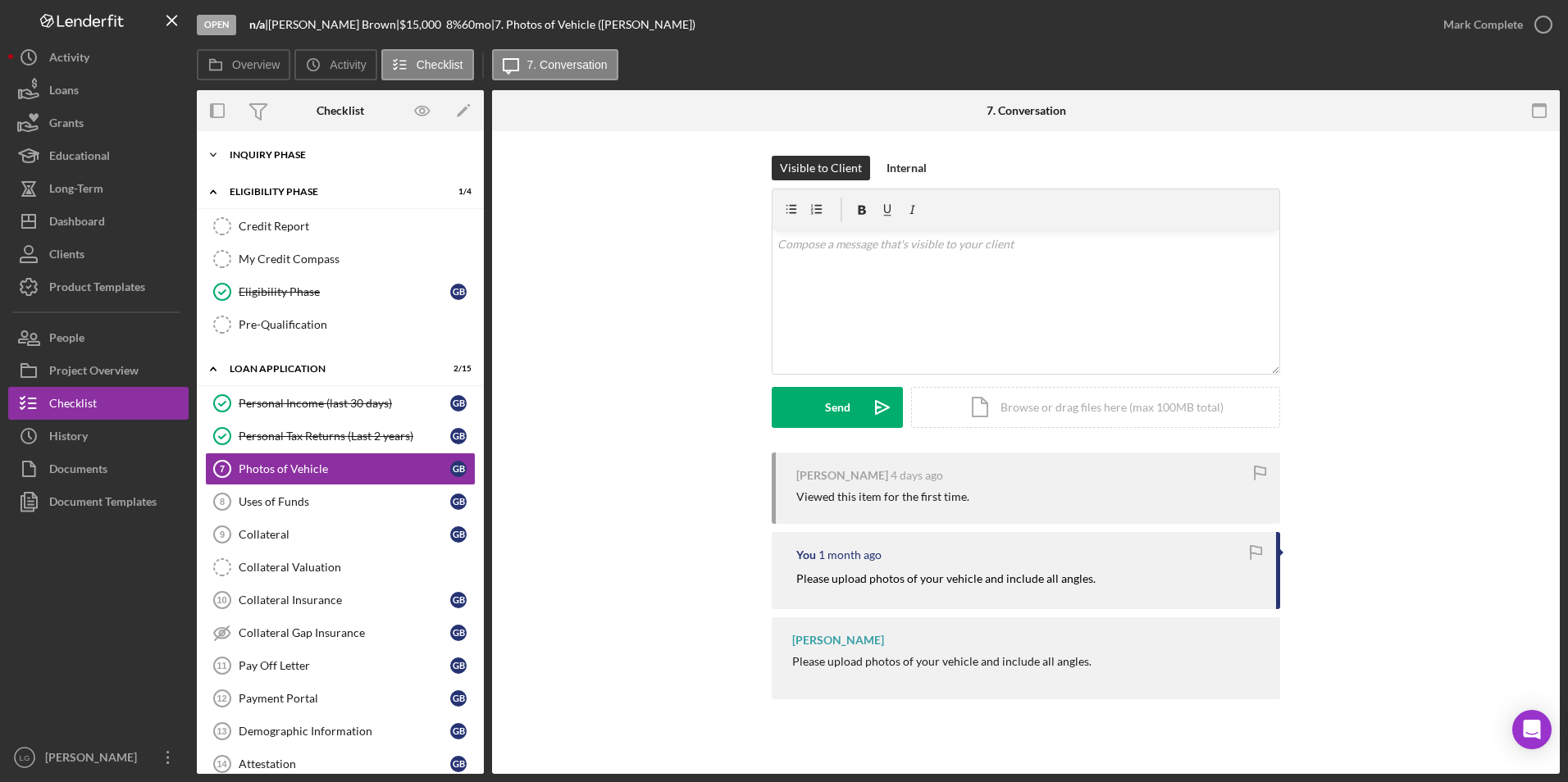
click at [293, 161] on div "Icon/Expander Inquiry Phase 5 / 12" at bounding box center [340, 155] width 287 height 33
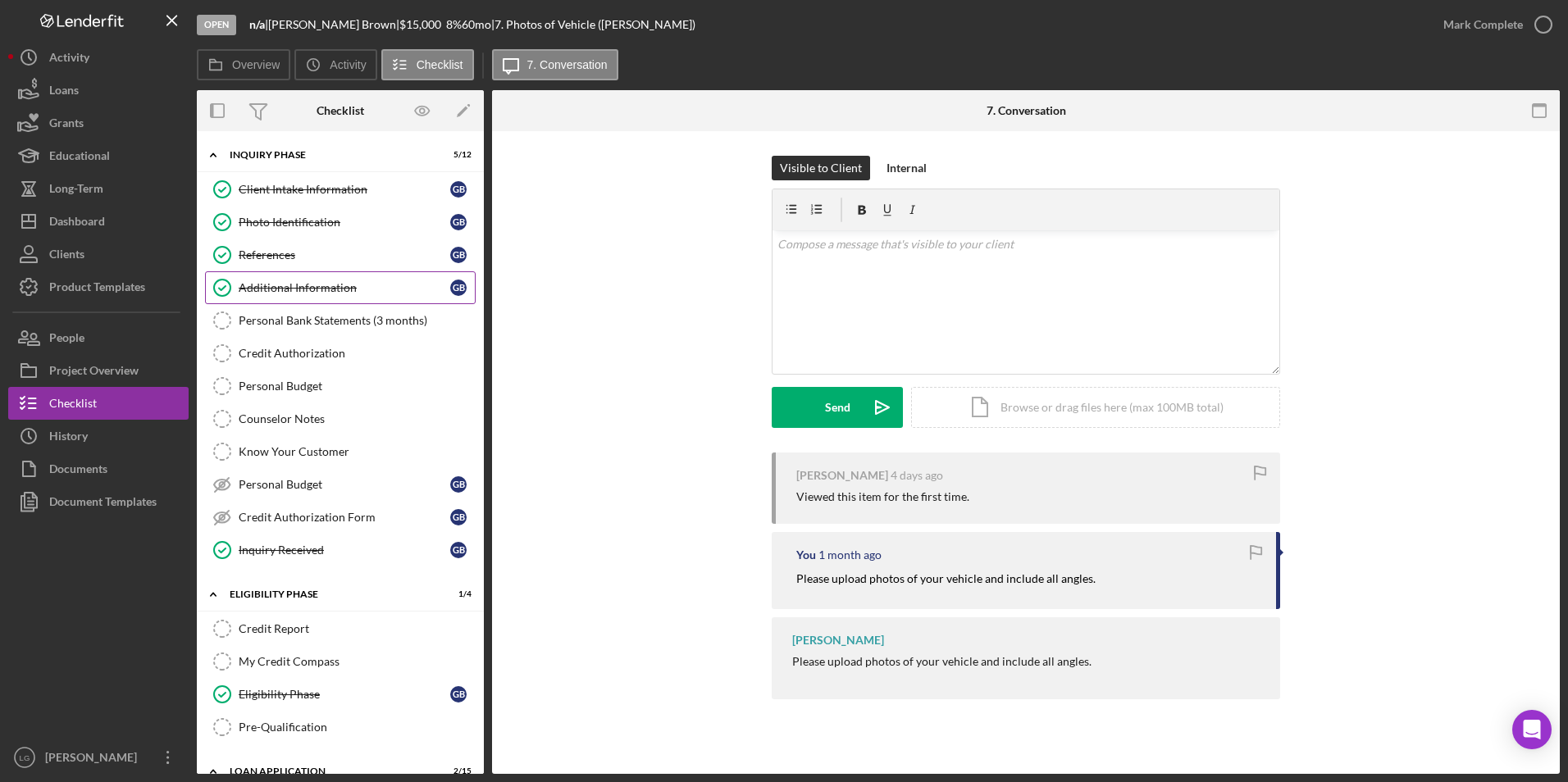
scroll to position [328, 0]
